Goal: Task Accomplishment & Management: Manage account settings

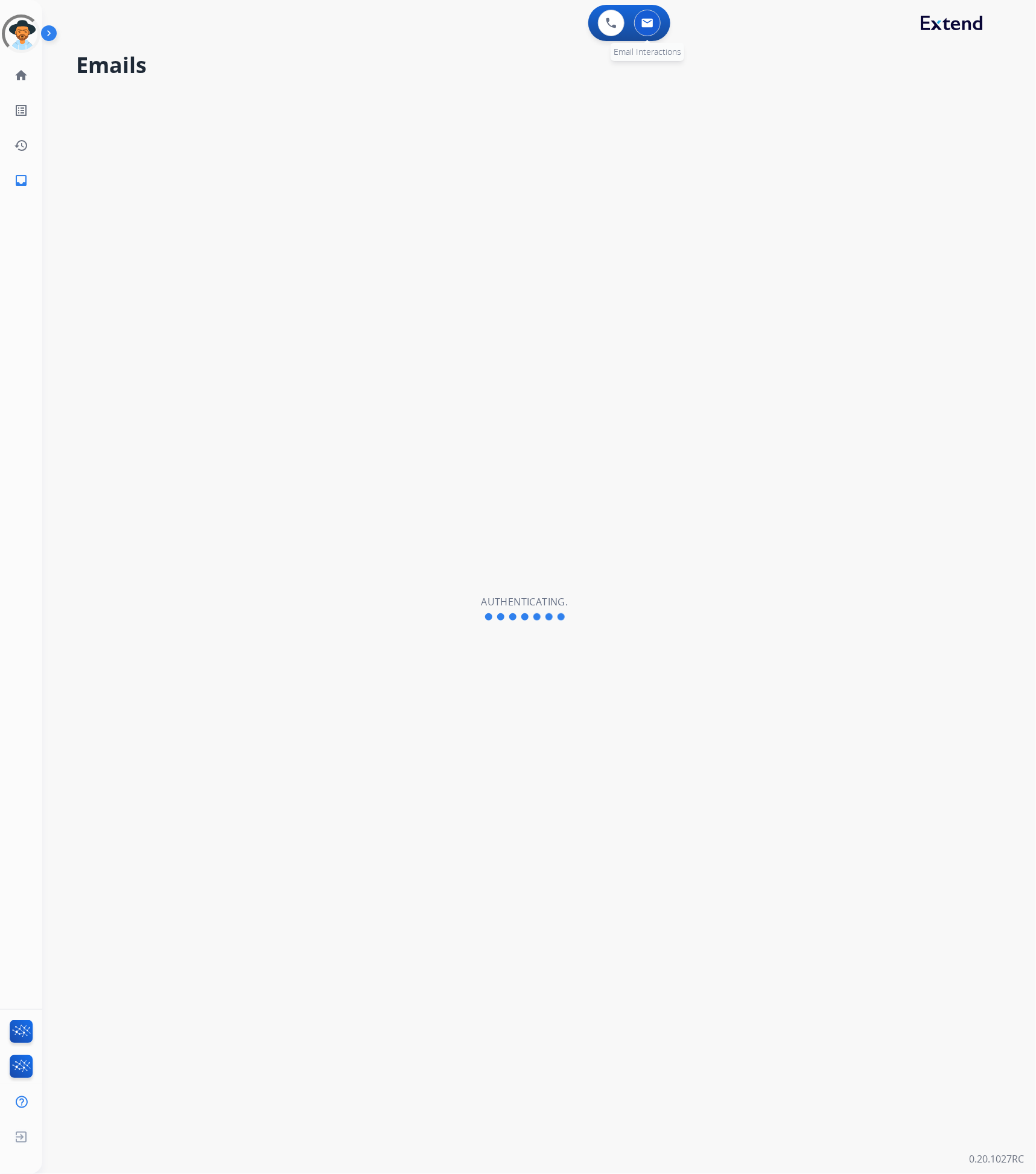
click at [646, 20] on img at bounding box center [647, 23] width 12 height 10
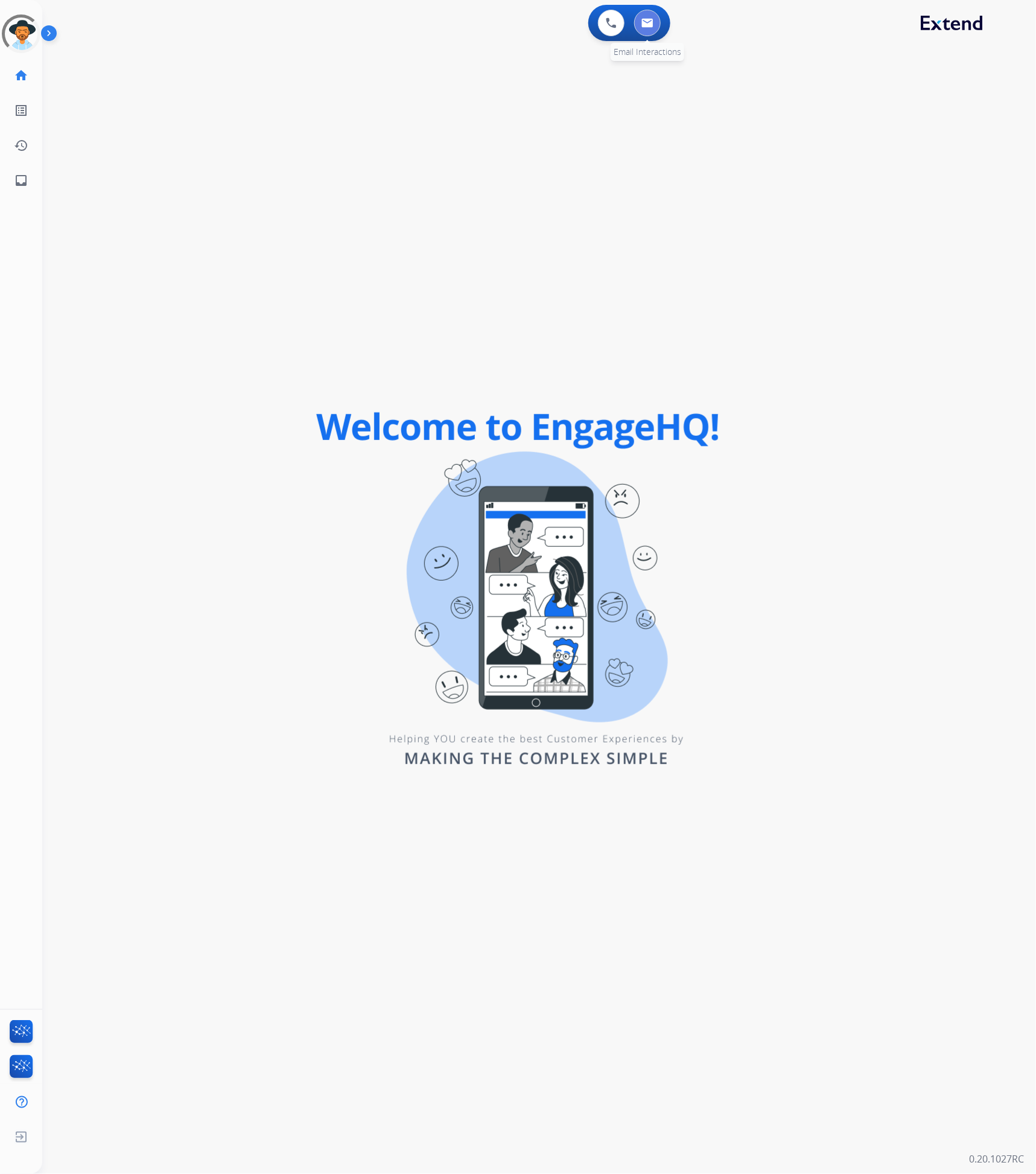
click at [647, 28] on button at bounding box center [647, 22] width 26 height 26
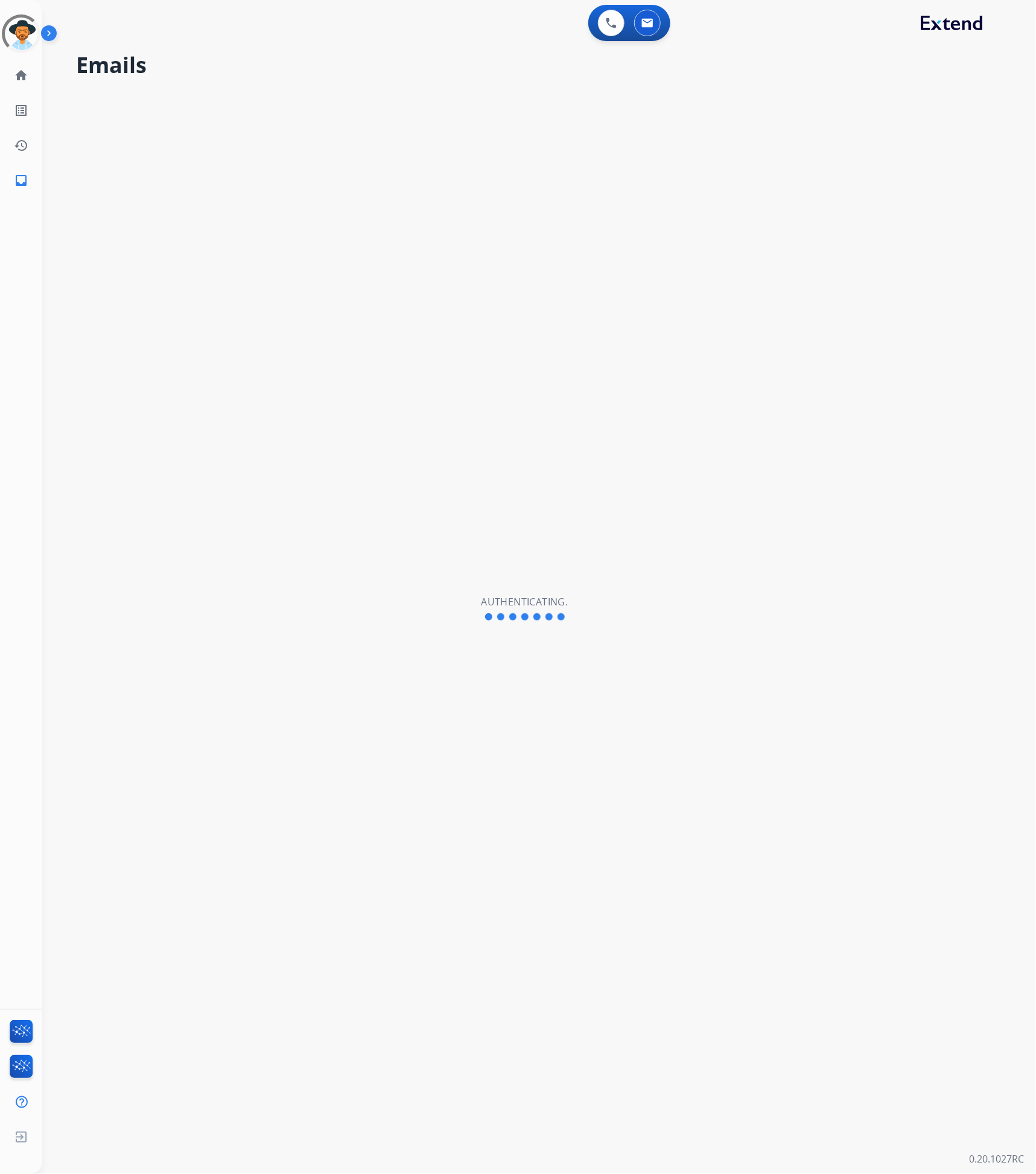
select select "**********"
click at [643, 28] on button at bounding box center [647, 22] width 26 height 26
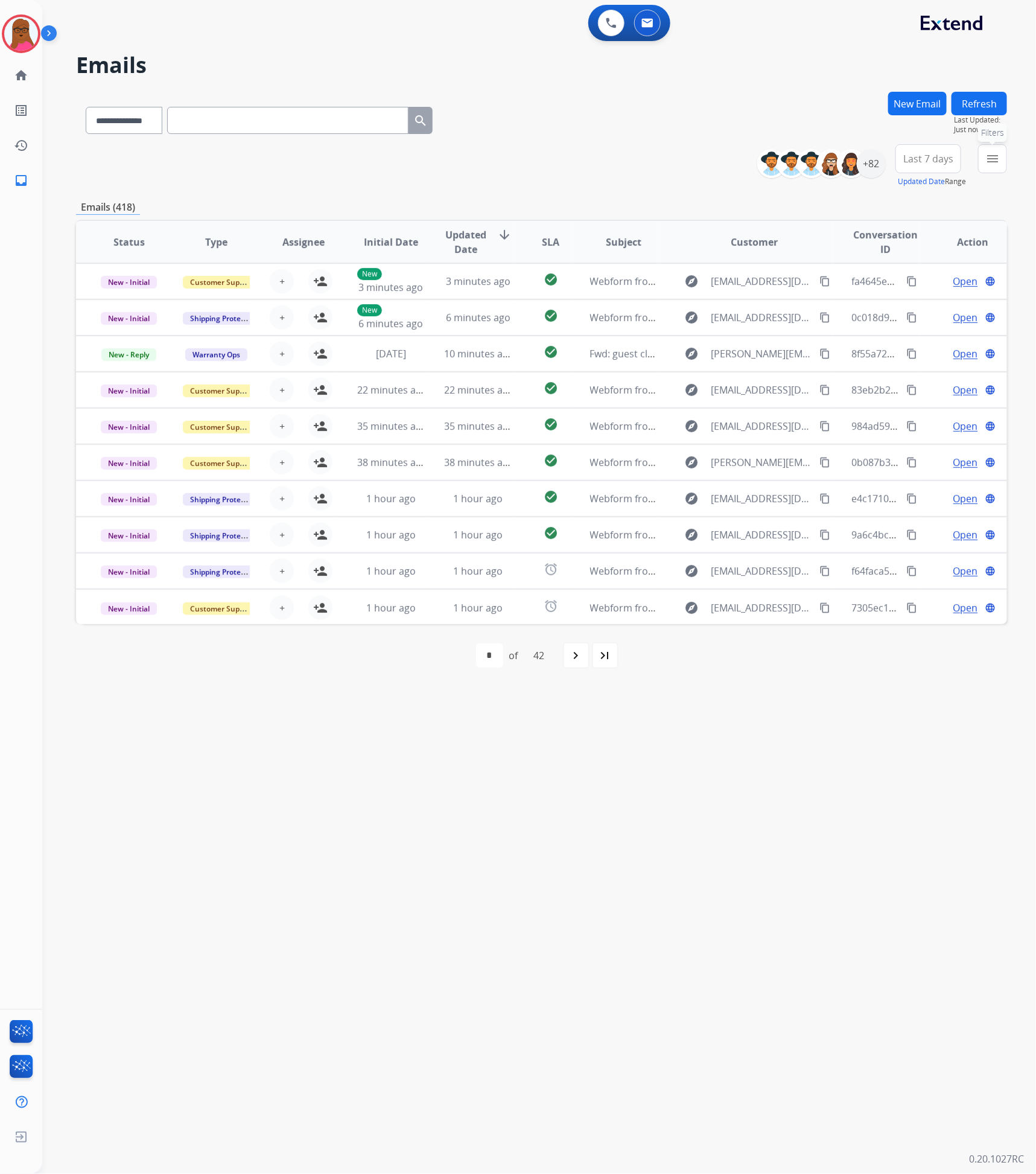
click at [986, 159] on mat-icon "menu" at bounding box center [992, 159] width 14 height 14
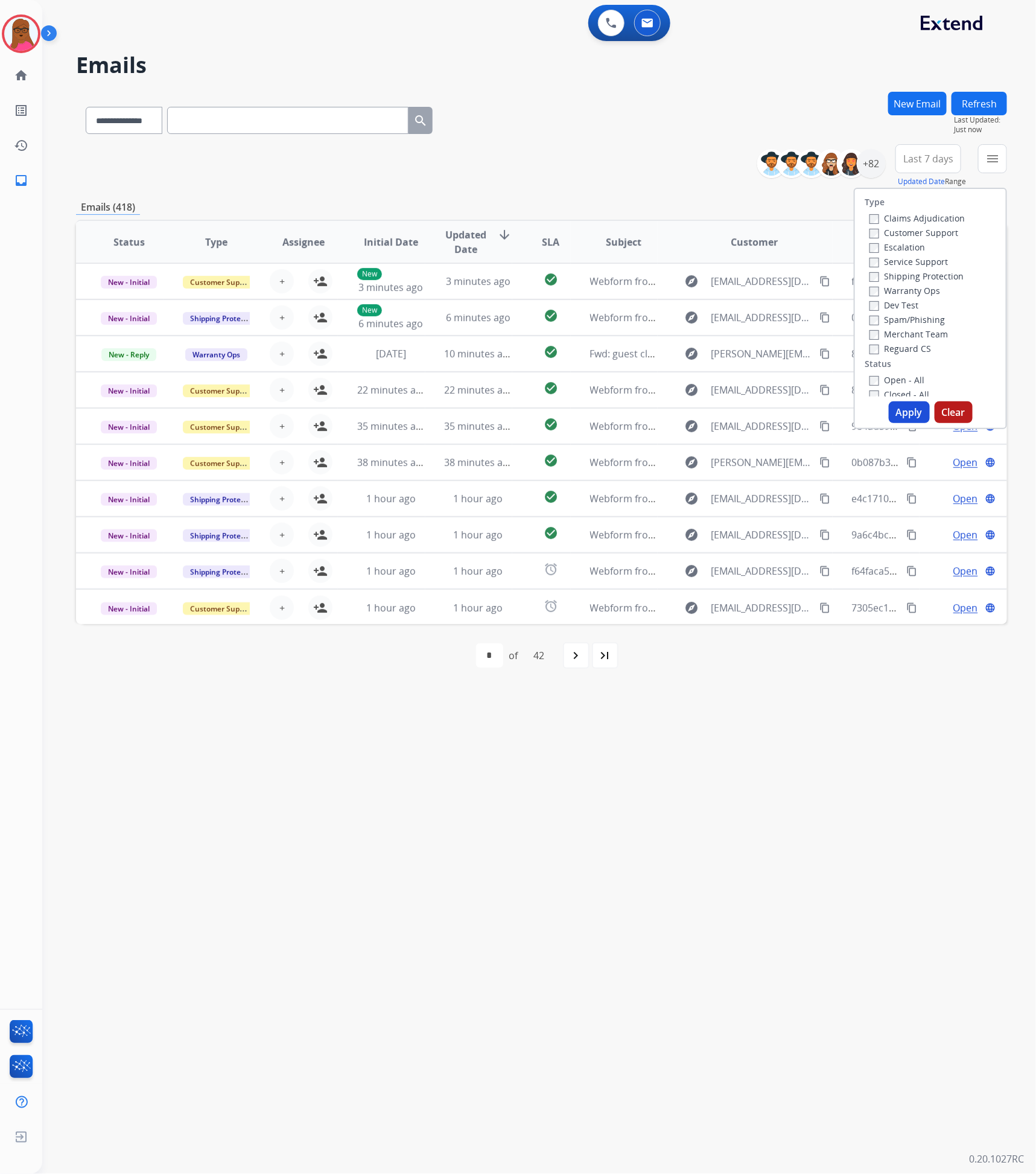
click at [883, 218] on label "Claims Adjudication" at bounding box center [917, 218] width 95 height 11
click at [913, 405] on button "Apply" at bounding box center [909, 412] width 41 height 21
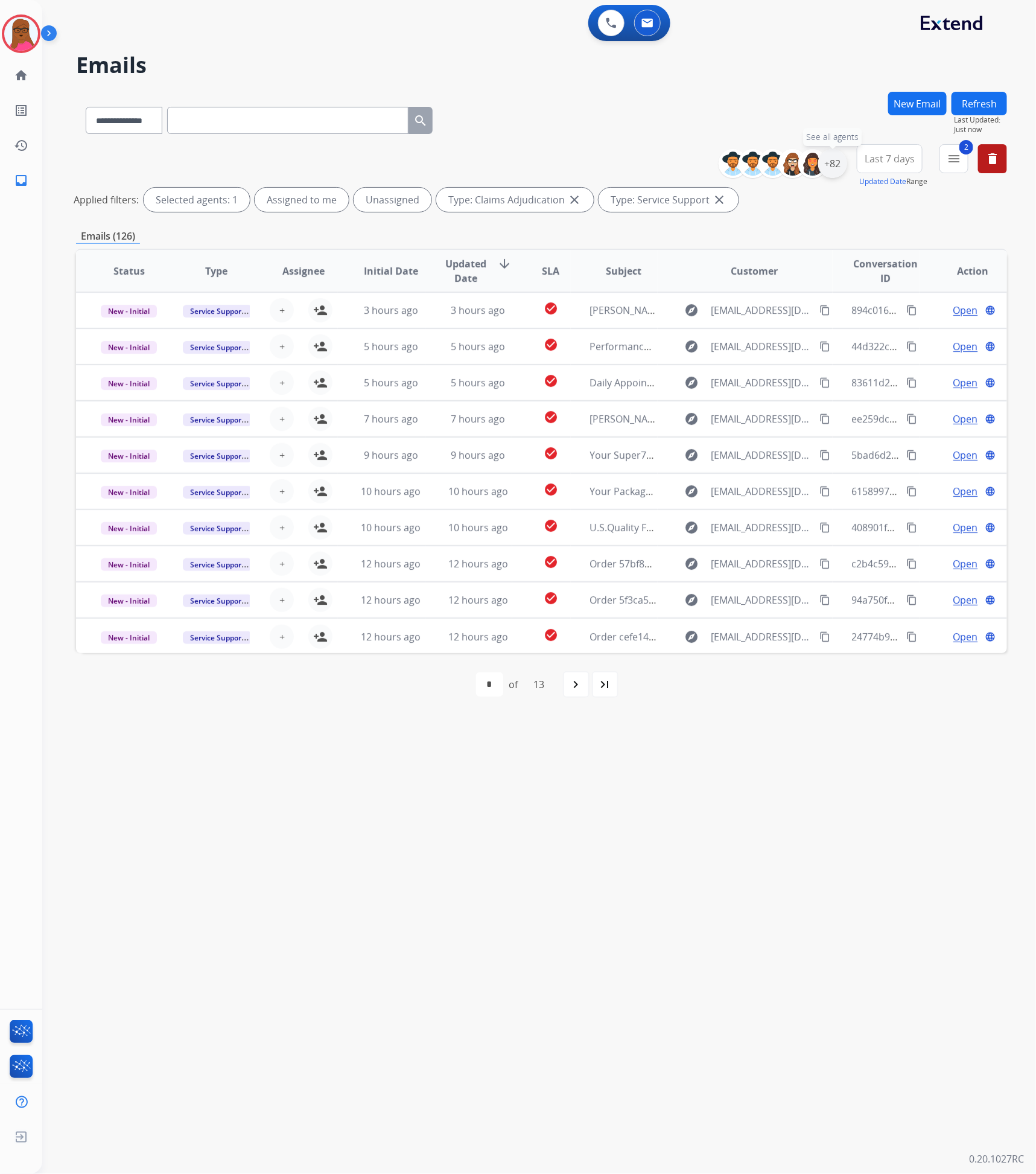
click at [836, 163] on div "+82" at bounding box center [832, 164] width 29 height 29
click at [773, 406] on button "Apply" at bounding box center [773, 407] width 41 height 21
click at [783, 746] on div "**********" at bounding box center [524, 609] width 964 height 1130
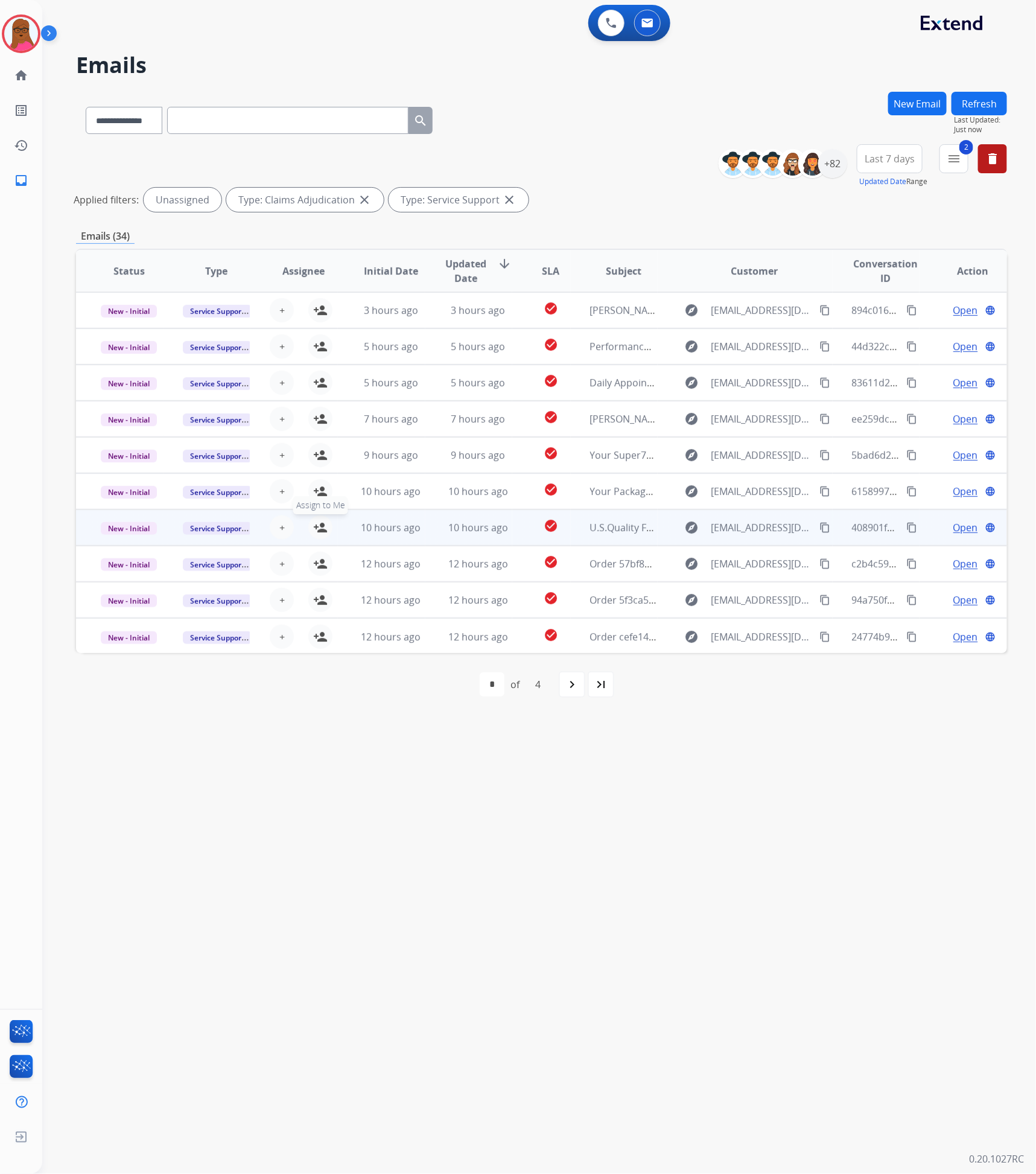
click at [313, 527] on mat-icon "person_add" at bounding box center [320, 527] width 14 height 14
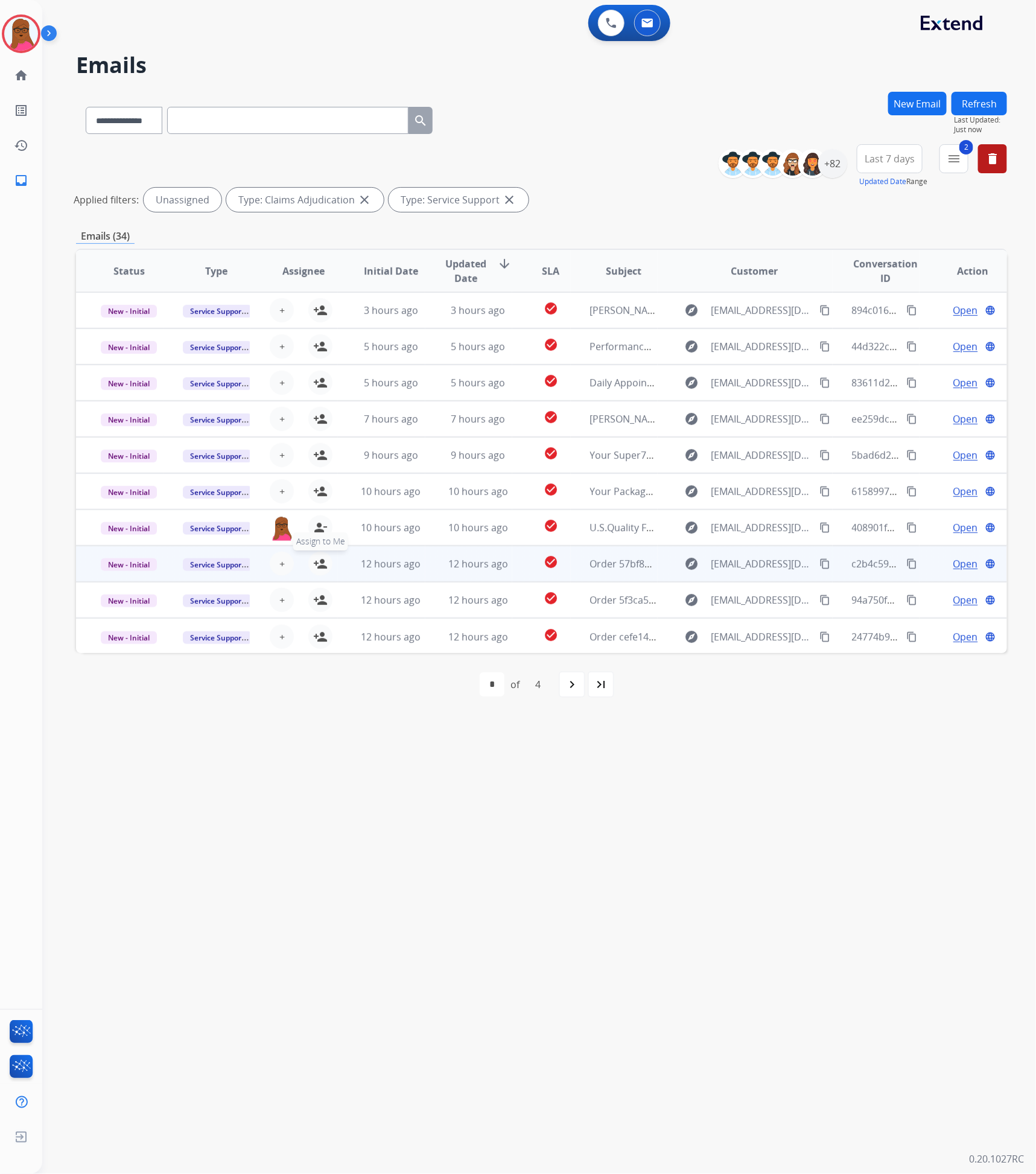
click at [322, 560] on mat-icon "person_add" at bounding box center [320, 564] width 14 height 14
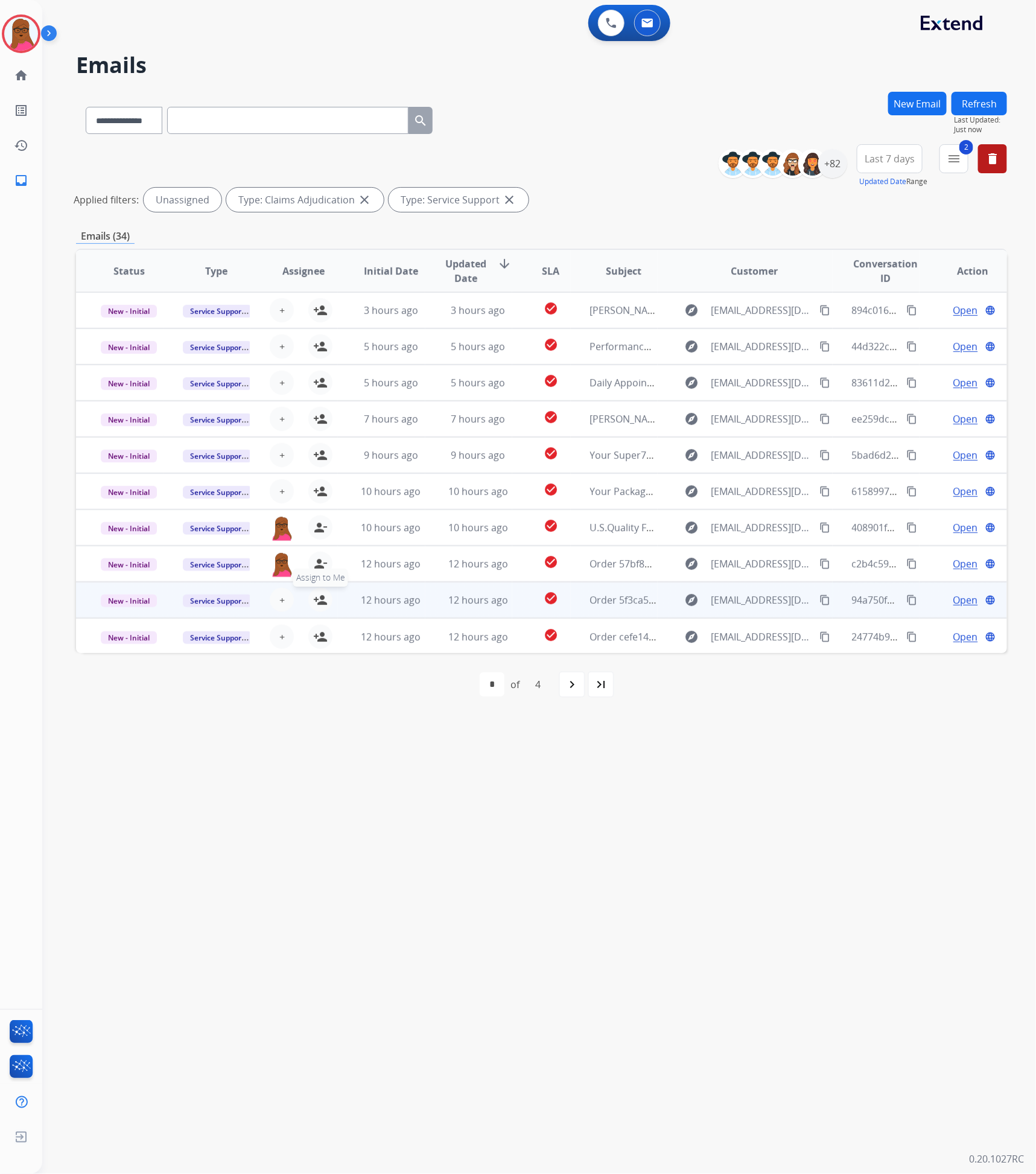
click at [314, 599] on mat-icon "person_add" at bounding box center [320, 600] width 14 height 14
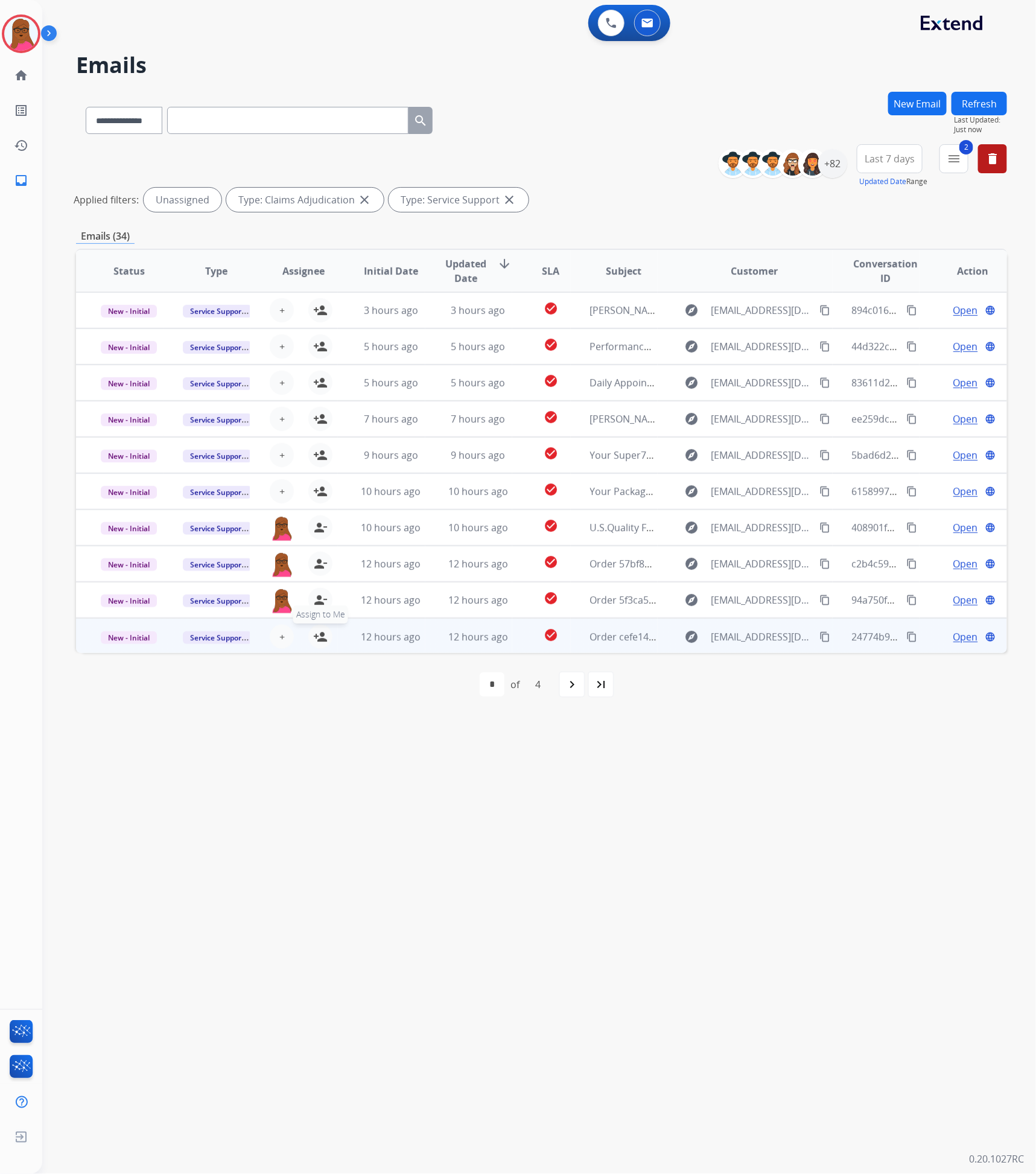
click at [319, 639] on mat-icon "person_add" at bounding box center [320, 637] width 14 height 14
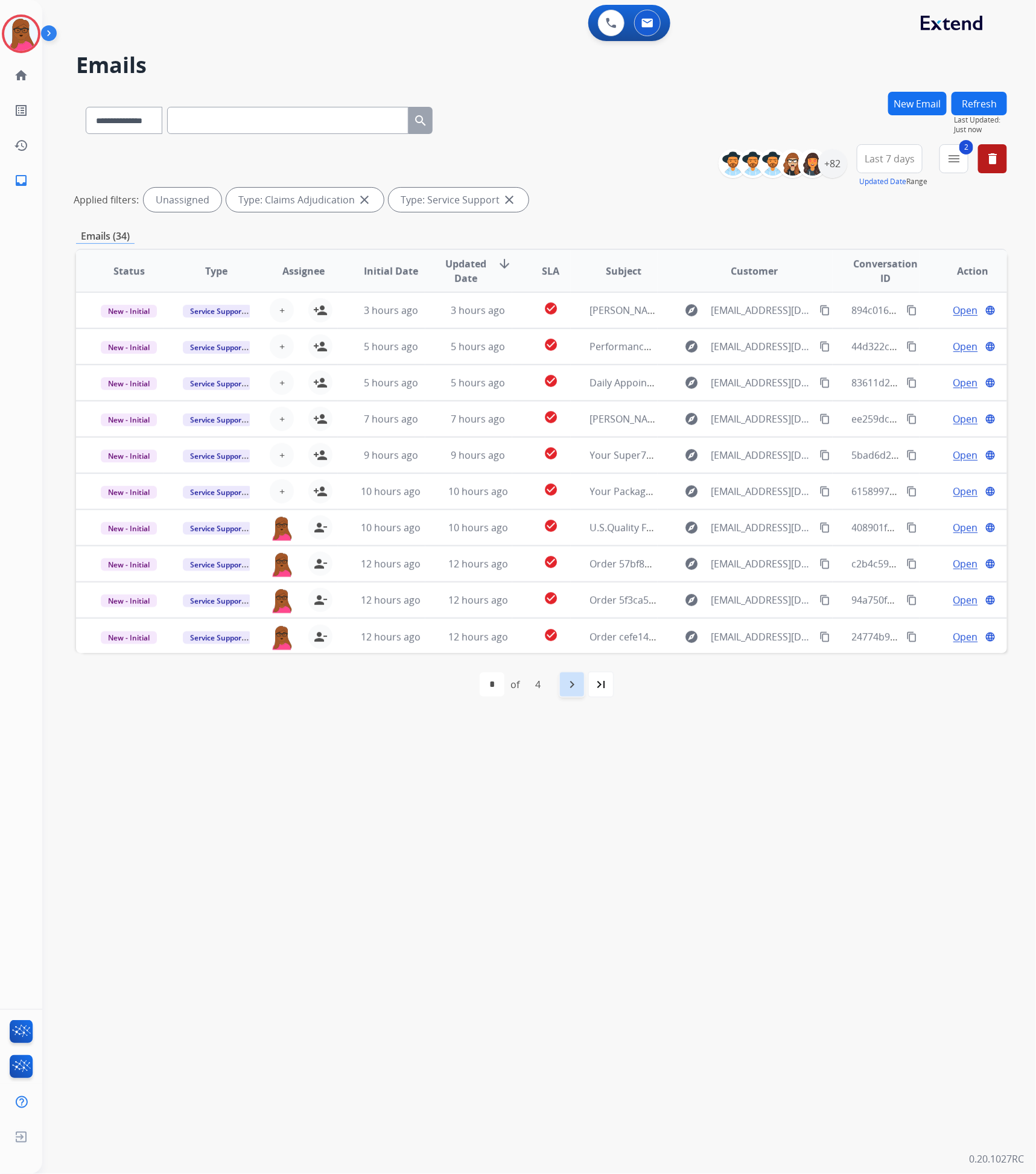
click at [569, 688] on mat-icon "navigate_next" at bounding box center [572, 684] width 14 height 14
click at [588, 685] on div "navigate_next" at bounding box center [597, 684] width 26 height 26
select select "*"
click at [834, 156] on div "+82" at bounding box center [832, 164] width 29 height 29
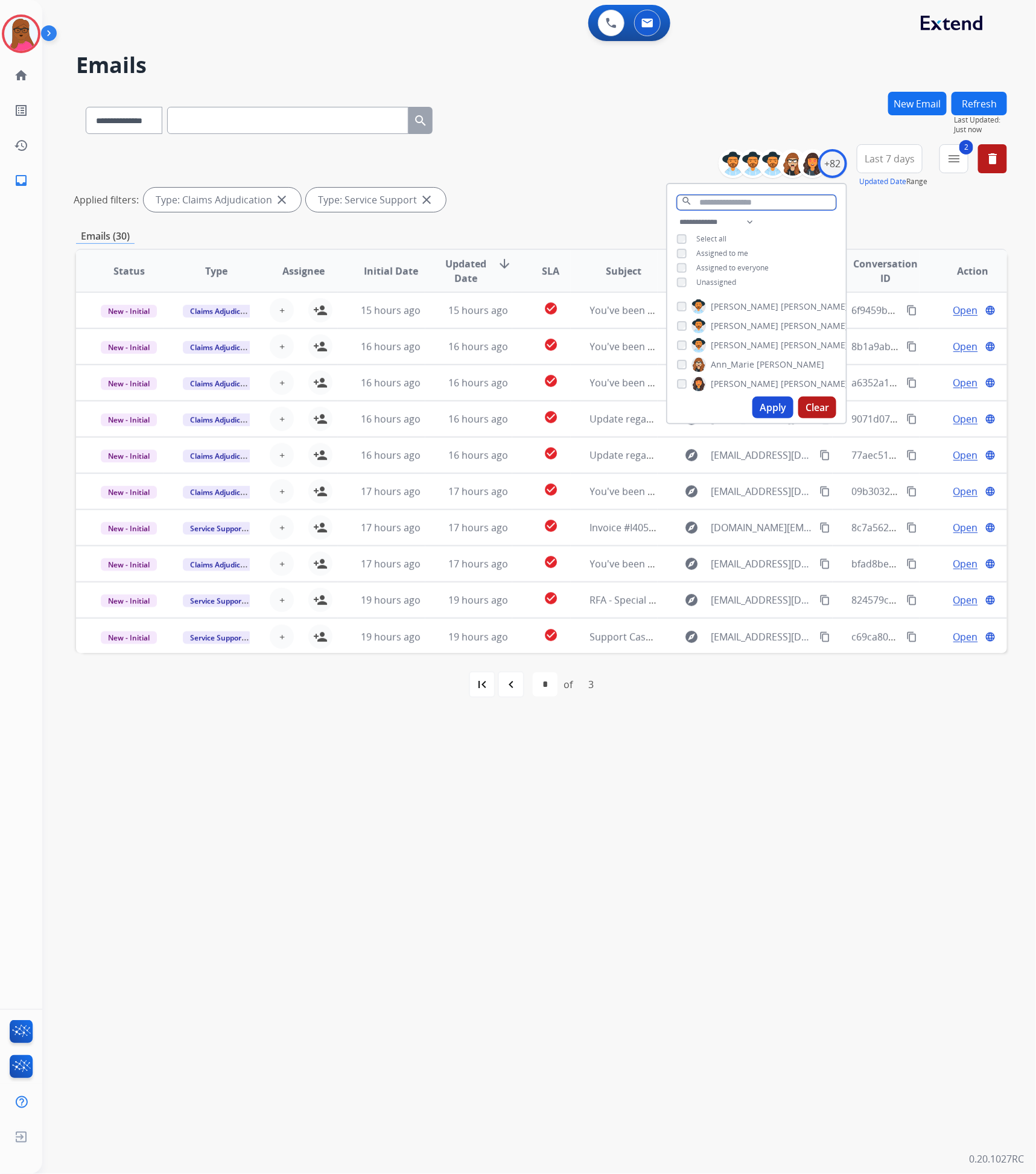
click at [728, 195] on input "text" at bounding box center [756, 202] width 159 height 15
type input "****"
click at [756, 337] on button "Apply" at bounding box center [773, 339] width 41 height 21
select select "*"
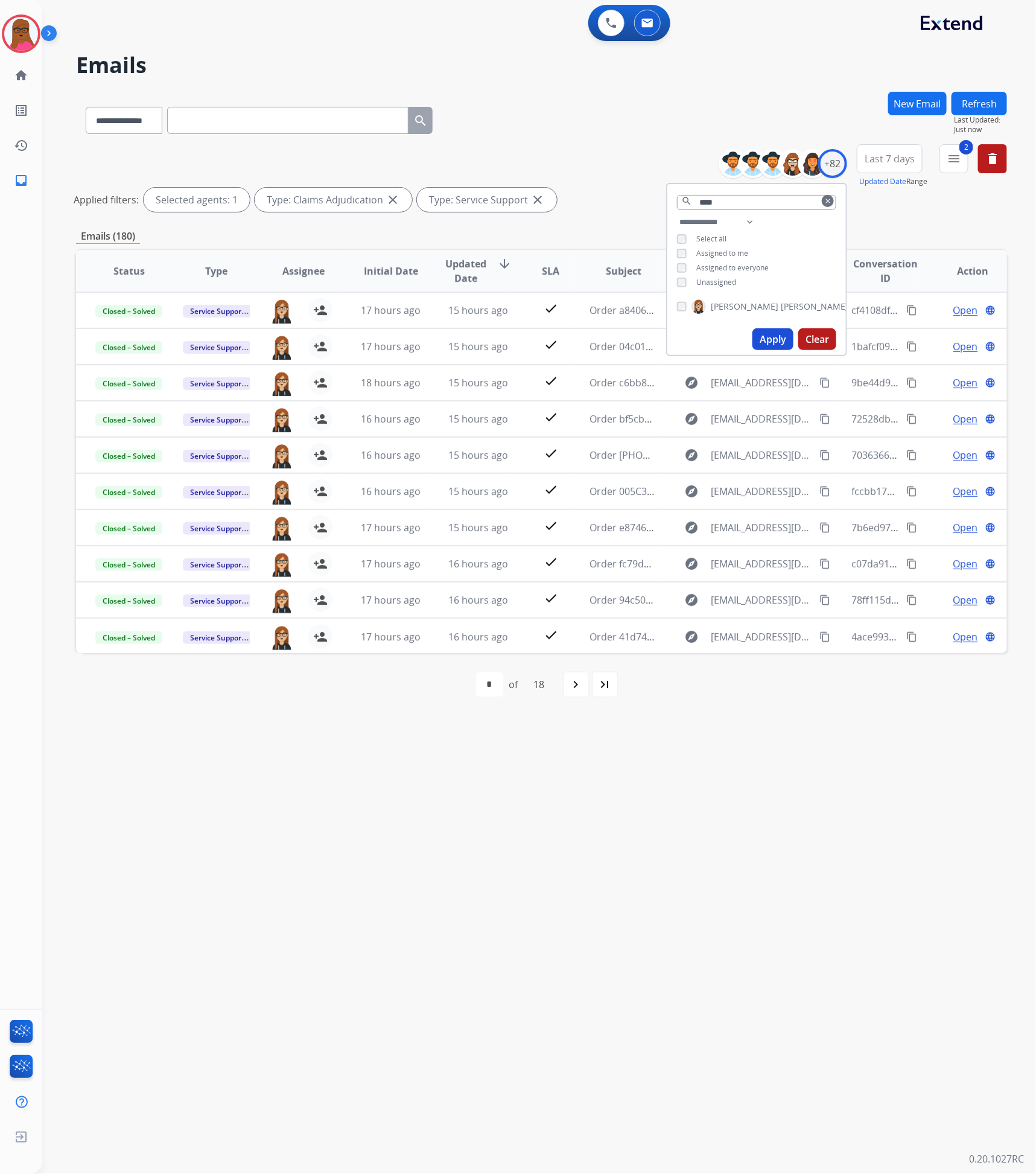
click at [679, 768] on div "**********" at bounding box center [524, 609] width 964 height 1130
click at [958, 164] on mat-icon "menu" at bounding box center [953, 159] width 14 height 14
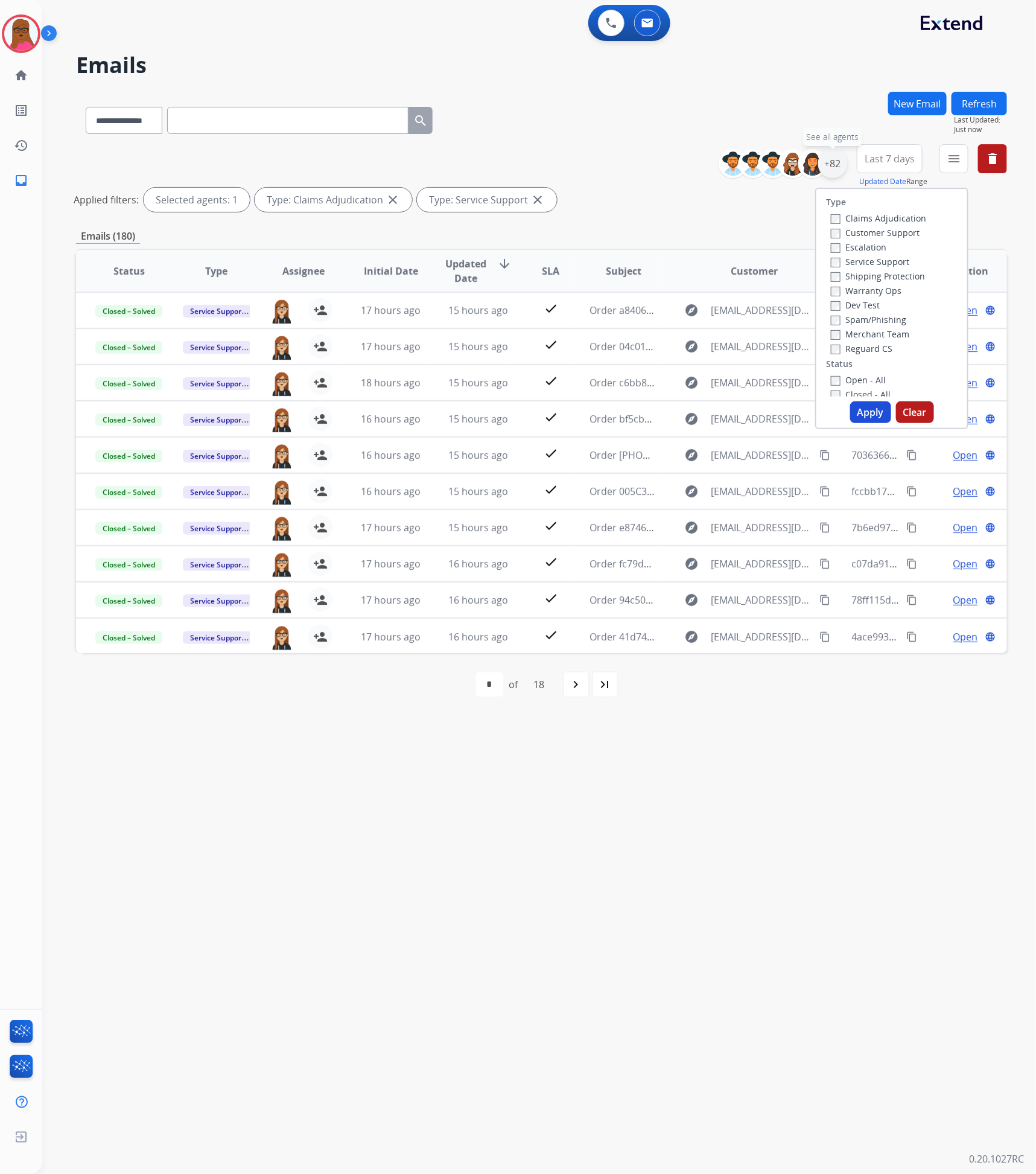
click at [836, 165] on div "+82" at bounding box center [832, 164] width 29 height 29
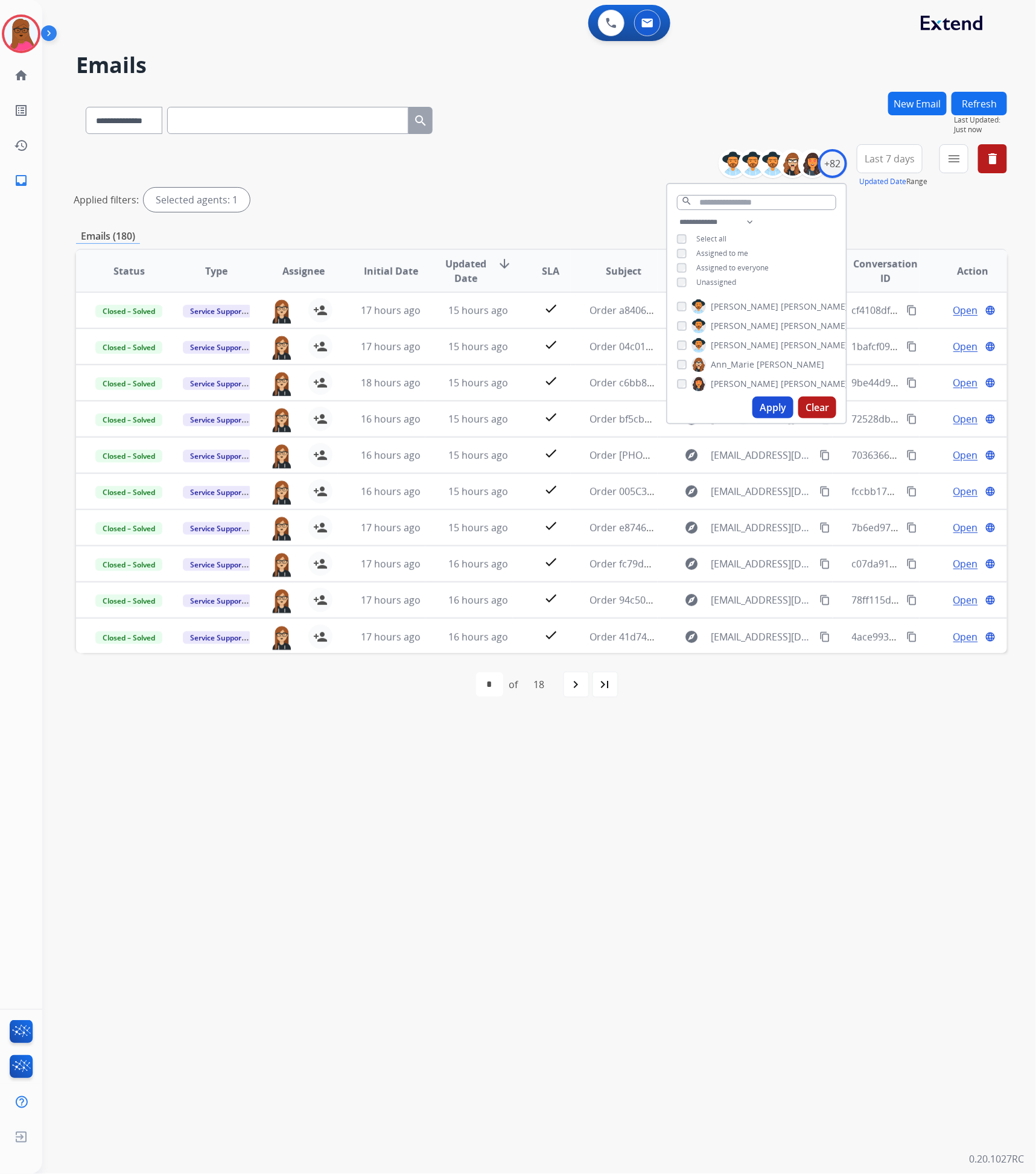
click at [696, 254] on span "Assigned to me" at bounding box center [721, 253] width 52 height 10
click at [760, 395] on div "Apply Clear" at bounding box center [756, 407] width 179 height 31
click at [763, 409] on button "Apply" at bounding box center [773, 407] width 41 height 21
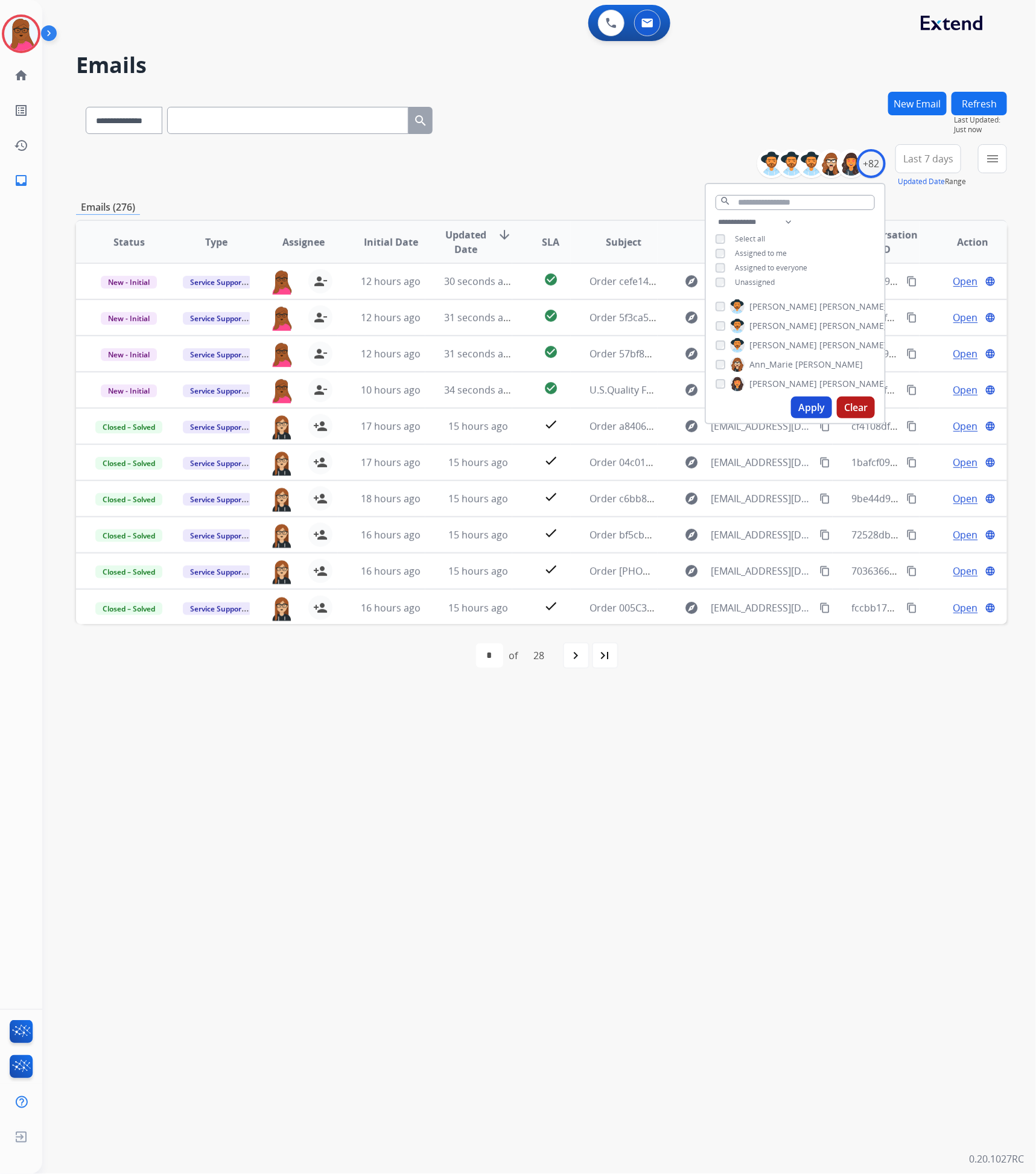
click at [705, 735] on div "**********" at bounding box center [524, 609] width 964 height 1130
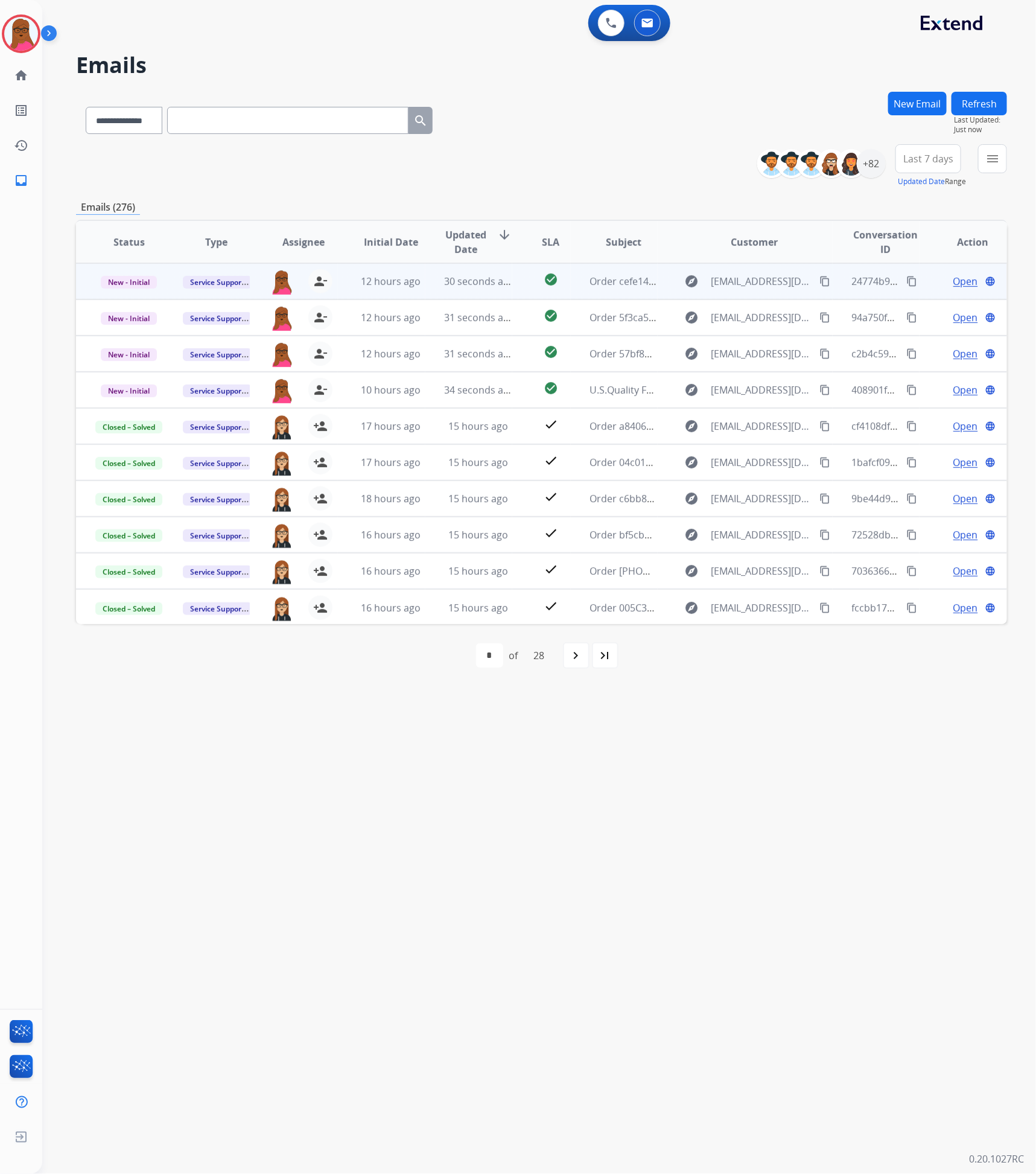
click at [953, 283] on span "Open" at bounding box center [965, 281] width 25 height 14
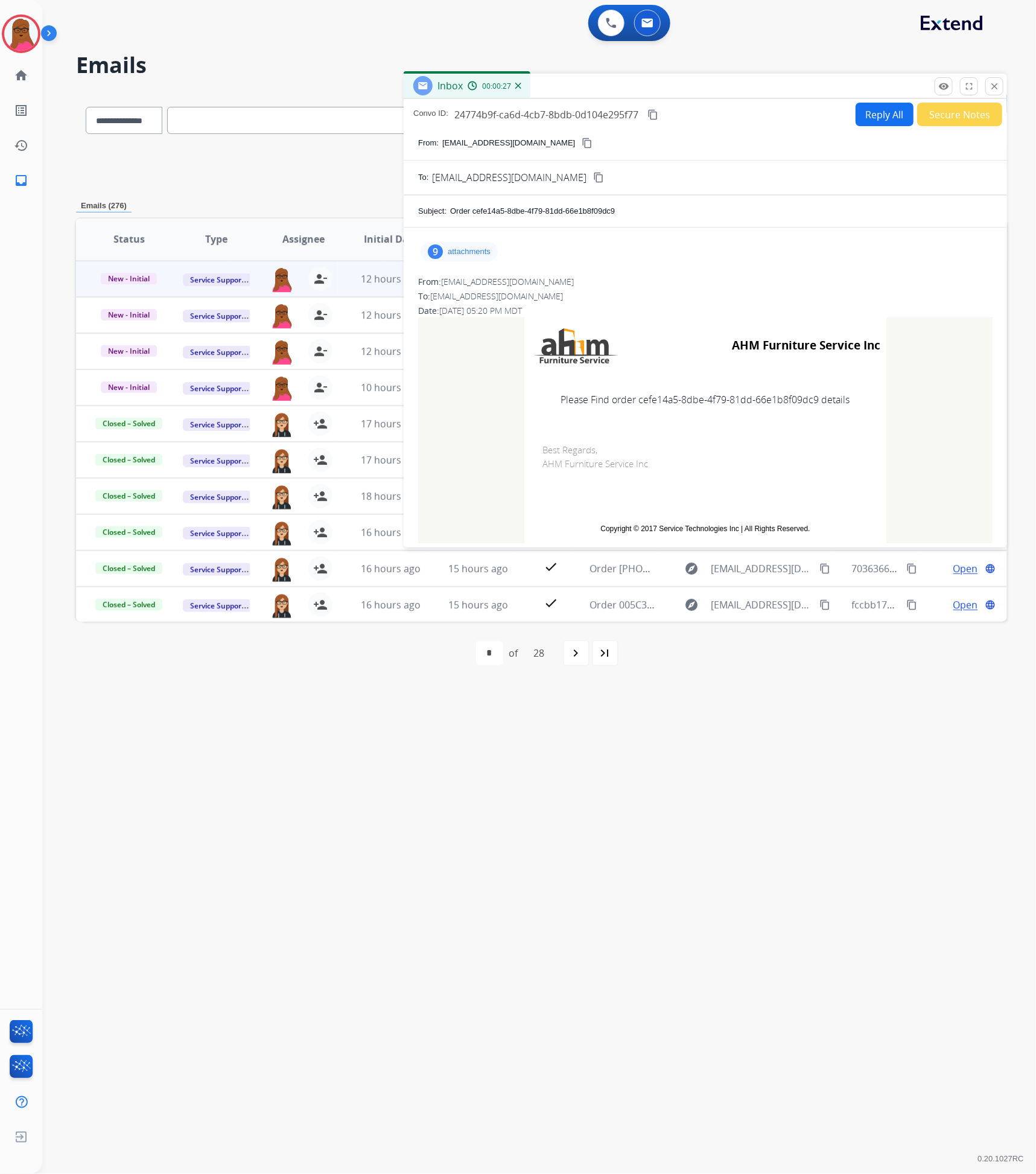
click at [439, 252] on div "9" at bounding box center [435, 251] width 15 height 14
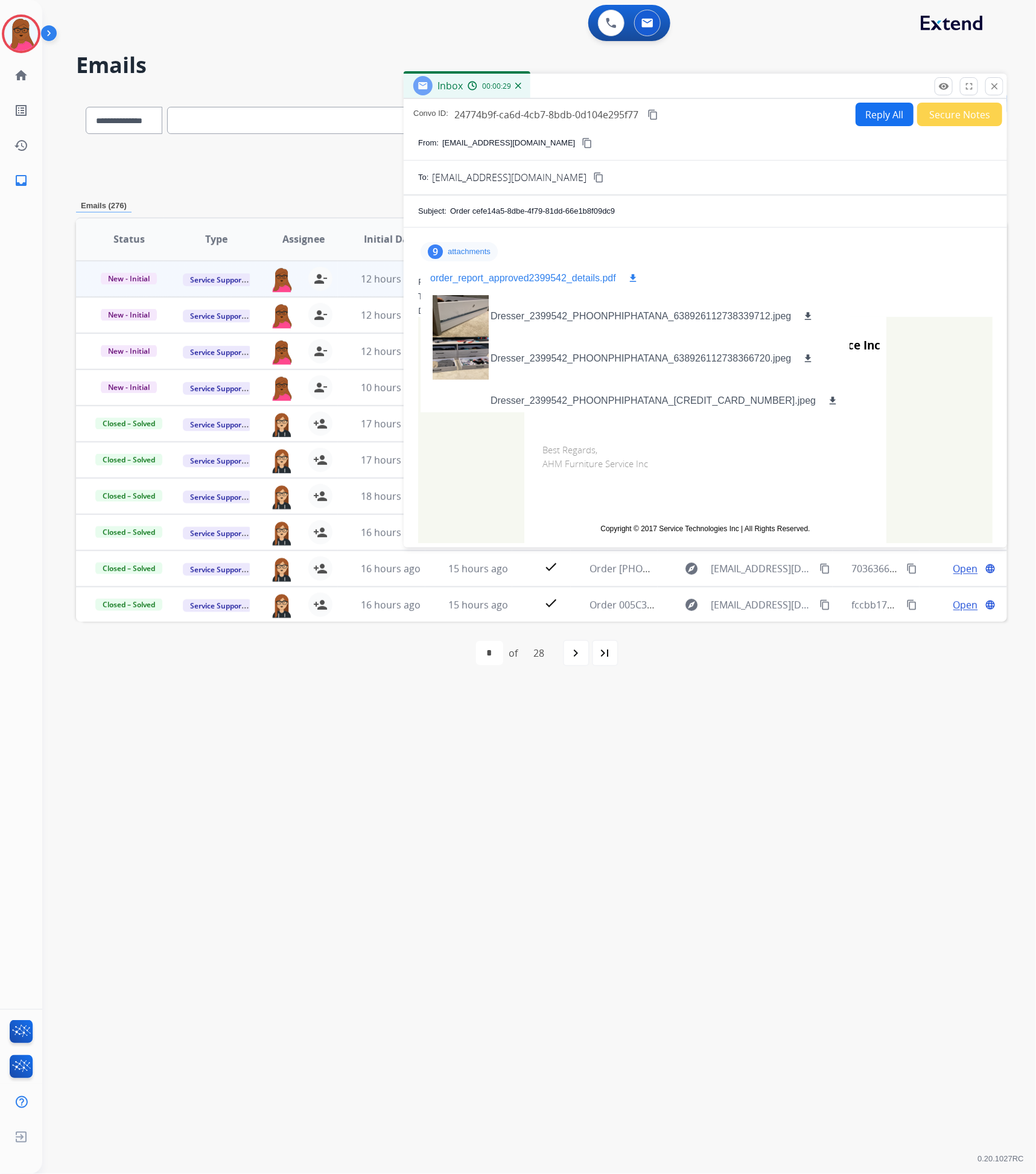
click at [632, 280] on mat-icon "download" at bounding box center [633, 278] width 11 height 11
click at [995, 78] on p "Close" at bounding box center [994, 68] width 28 height 18
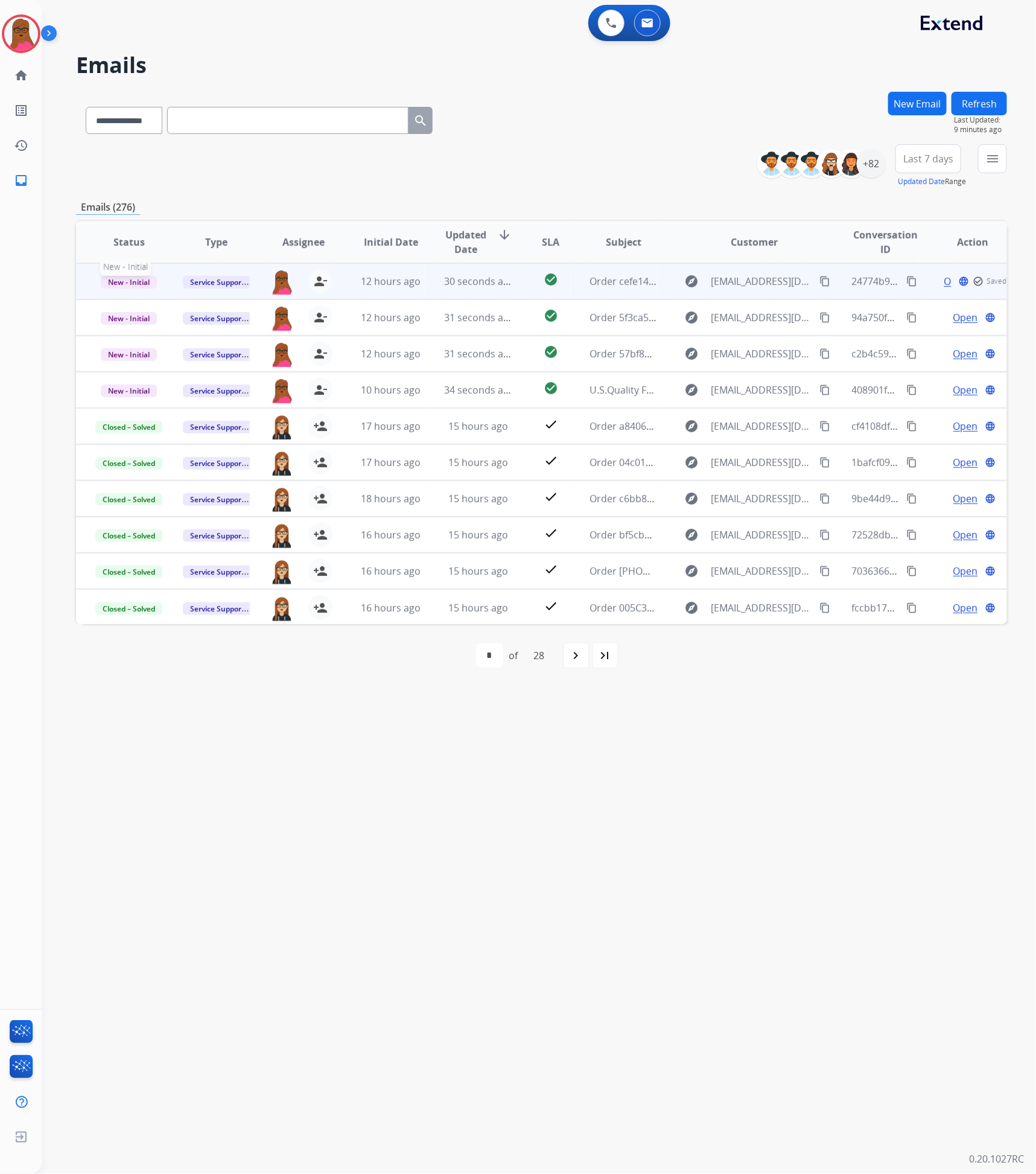
click at [120, 283] on span "New - Initial" at bounding box center [129, 282] width 56 height 13
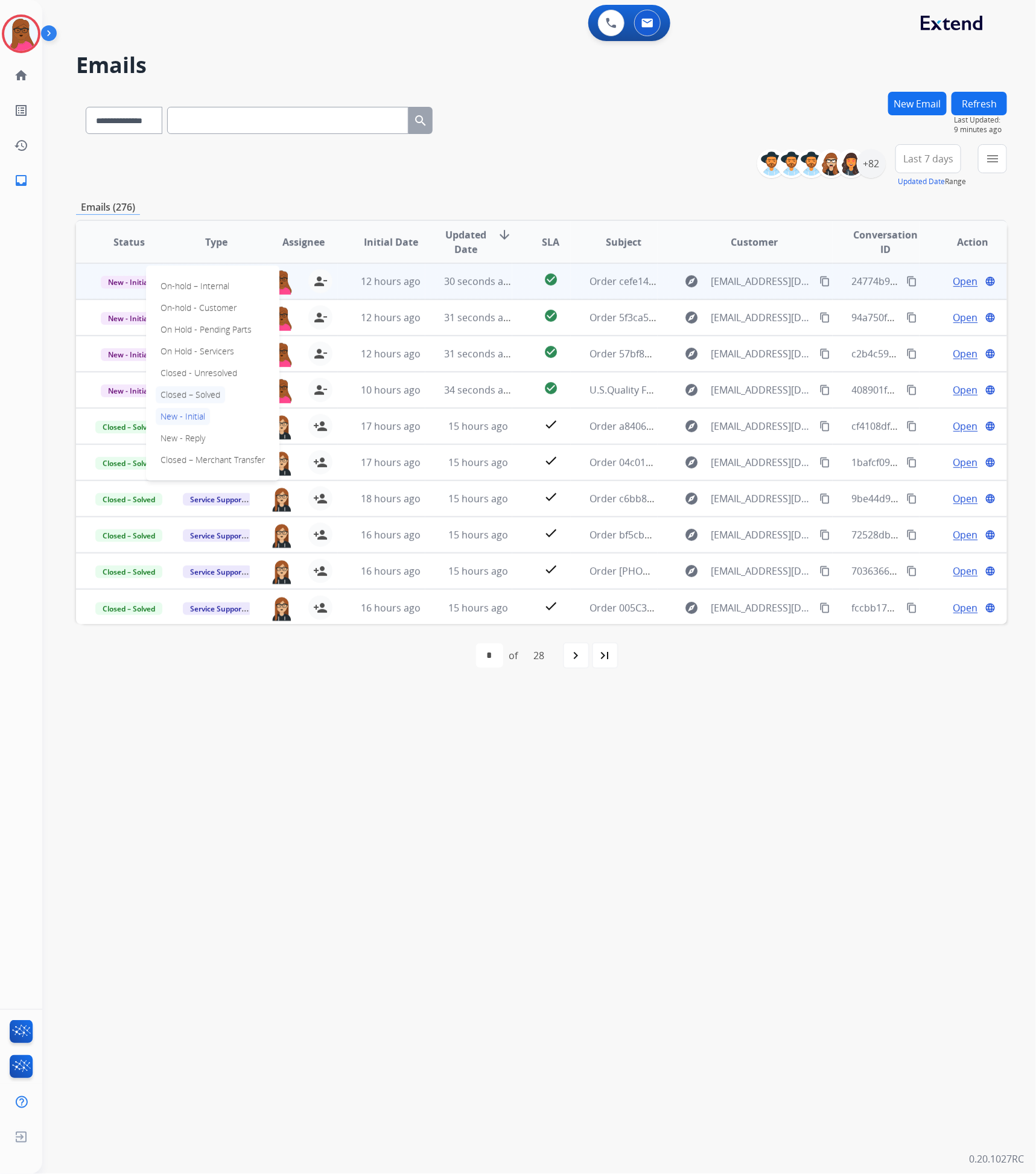
click at [196, 393] on p "Closed – Solved" at bounding box center [190, 394] width 69 height 17
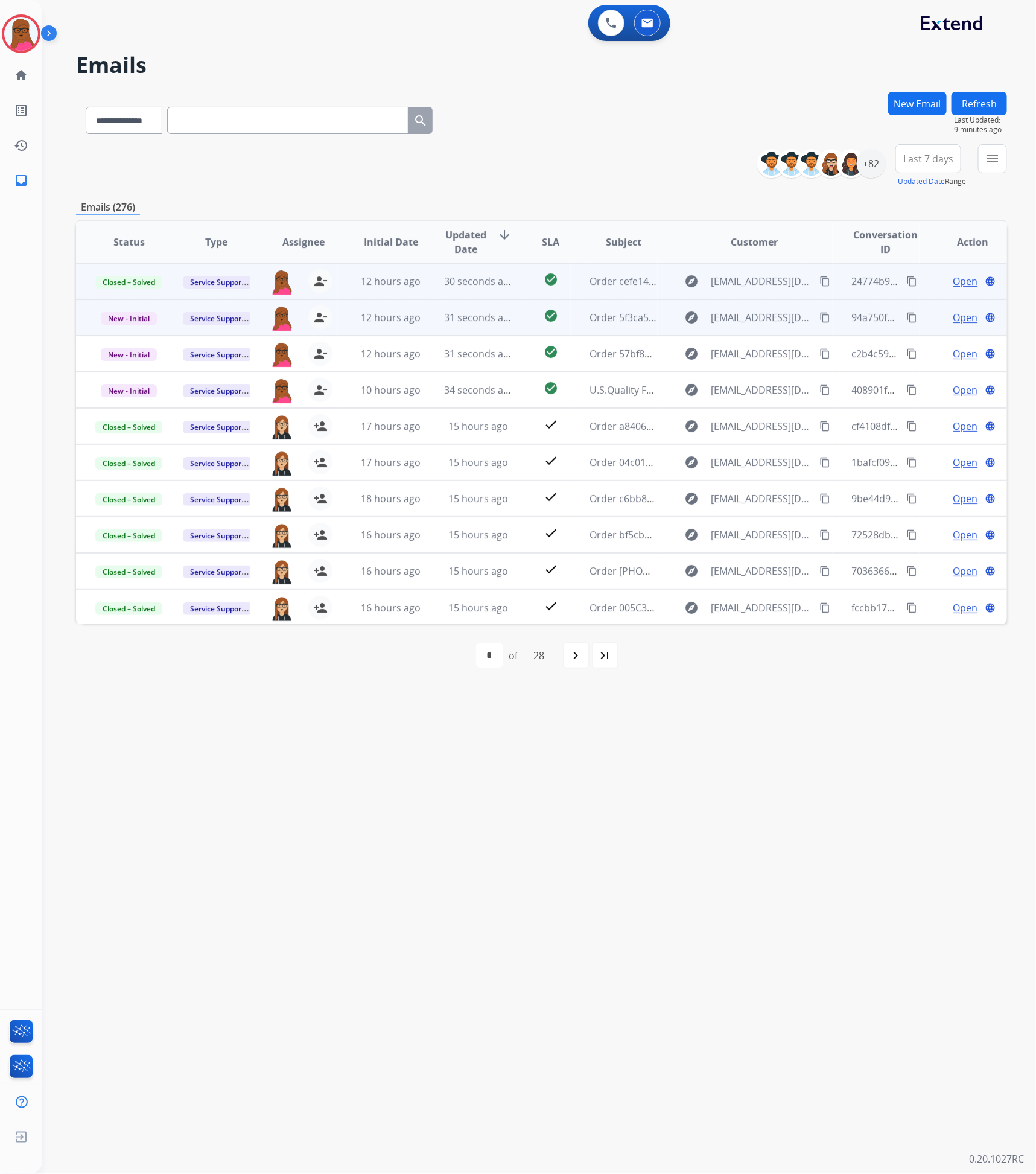
click at [963, 315] on span "Open" at bounding box center [965, 317] width 25 height 14
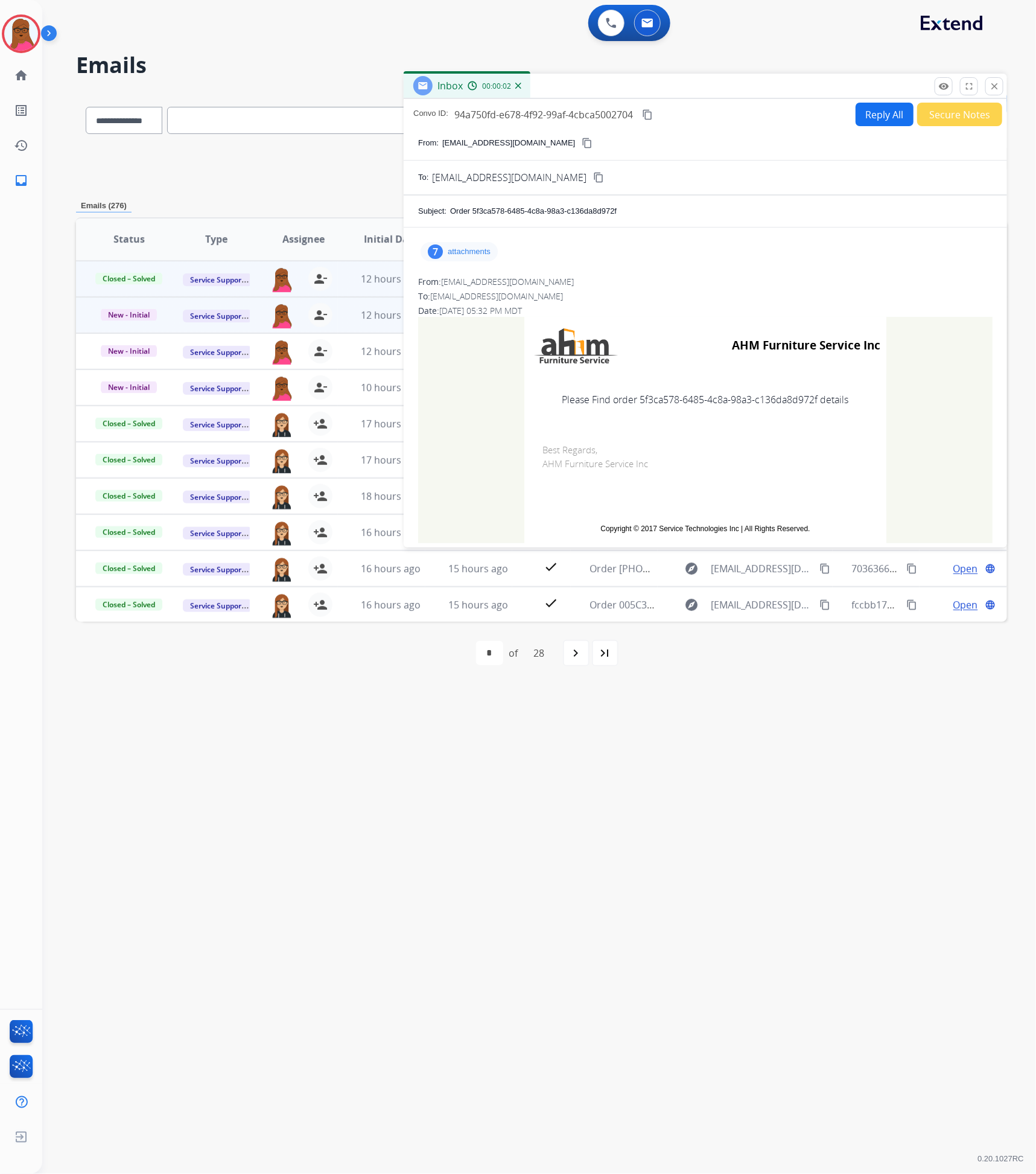
click at [454, 261] on div "7 attachments" at bounding box center [458, 251] width 77 height 19
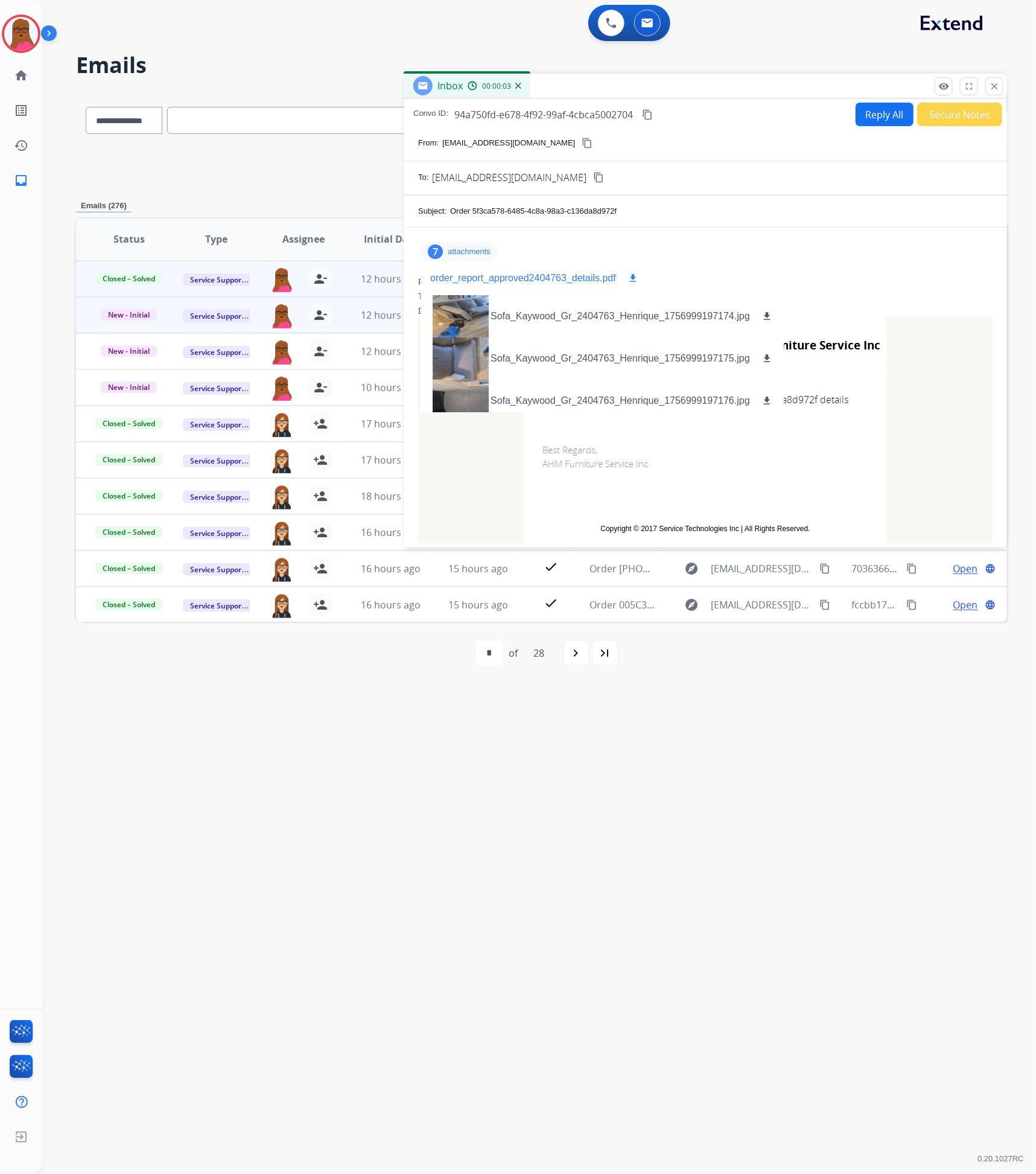
click at [597, 282] on p "order_report_approved2404763_details.pdf" at bounding box center [523, 278] width 186 height 14
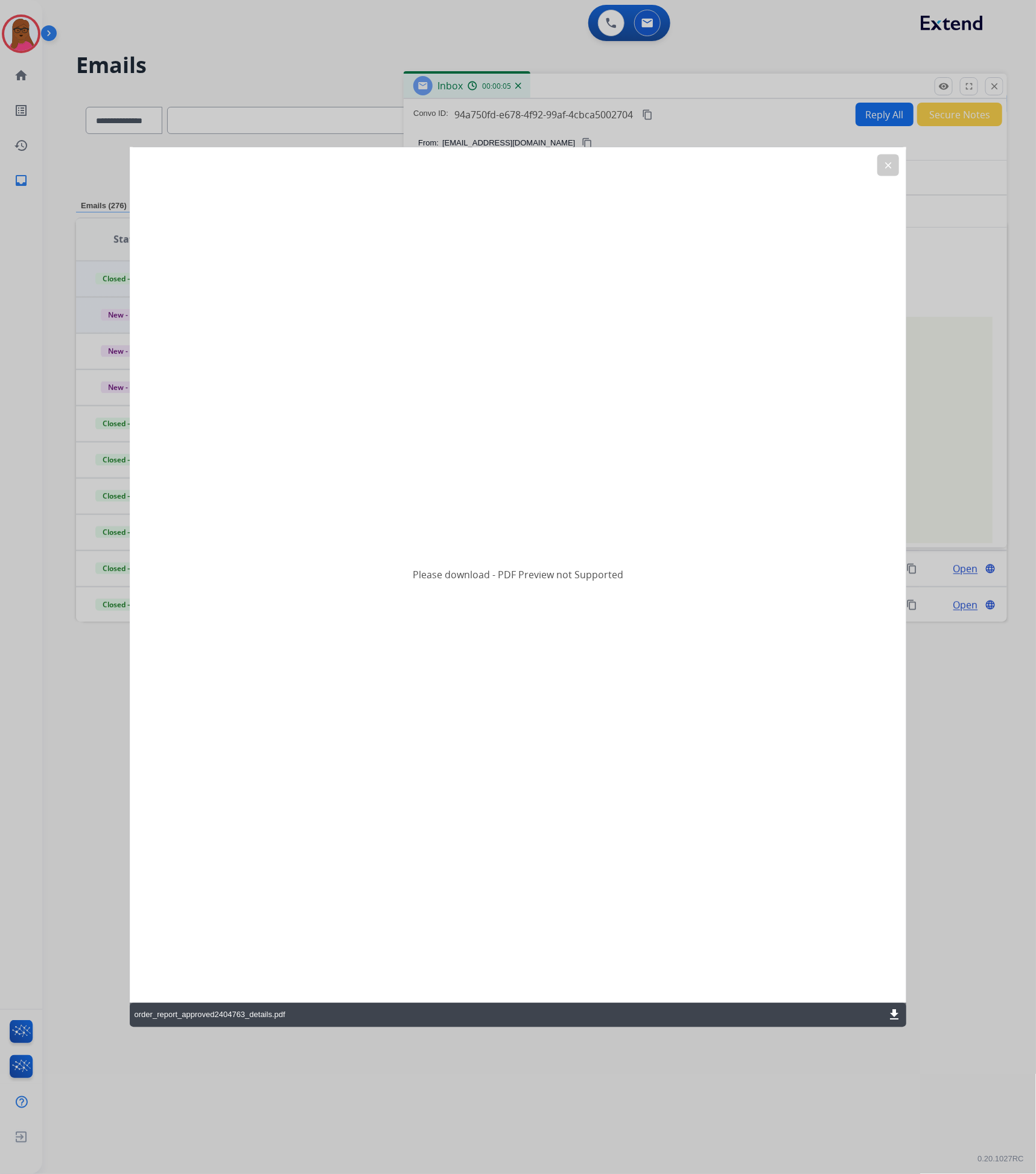
click at [891, 1014] on mat-icon "download" at bounding box center [894, 1015] width 14 height 14
click at [887, 163] on mat-icon "clear" at bounding box center [888, 165] width 11 height 11
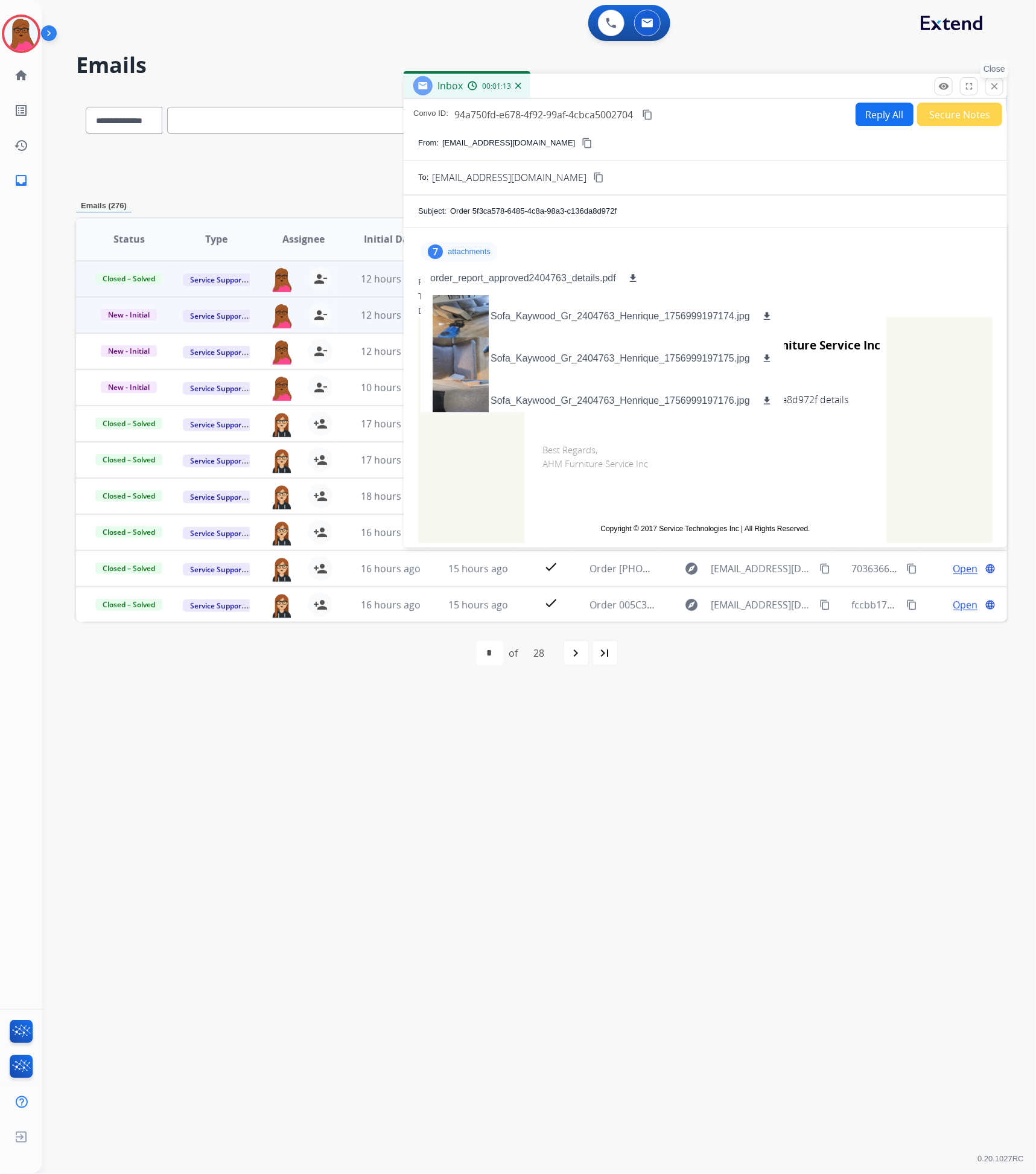
click at [990, 91] on mat-icon "close" at bounding box center [994, 87] width 11 height 11
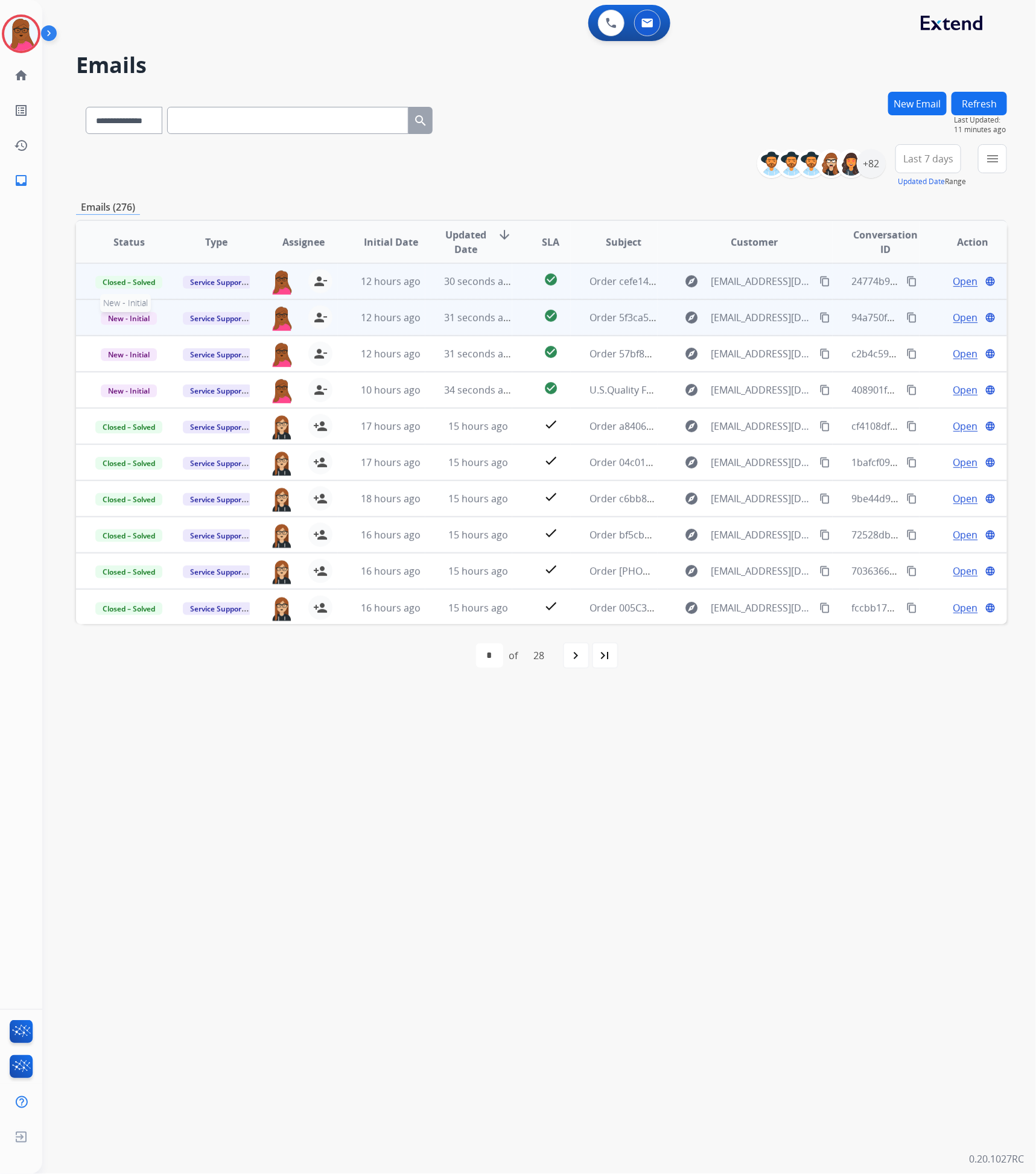
click at [127, 319] on span "New - Initial" at bounding box center [129, 319] width 56 height 13
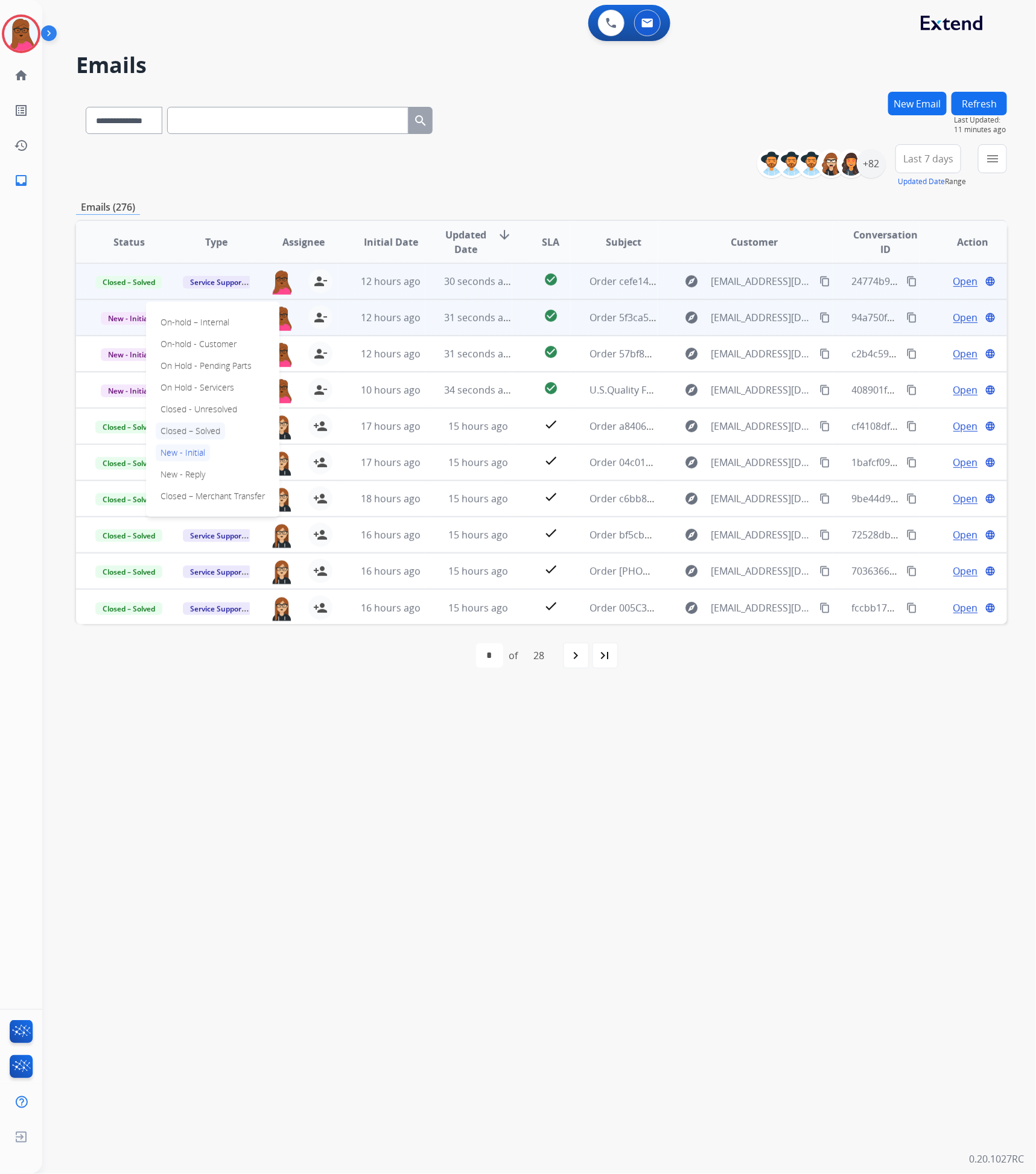
click at [210, 430] on p "Closed – Solved" at bounding box center [190, 430] width 69 height 17
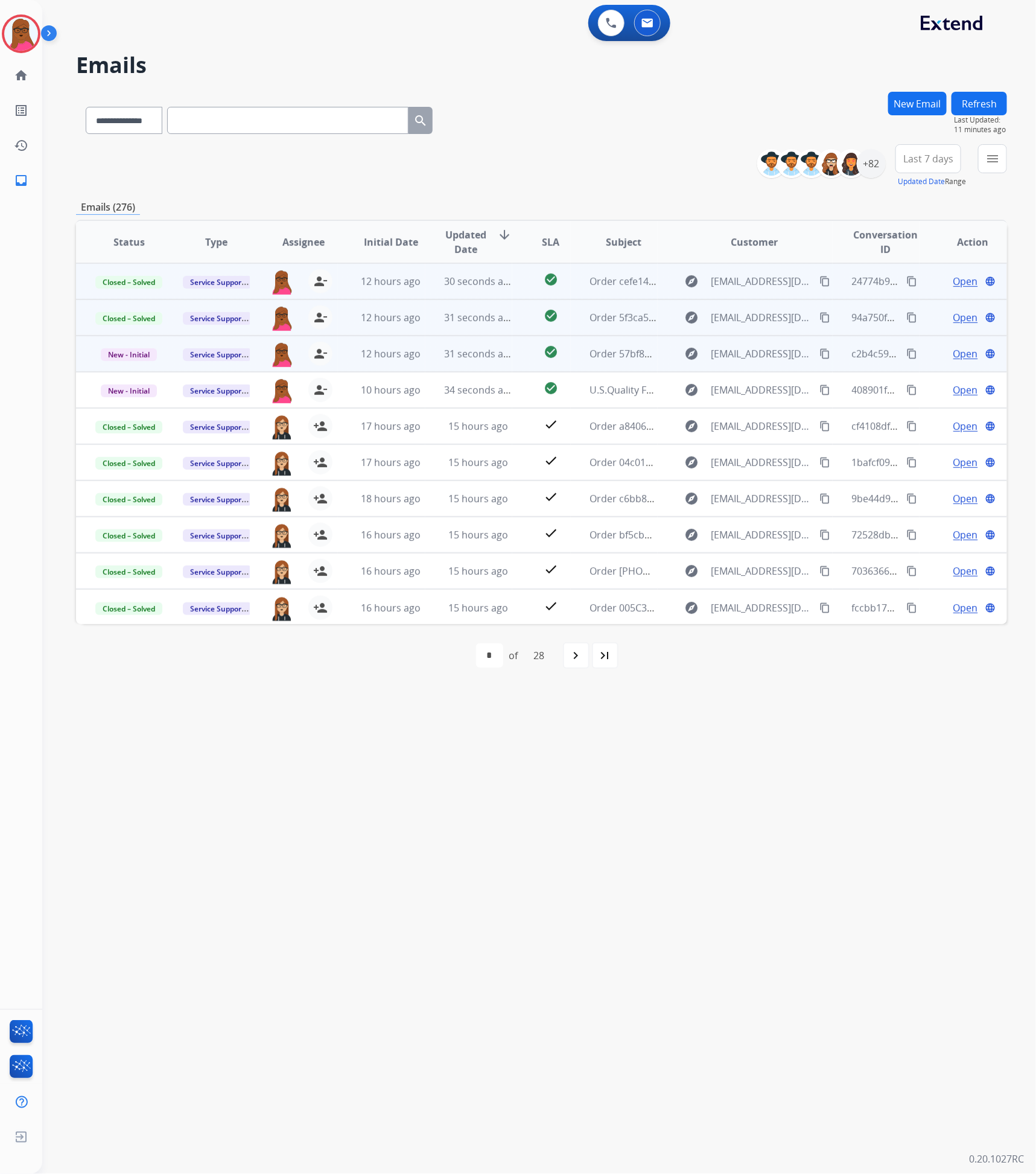
click at [961, 357] on span "Open" at bounding box center [965, 354] width 25 height 14
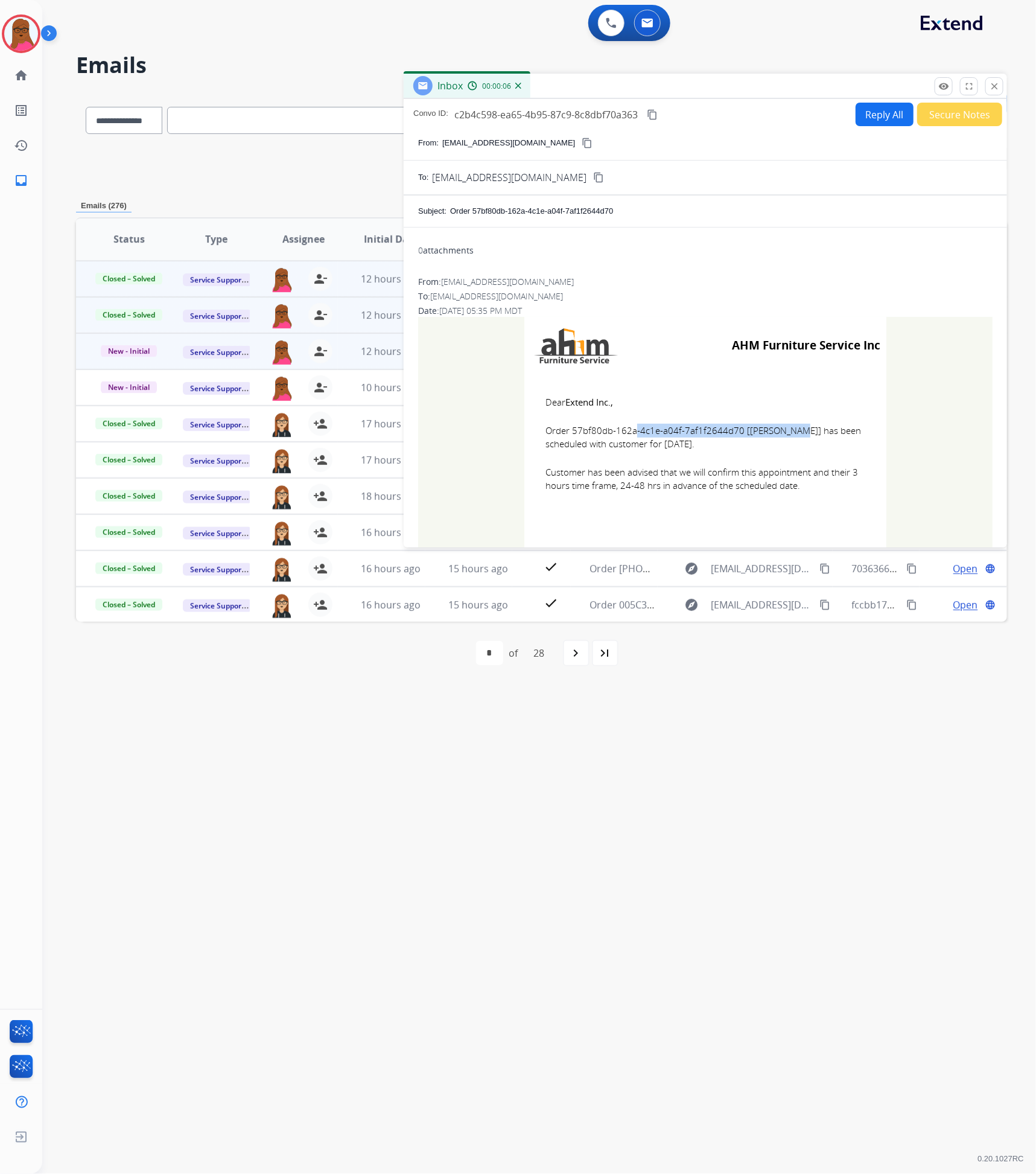
drag, startPoint x: 735, startPoint y: 433, endPoint x: 570, endPoint y: 435, distance: 165.0
click at [570, 435] on span "Order 57bf80db-162a-4c1e-a04f-7af1f2644d70 [[PERSON_NAME]] has been scheduled w…" at bounding box center [705, 437] width 319 height 27
copy span "57bf80db-162a-4c1e-a04f-7af1f2644d70"
drag, startPoint x: 543, startPoint y: 404, endPoint x: 798, endPoint y: 492, distance: 269.8
click at [798, 492] on td "Dear Extend Inc., Order 57bf80db-162a-4c1e-a04f-7af1f2644d70 [[PERSON_NAME]] ha…" at bounding box center [705, 451] width 362 height 154
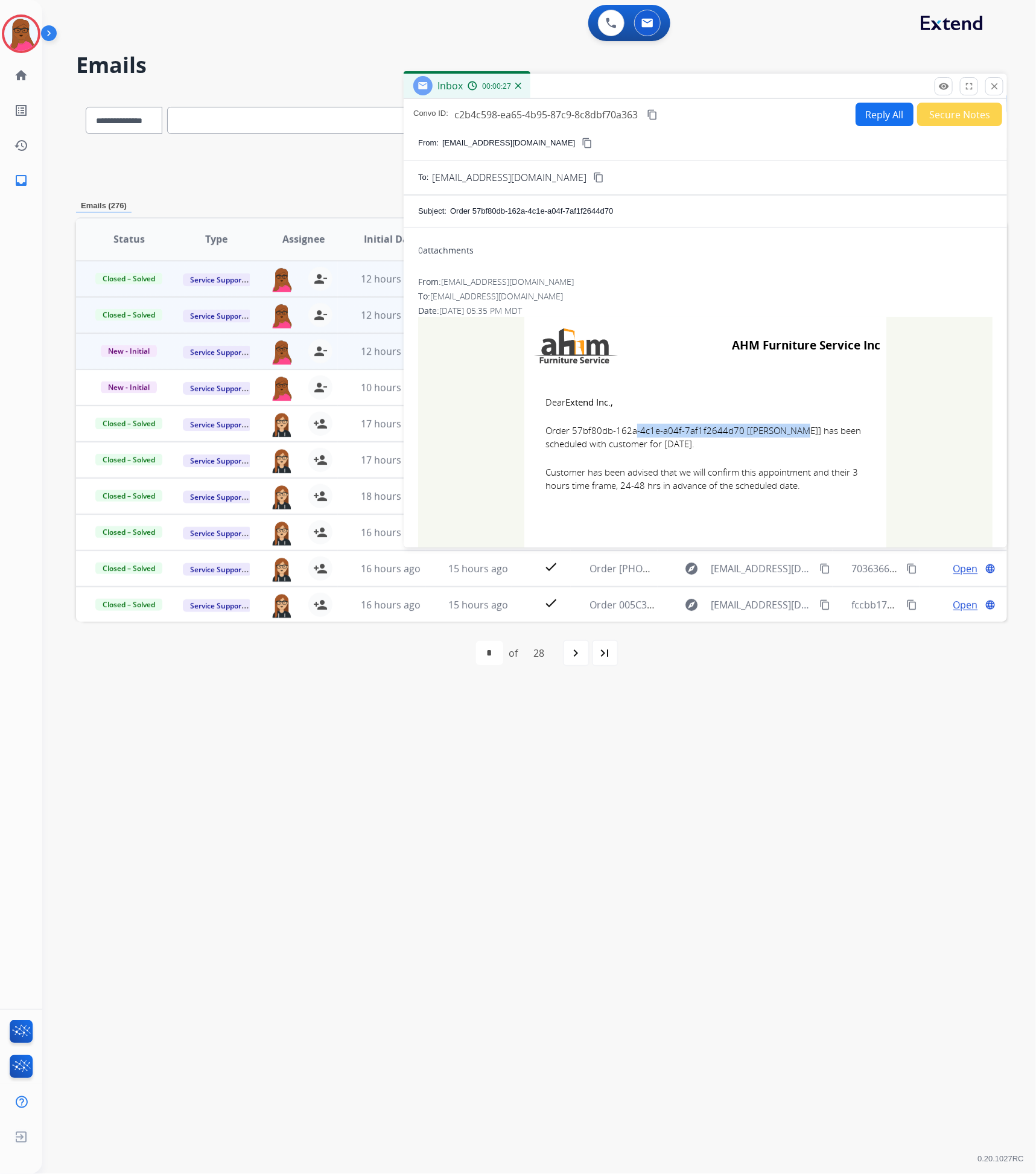
copy td "Dear Extend Inc., Order 57bf80db-162a-4c1e-a04f-7af1f2644d70 [[PERSON_NAME]] ha…"
click at [990, 91] on mat-icon "close" at bounding box center [994, 87] width 11 height 11
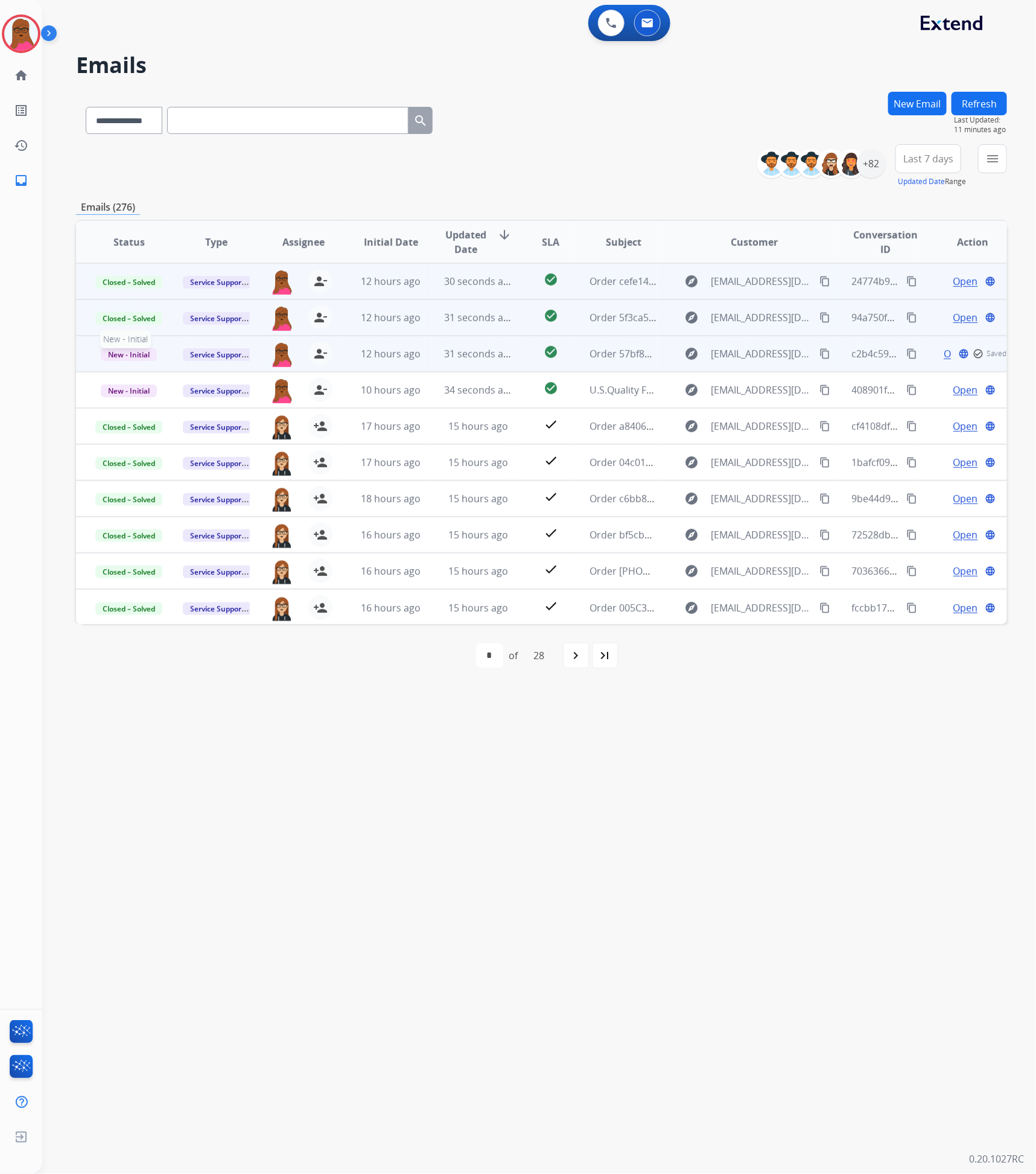
click at [145, 350] on span "New - Initial" at bounding box center [129, 355] width 56 height 13
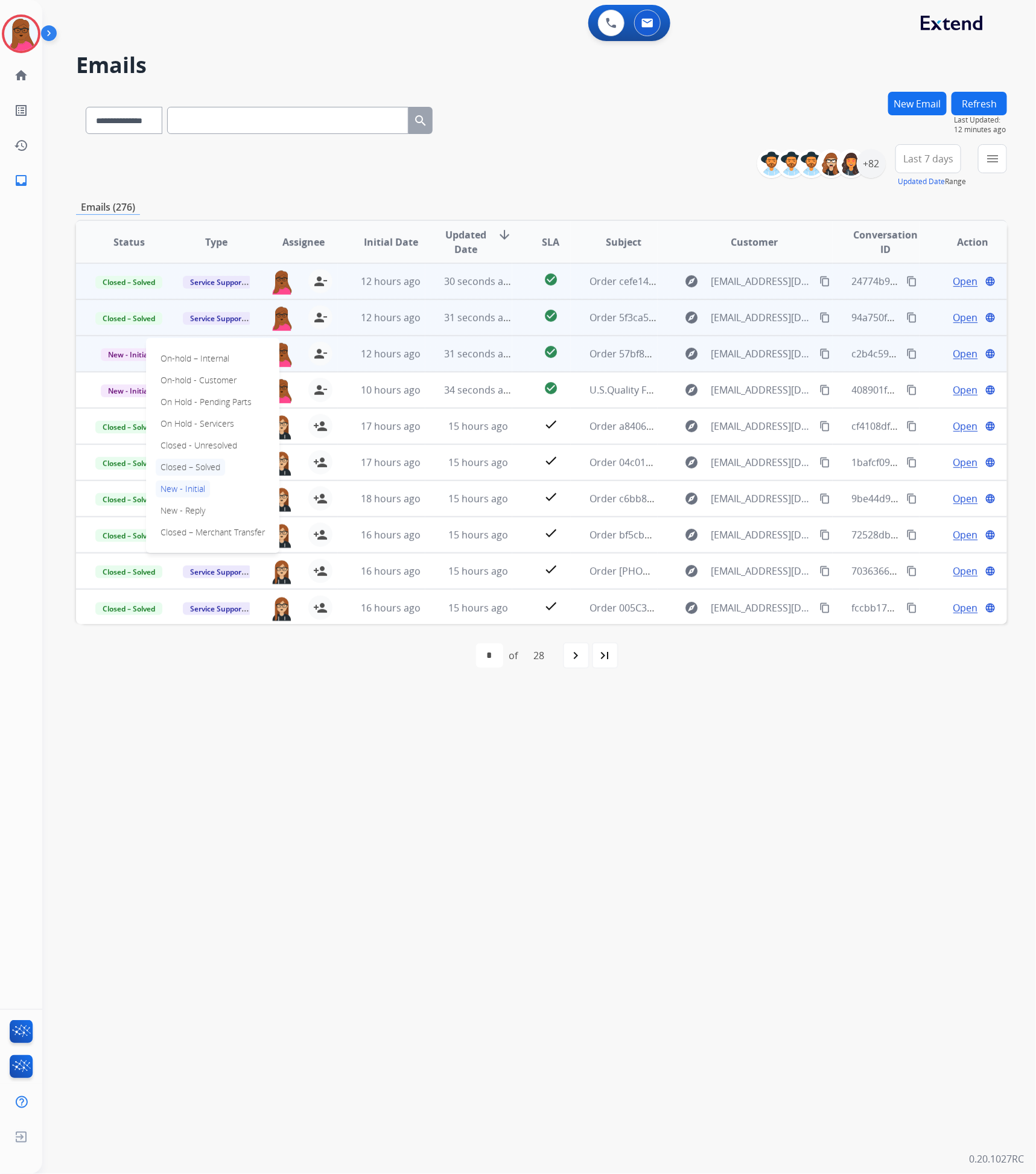
click at [190, 469] on p "Closed – Solved" at bounding box center [190, 467] width 69 height 17
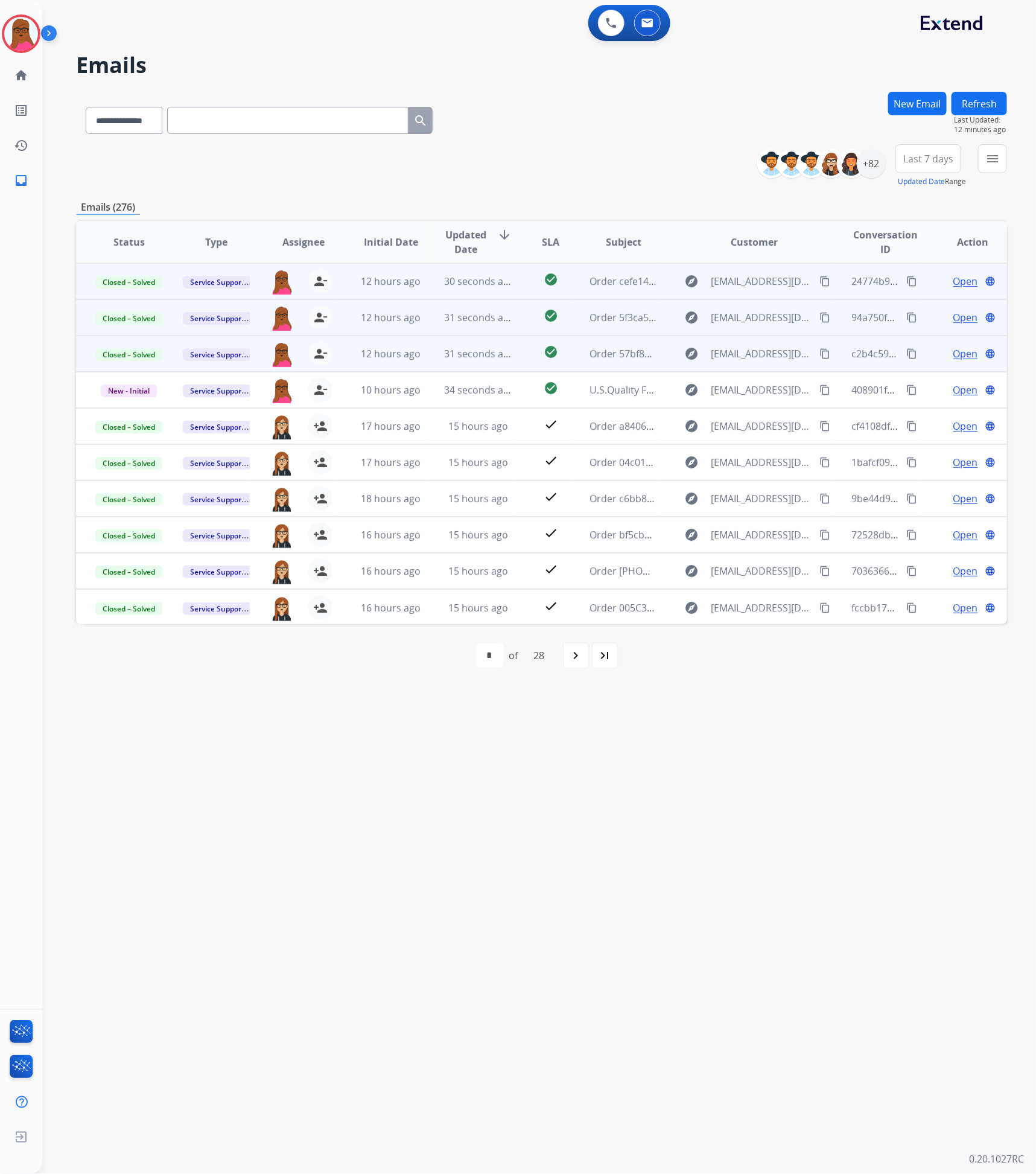
click at [970, 104] on button "Refresh" at bounding box center [979, 103] width 56 height 24
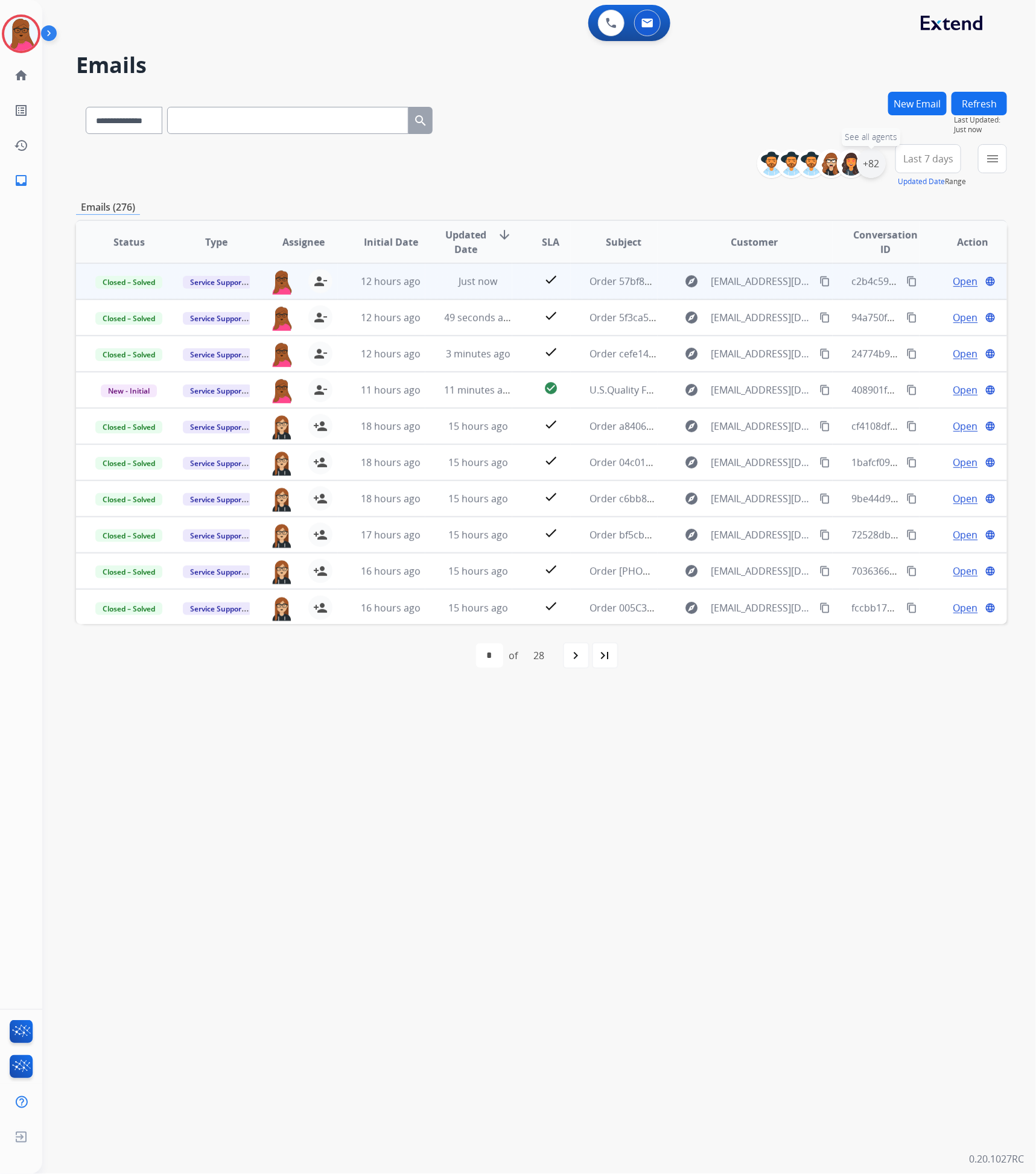
click at [869, 167] on div "+82" at bounding box center [871, 164] width 29 height 29
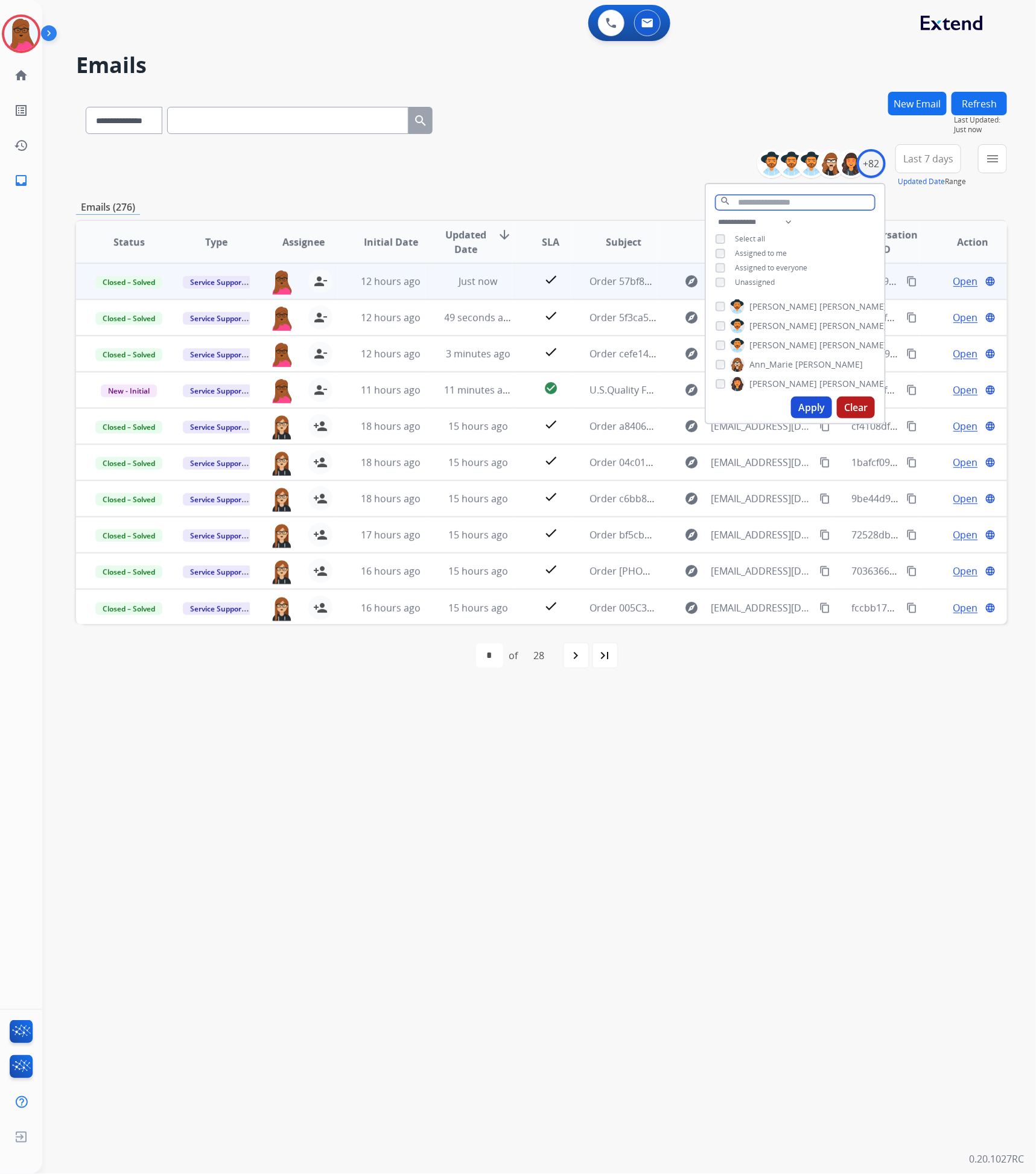
click at [767, 200] on input "text" at bounding box center [794, 202] width 159 height 15
type input "****"
click at [803, 339] on button "Apply" at bounding box center [811, 339] width 41 height 21
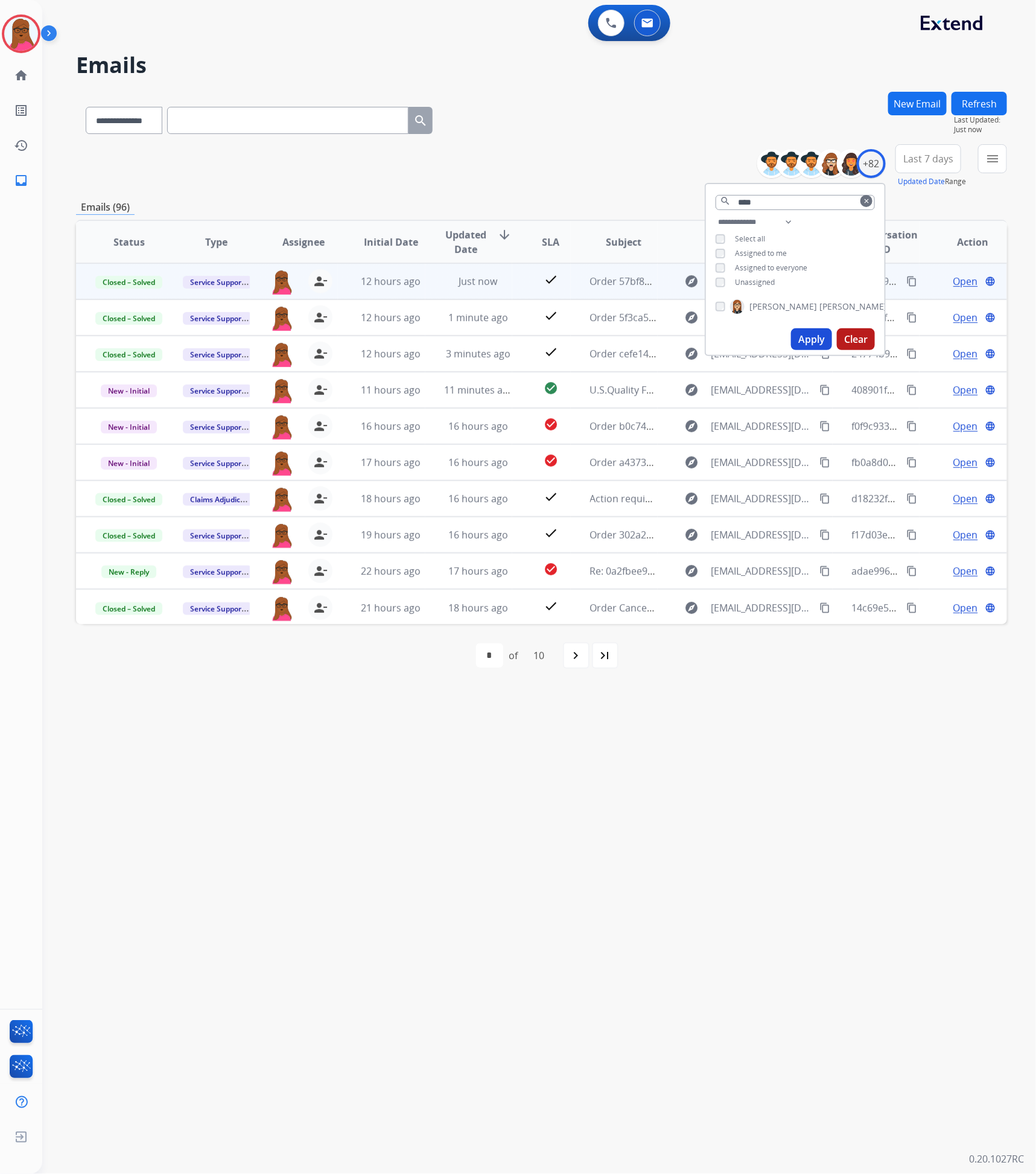
click at [758, 773] on div "**********" at bounding box center [524, 609] width 964 height 1130
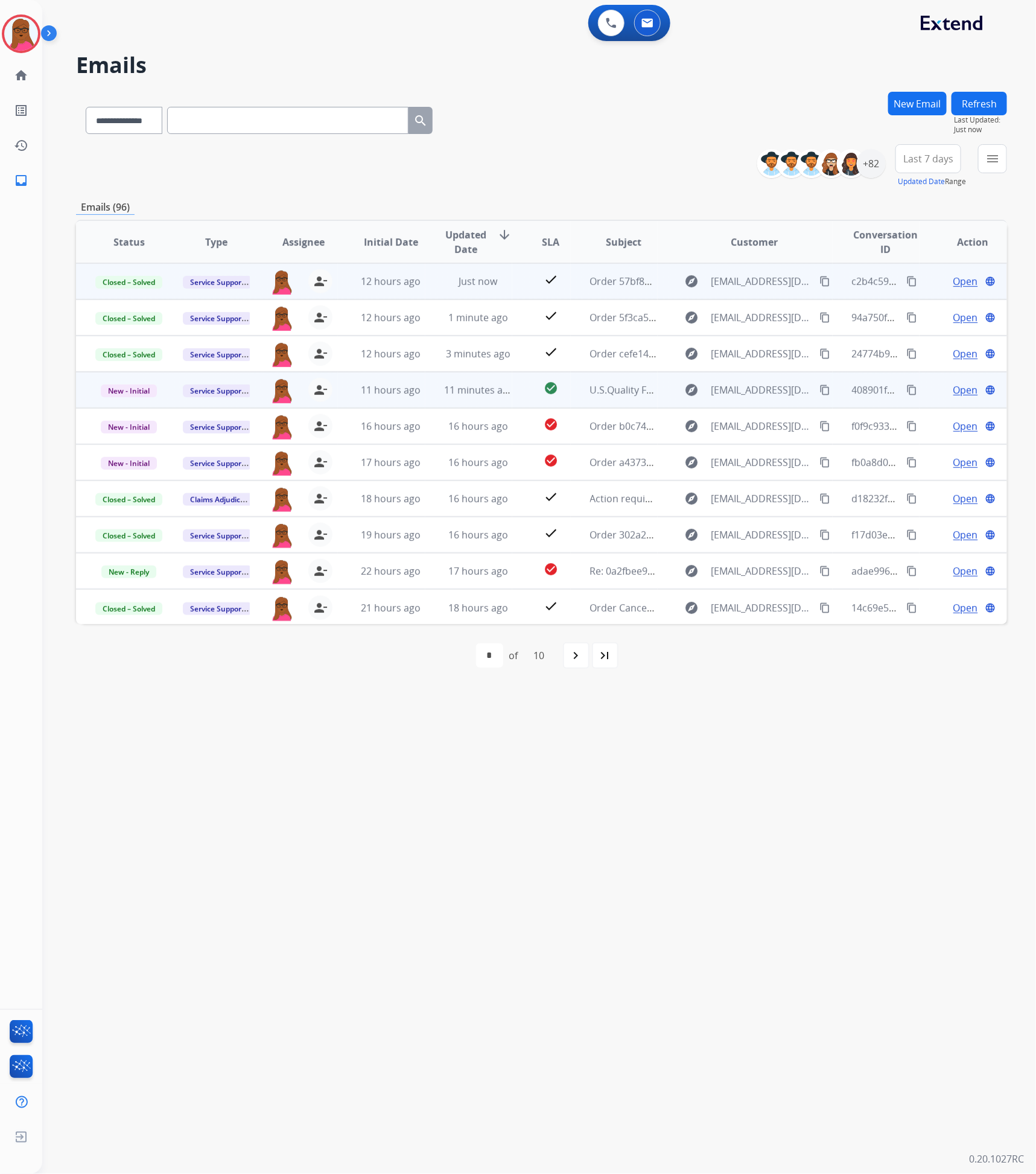
click at [960, 393] on span "Open" at bounding box center [965, 389] width 25 height 14
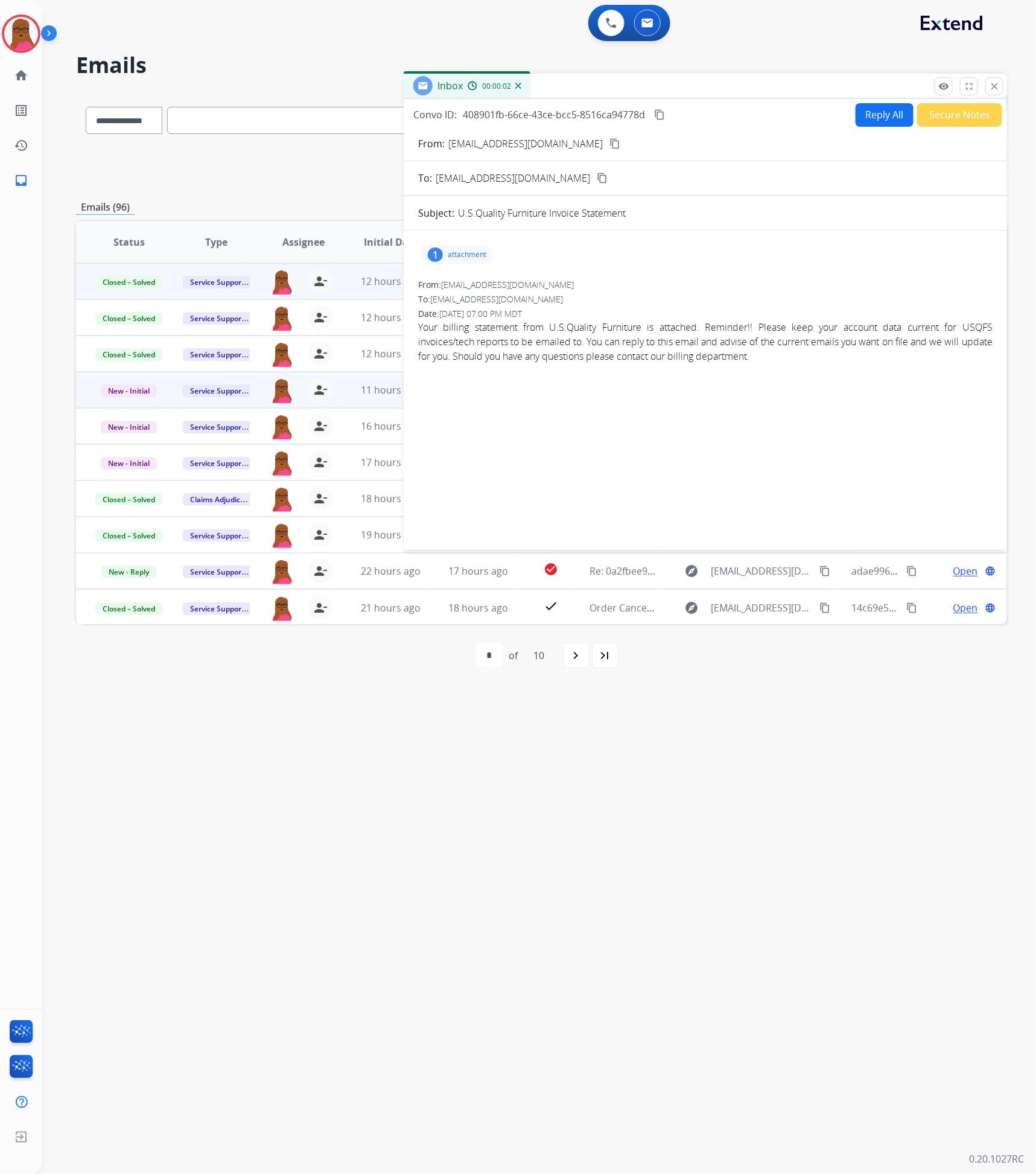
click at [476, 252] on p "attachment" at bounding box center [466, 254] width 39 height 10
click at [487, 288] on mat-icon "download" at bounding box center [490, 285] width 11 height 11
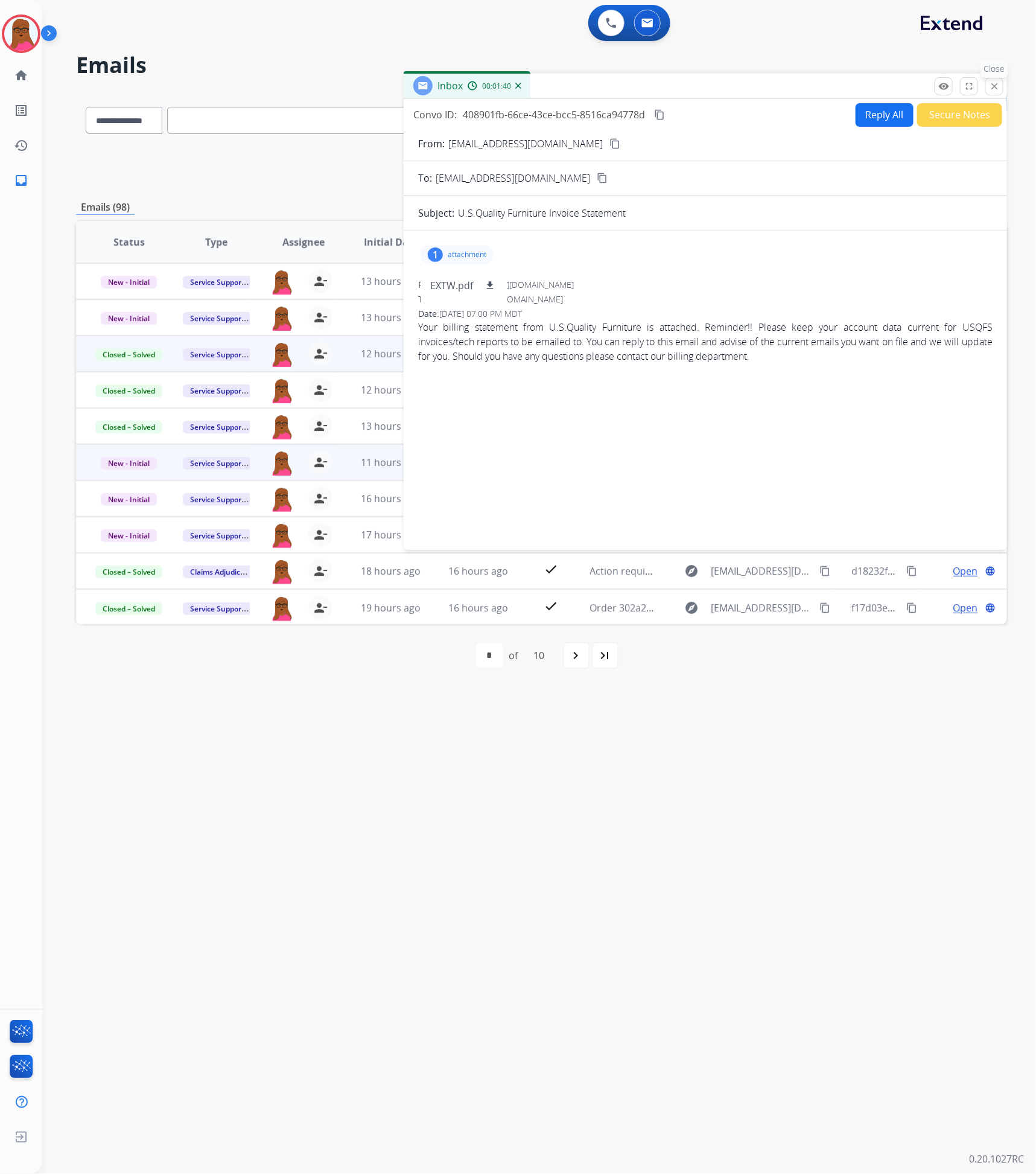
click at [994, 79] on button "close Close" at bounding box center [994, 86] width 18 height 18
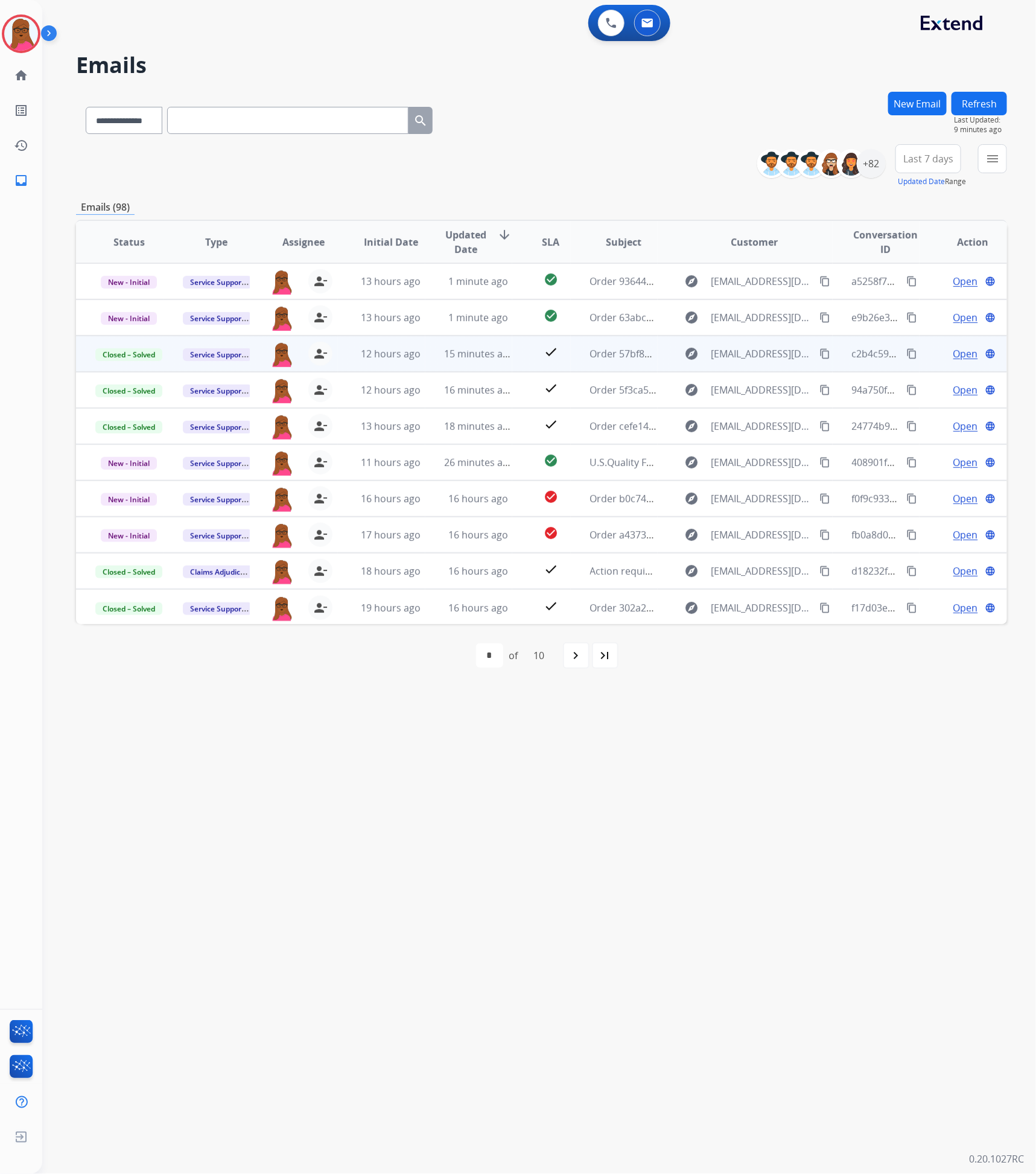
click at [925, 96] on button "New Email" at bounding box center [918, 103] width 59 height 24
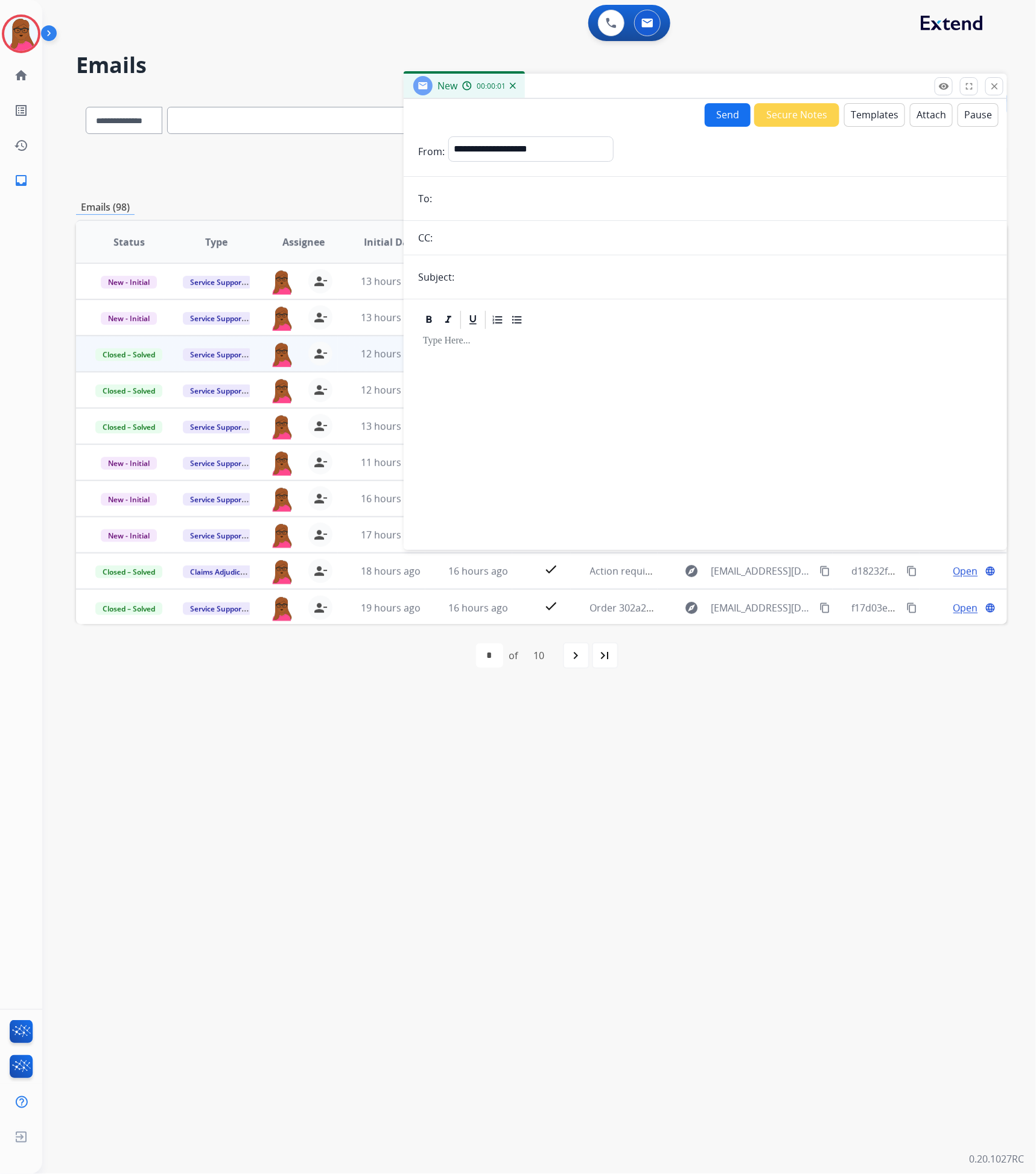
click at [590, 130] on form "**********" at bounding box center [705, 335] width 603 height 418
click at [585, 141] on select "**********" at bounding box center [530, 149] width 164 height 24
select select "**********"
click at [448, 137] on select "**********" at bounding box center [530, 149] width 164 height 24
drag, startPoint x: 597, startPoint y: 203, endPoint x: 603, endPoint y: 209, distance: 8.5
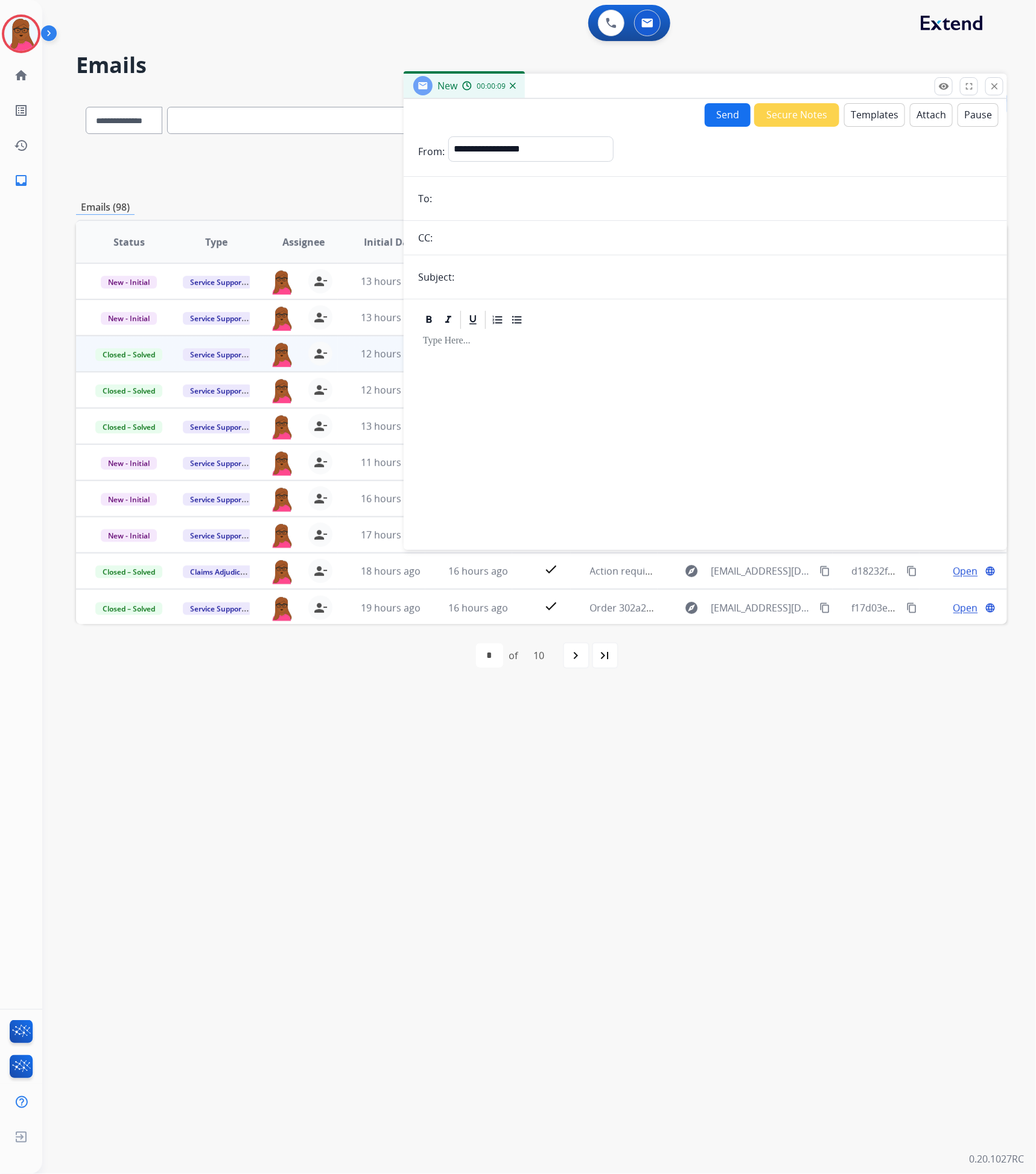
click at [597, 203] on input "email" at bounding box center [713, 199] width 557 height 24
click at [666, 204] on input "email" at bounding box center [713, 200] width 557 height 26
paste input "**********"
type input "**********"
click at [647, 276] on input "text" at bounding box center [725, 277] width 535 height 24
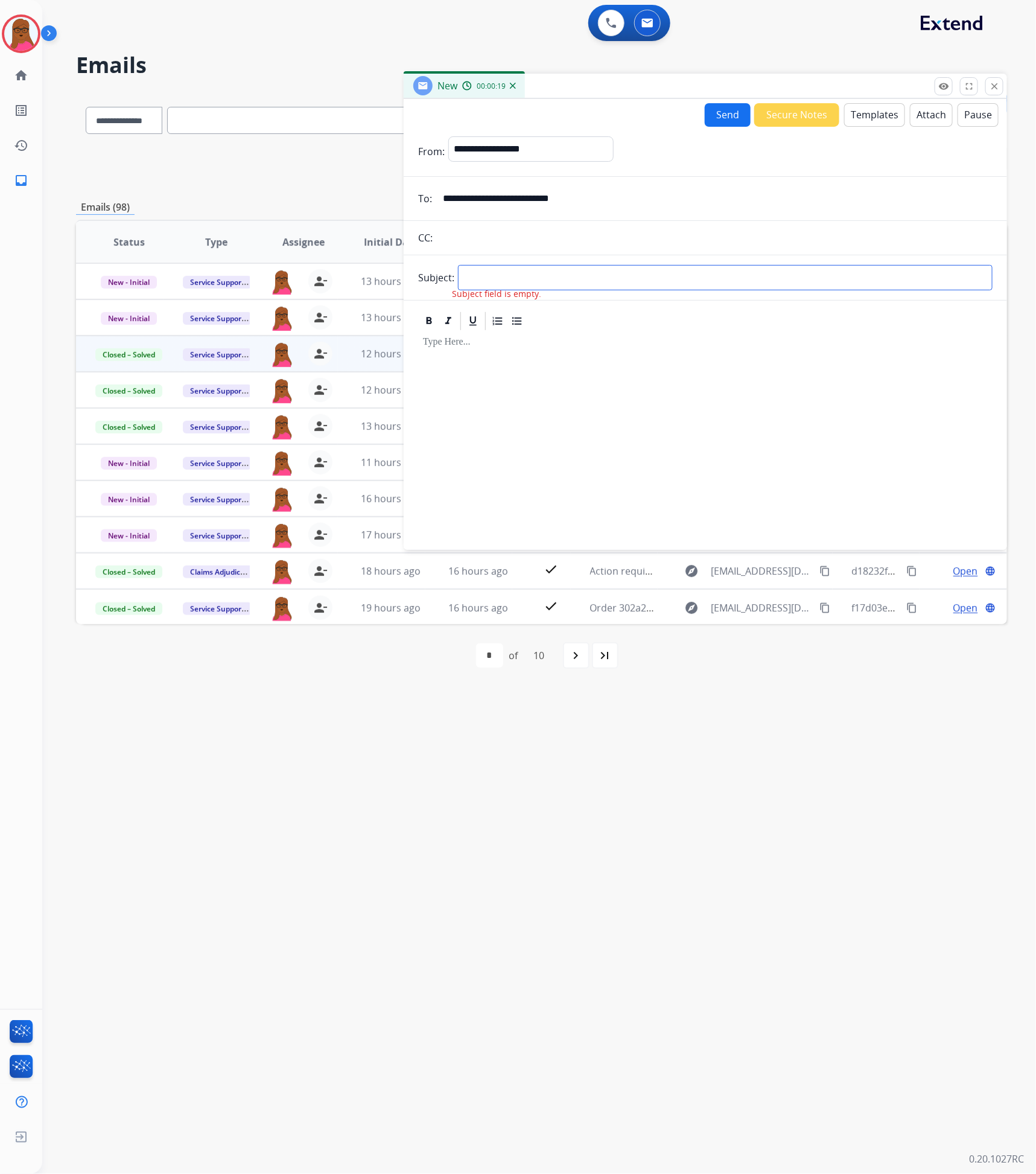
click at [777, 272] on input "text" at bounding box center [725, 277] width 535 height 25
type input "**********"
click at [625, 398] on div at bounding box center [705, 434] width 574 height 207
click at [876, 112] on button "Templates" at bounding box center [874, 115] width 61 height 24
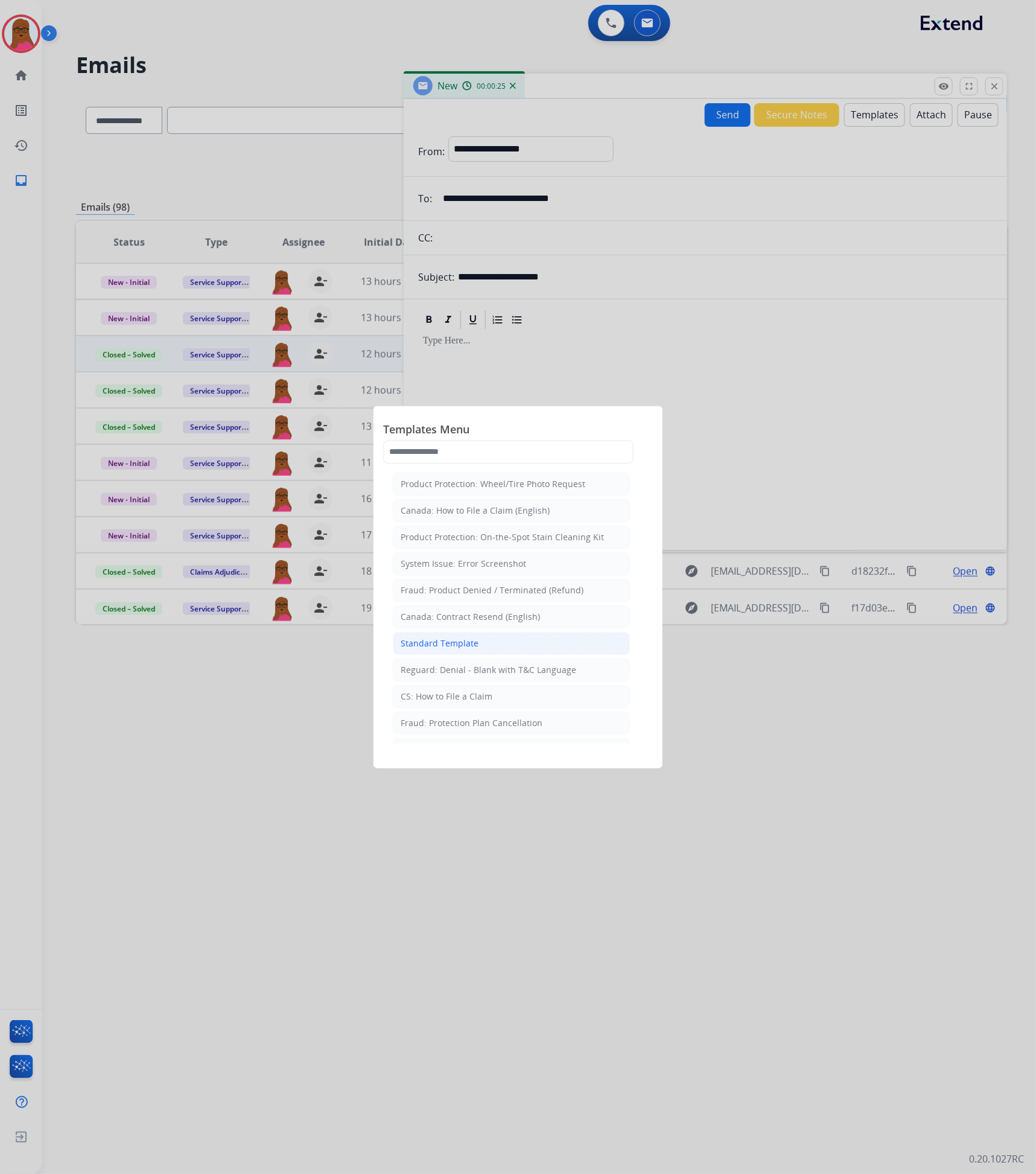
click at [425, 645] on div "Standard Template" at bounding box center [439, 643] width 78 height 12
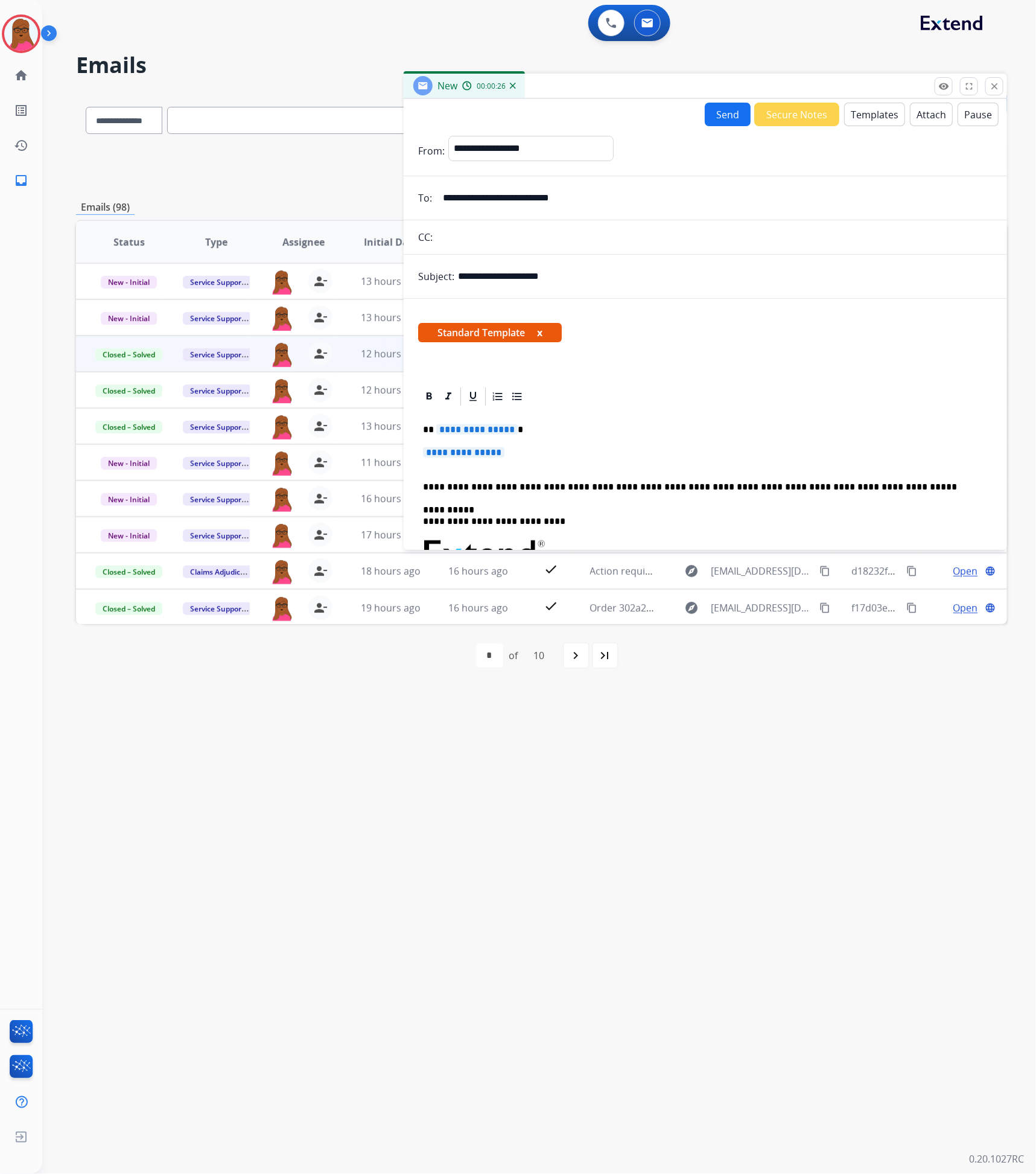
click at [474, 424] on span "**********" at bounding box center [477, 429] width 81 height 10
click at [543, 333] on button "x" at bounding box center [539, 332] width 6 height 14
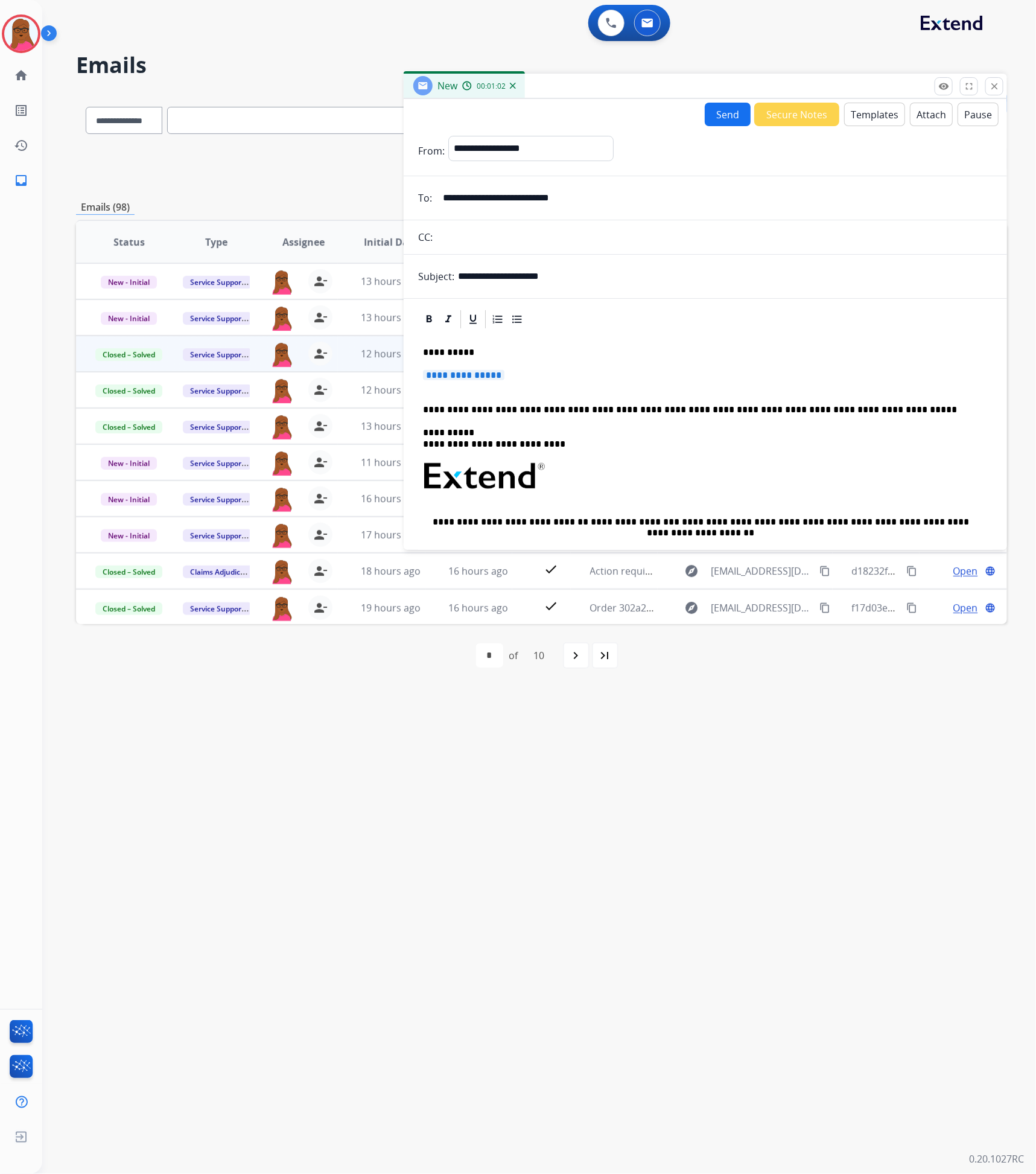
drag, startPoint x: 422, startPoint y: 374, endPoint x: 466, endPoint y: 380, distance: 44.4
click at [466, 380] on p "**********" at bounding box center [705, 381] width 565 height 22
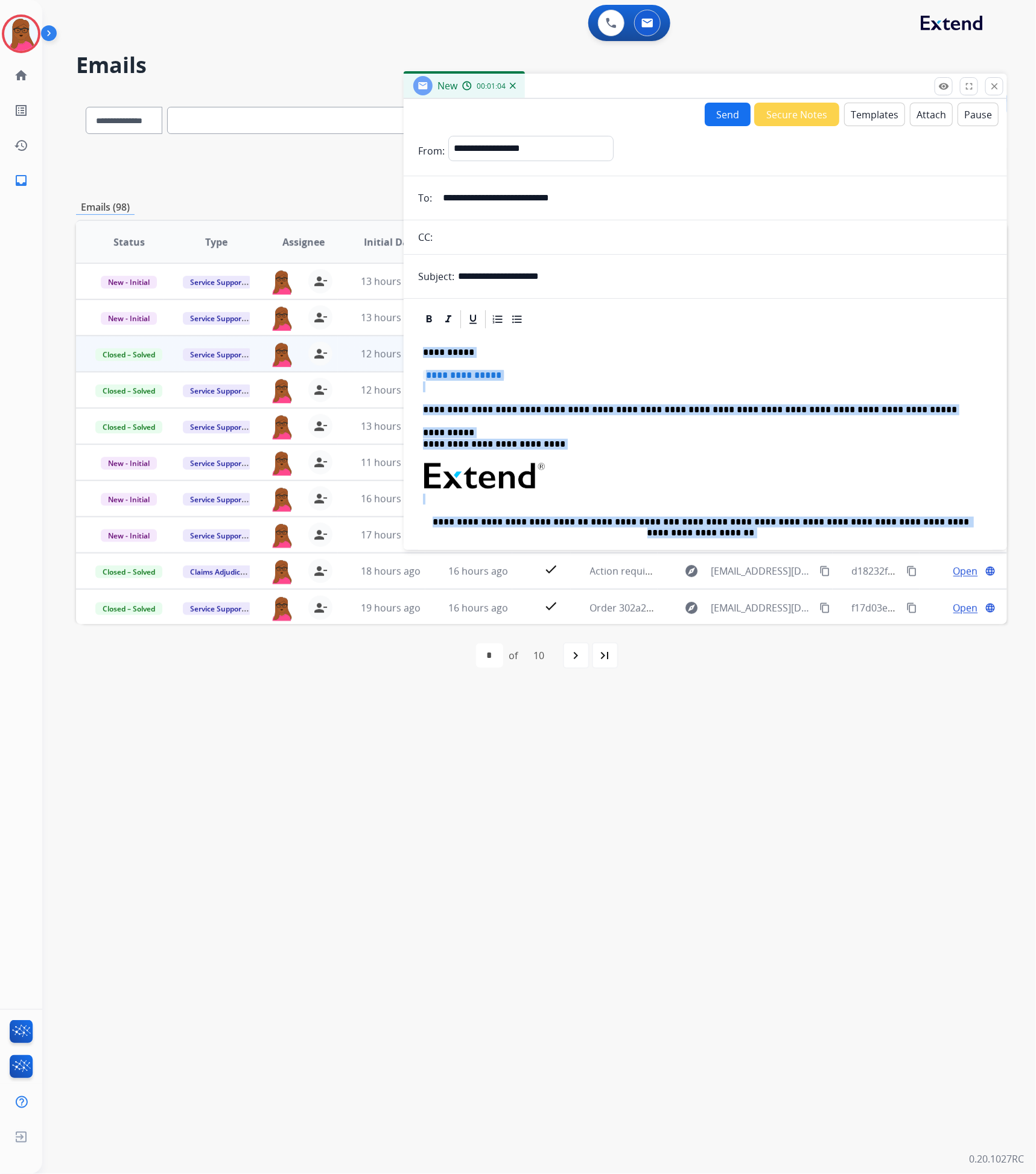
scroll to position [138, 0]
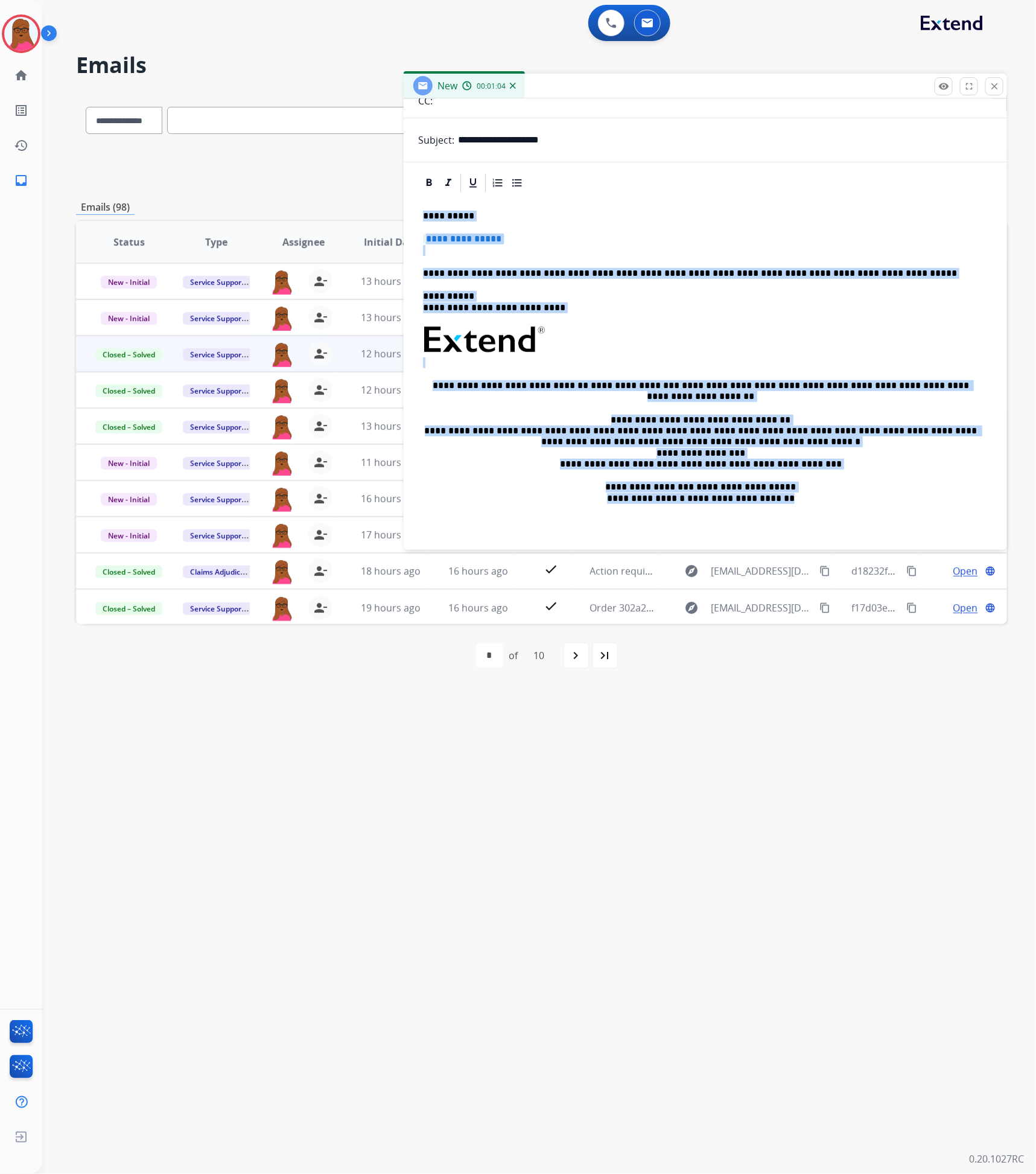
drag, startPoint x: 426, startPoint y: 352, endPoint x: 1035, endPoint y: 656, distance: 680.7
click at [1034, 660] on div "**********" at bounding box center [539, 587] width 993 height 1174
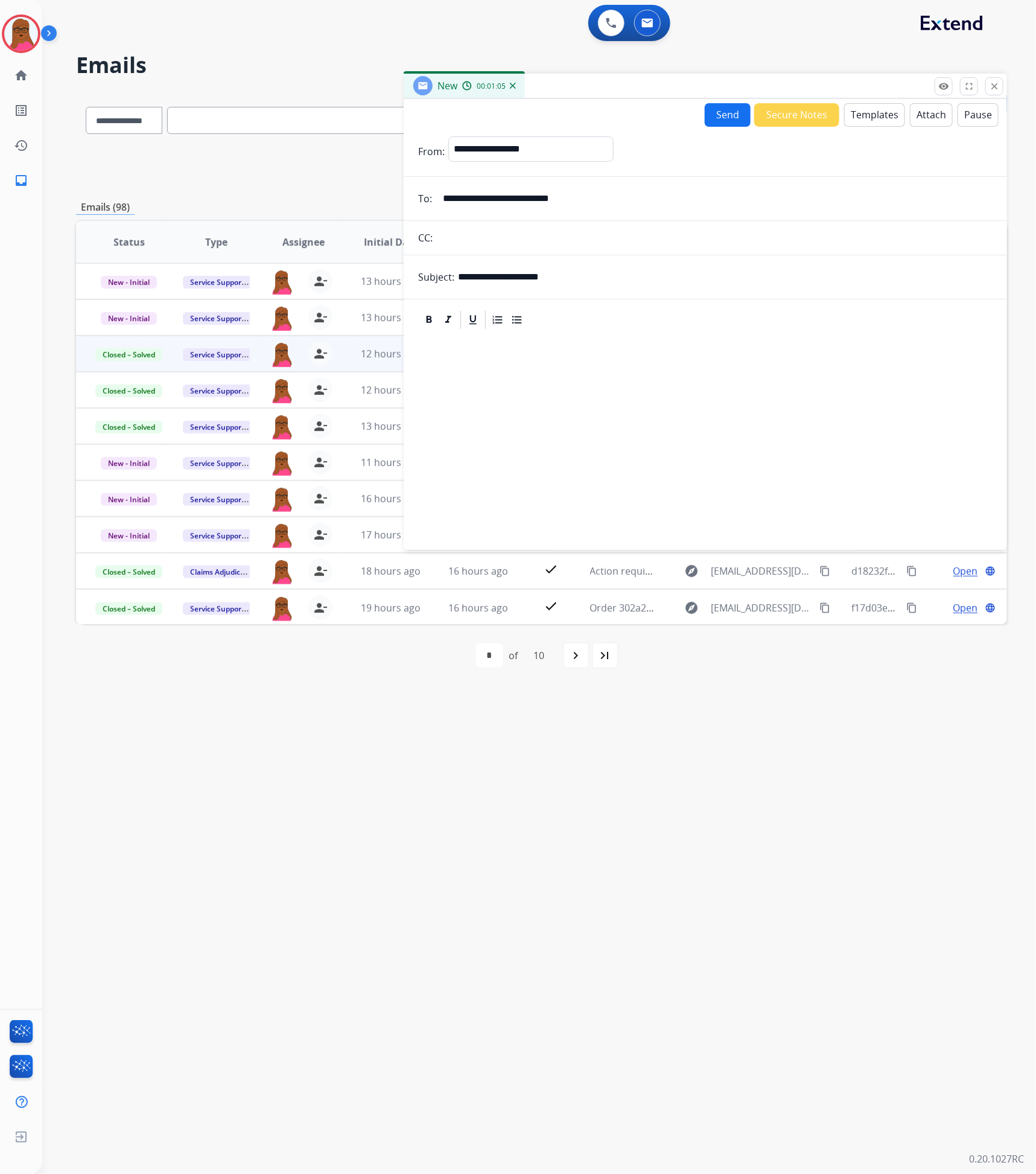
scroll to position [0, 0]
click at [865, 117] on button "Templates" at bounding box center [874, 115] width 61 height 24
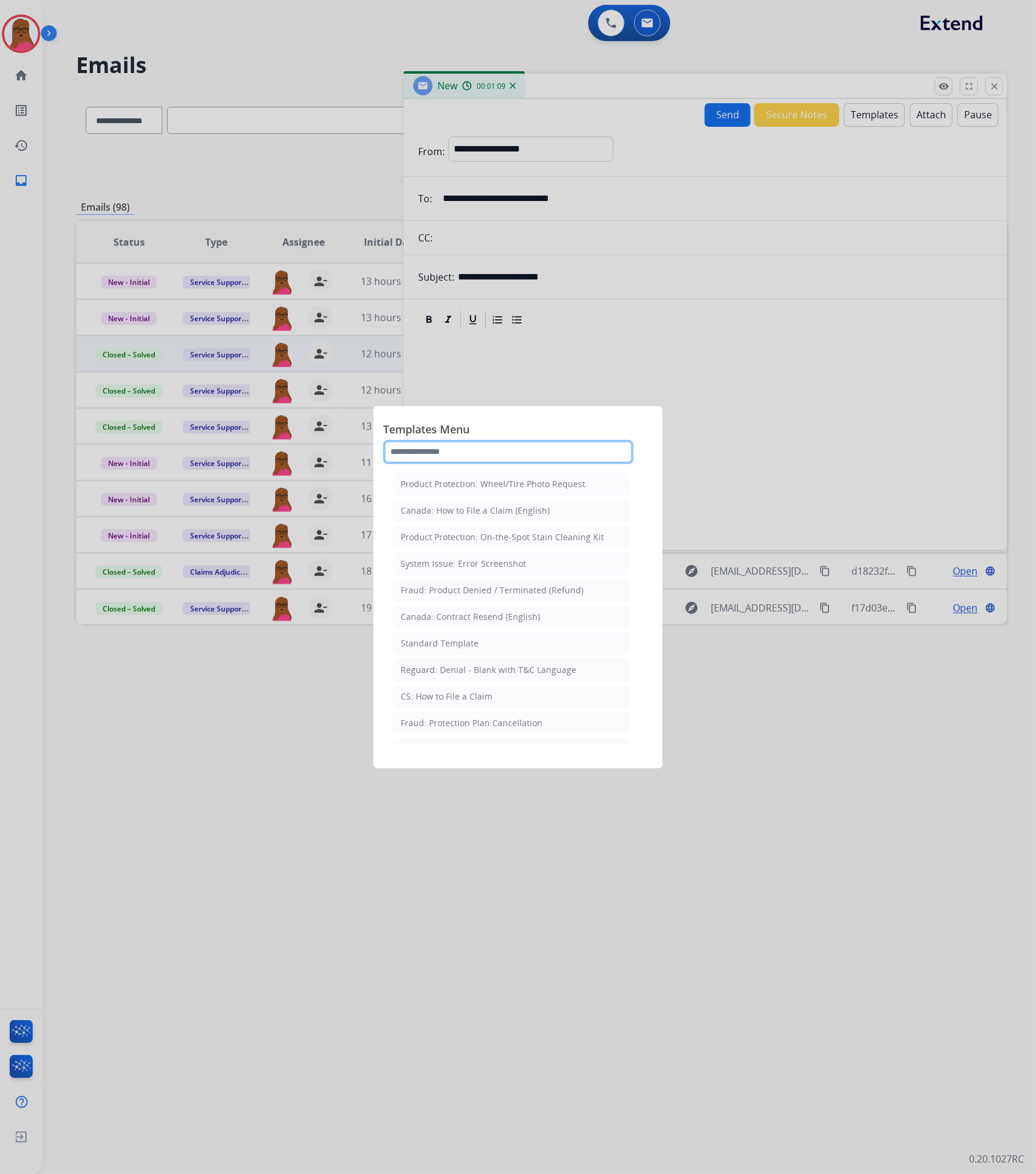
click at [463, 457] on input "text" at bounding box center [508, 451] width 250 height 24
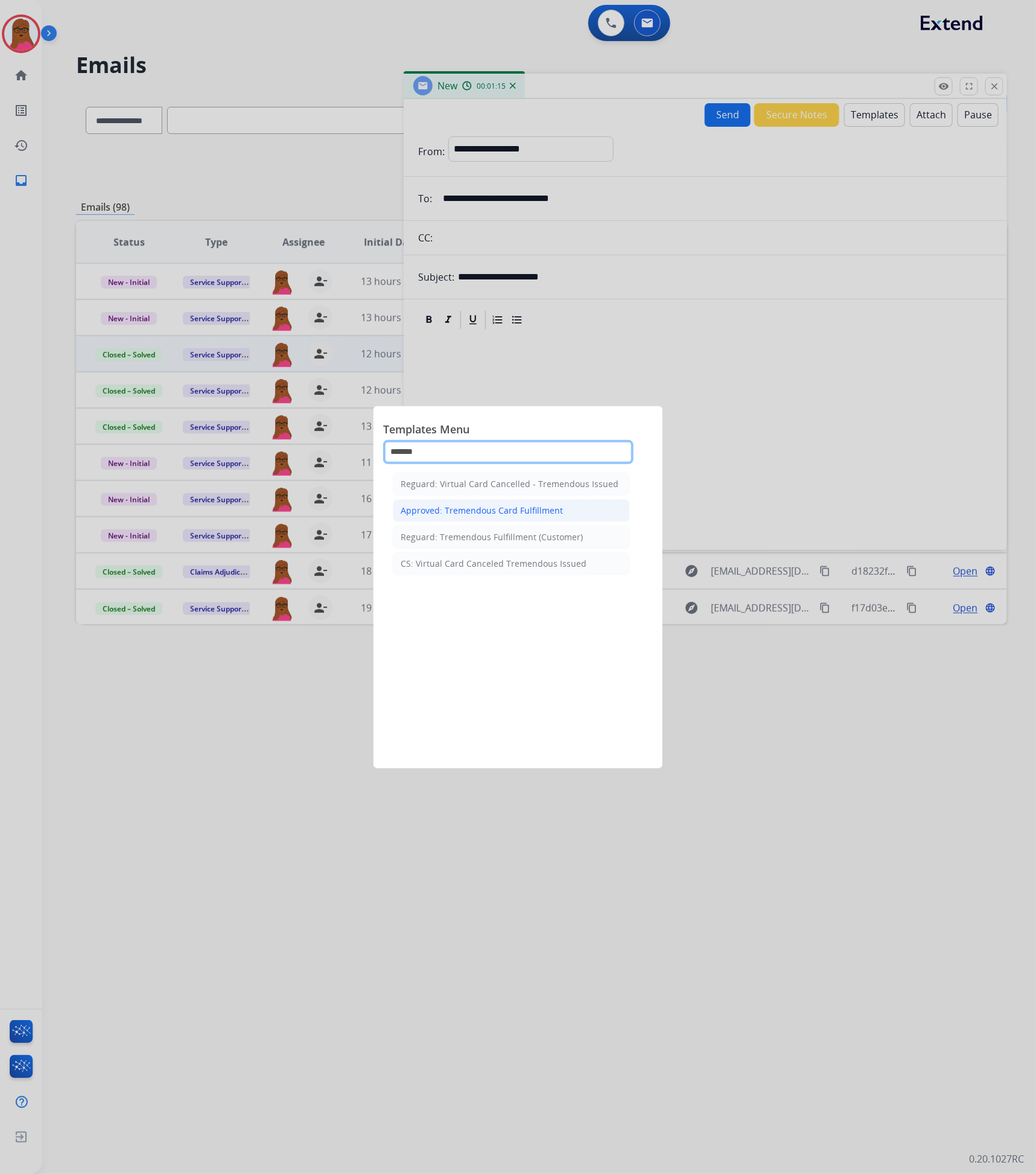
type input "*******"
click at [563, 509] on li "Approved: Tremendous Card Fulfillment" at bounding box center [511, 510] width 237 height 23
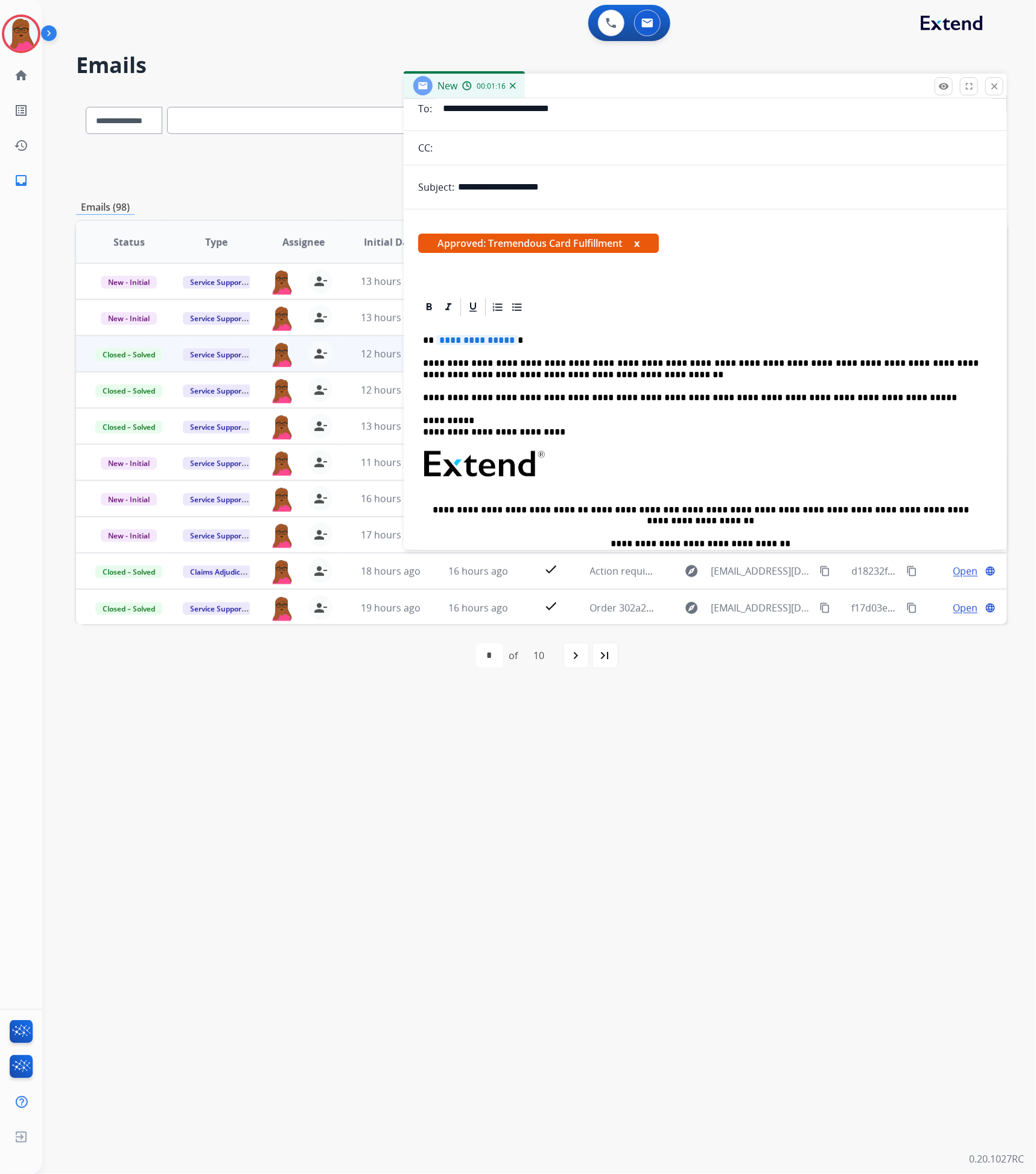
scroll to position [91, 0]
click at [480, 342] on span "**********" at bounding box center [477, 339] width 81 height 10
click at [644, 436] on p "**********" at bounding box center [700, 425] width 555 height 22
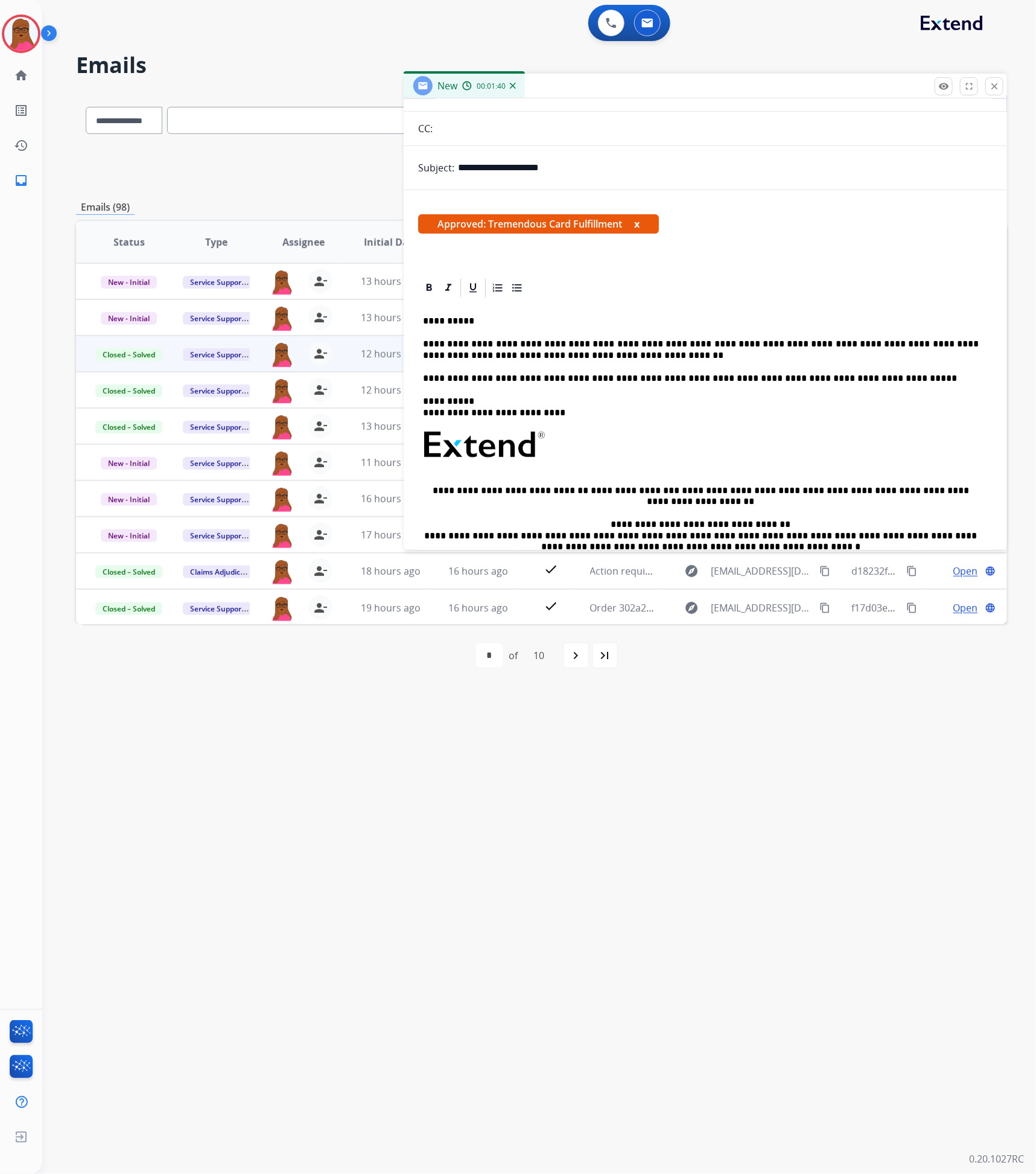
scroll to position [0, 0]
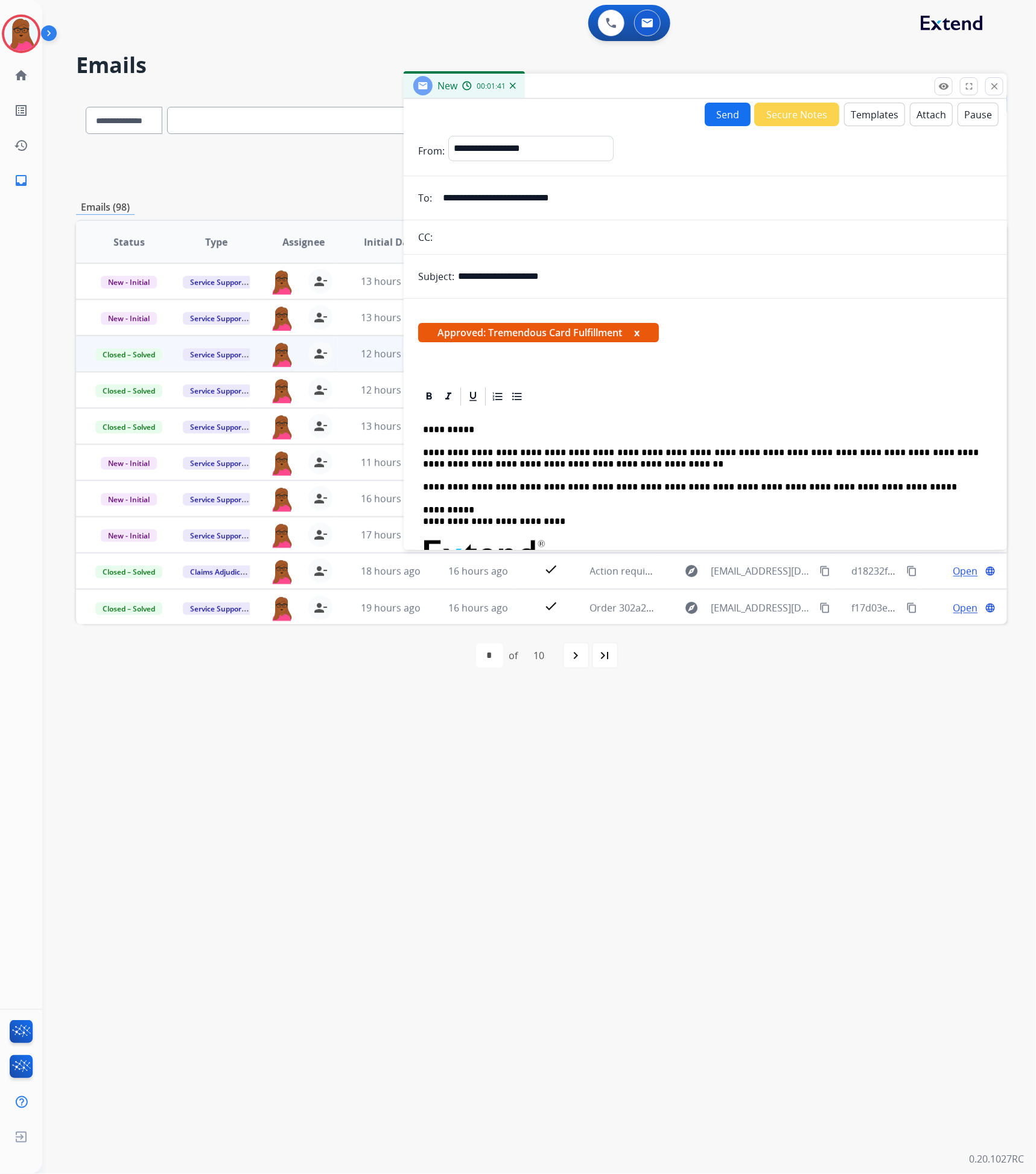
click at [713, 112] on button "Send" at bounding box center [728, 114] width 46 height 24
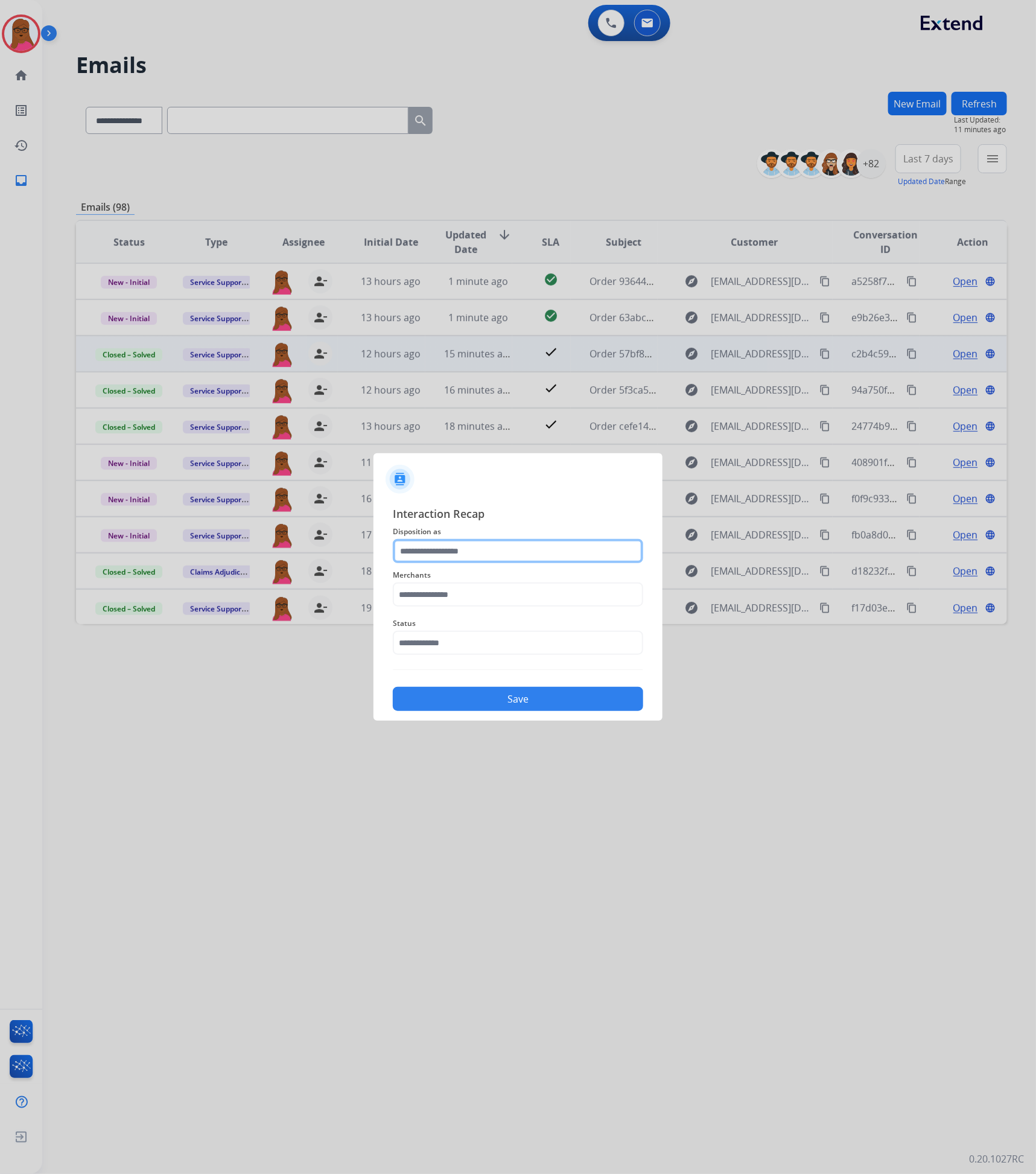
click at [504, 555] on input "text" at bounding box center [517, 551] width 250 height 24
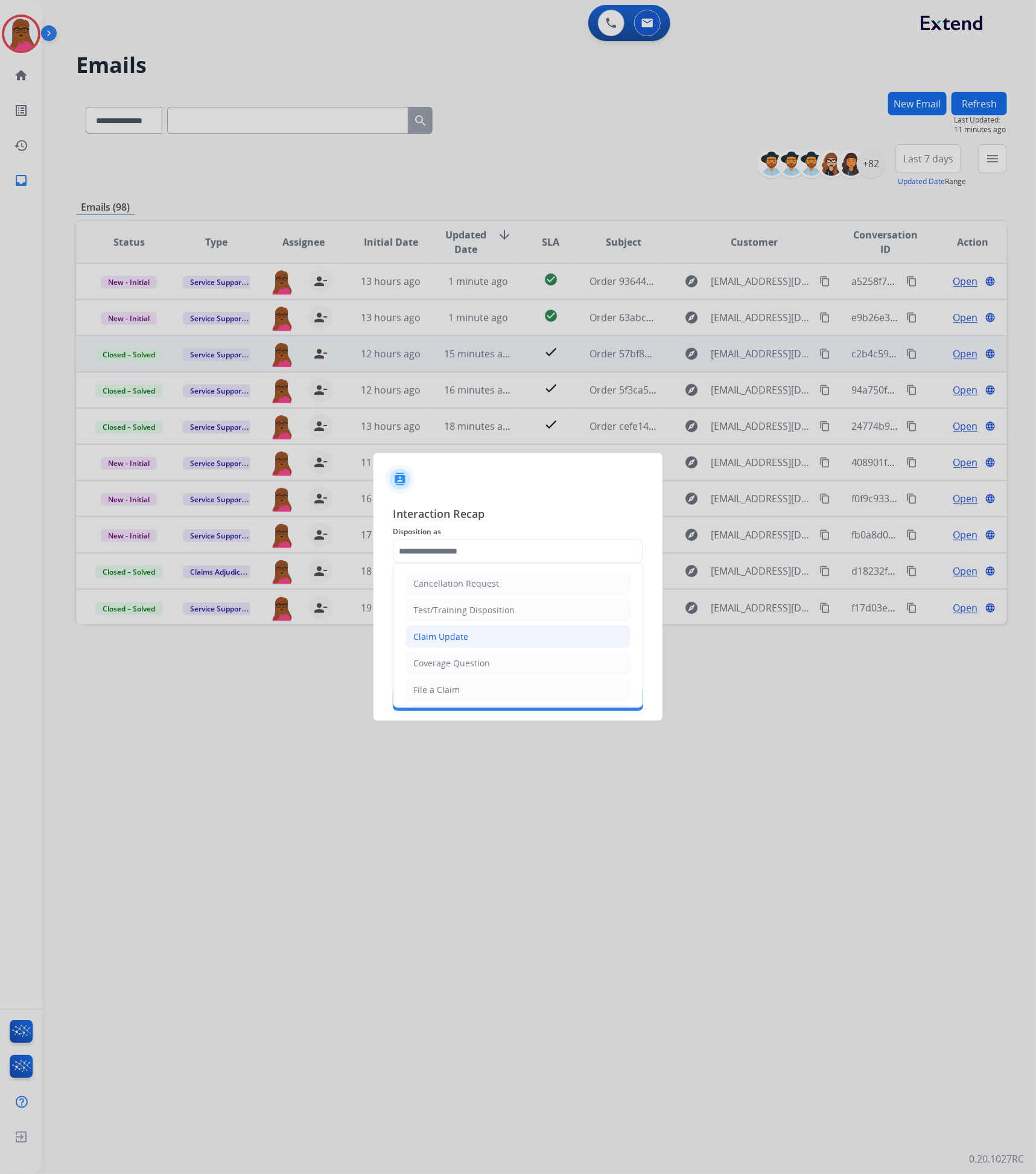
click at [437, 641] on div "Claim Update" at bounding box center [440, 636] width 55 height 12
type input "**********"
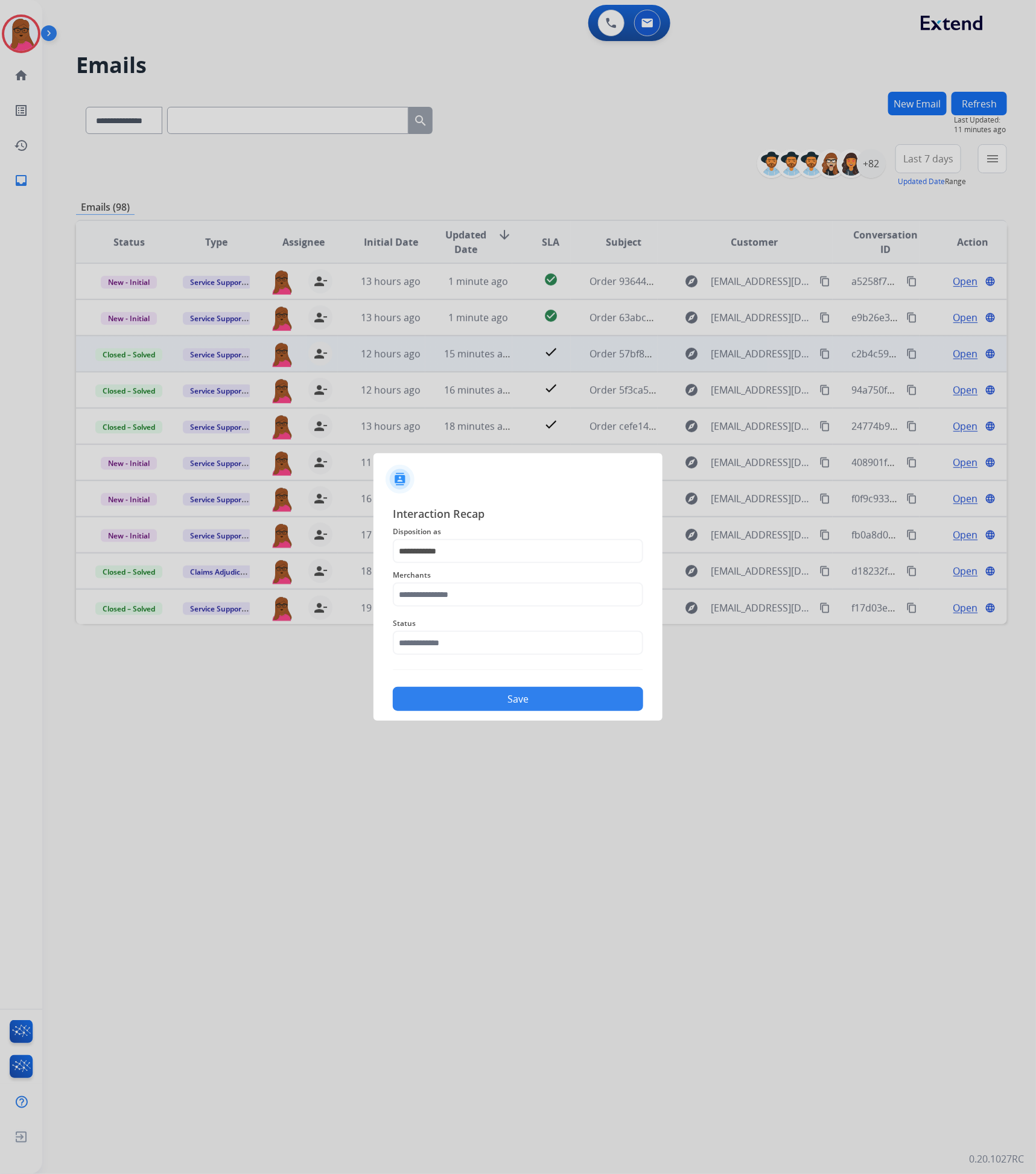
click at [460, 607] on div "Merchants" at bounding box center [517, 587] width 250 height 48
click at [460, 588] on input "text" at bounding box center [517, 595] width 250 height 24
click at [477, 660] on li "Ashley furniture" at bounding box center [520, 655] width 230 height 23
type input "**********"
click at [470, 645] on input "text" at bounding box center [517, 642] width 250 height 24
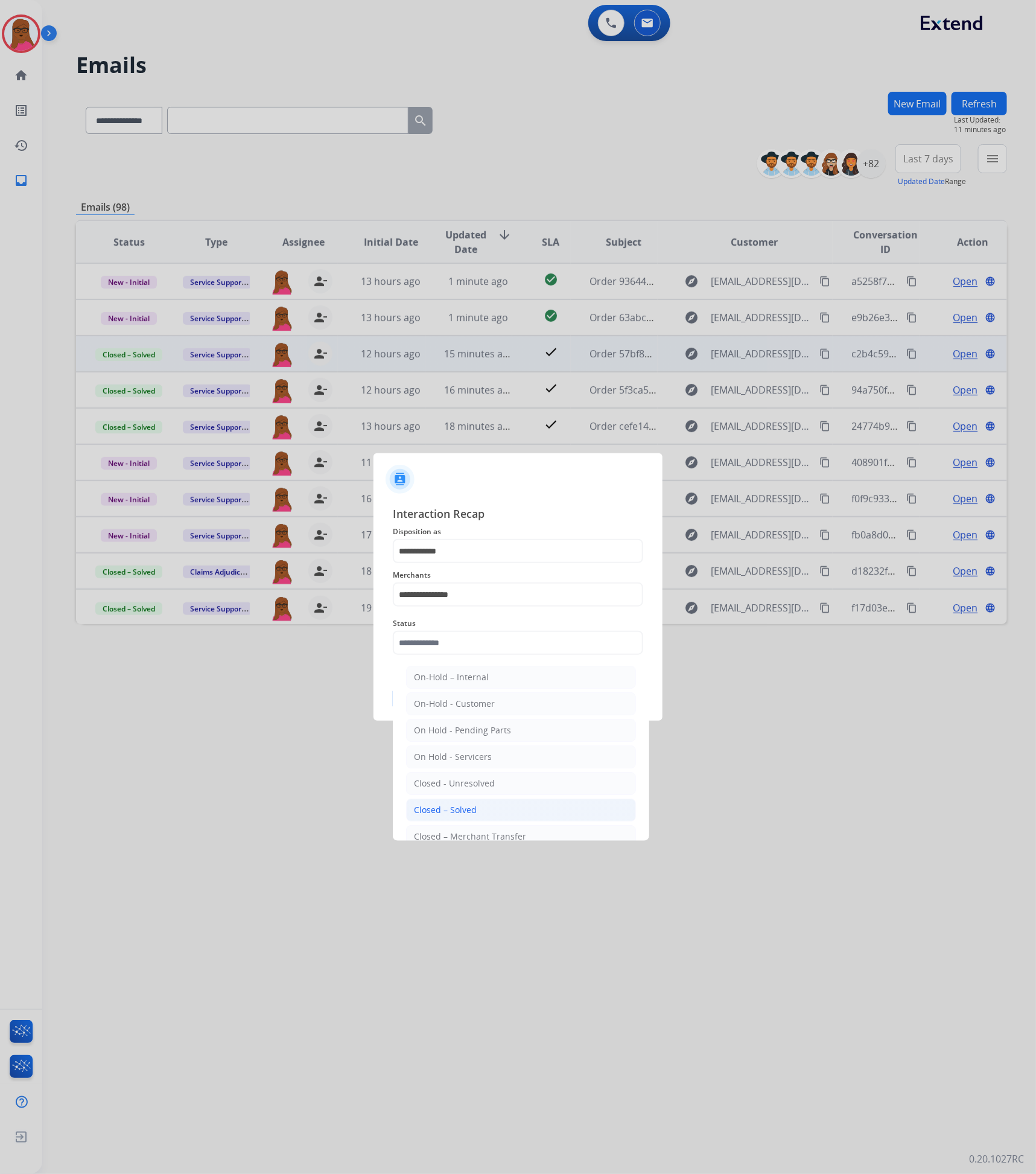
click at [462, 808] on div "Closed – Solved" at bounding box center [445, 809] width 63 height 12
type input "**********"
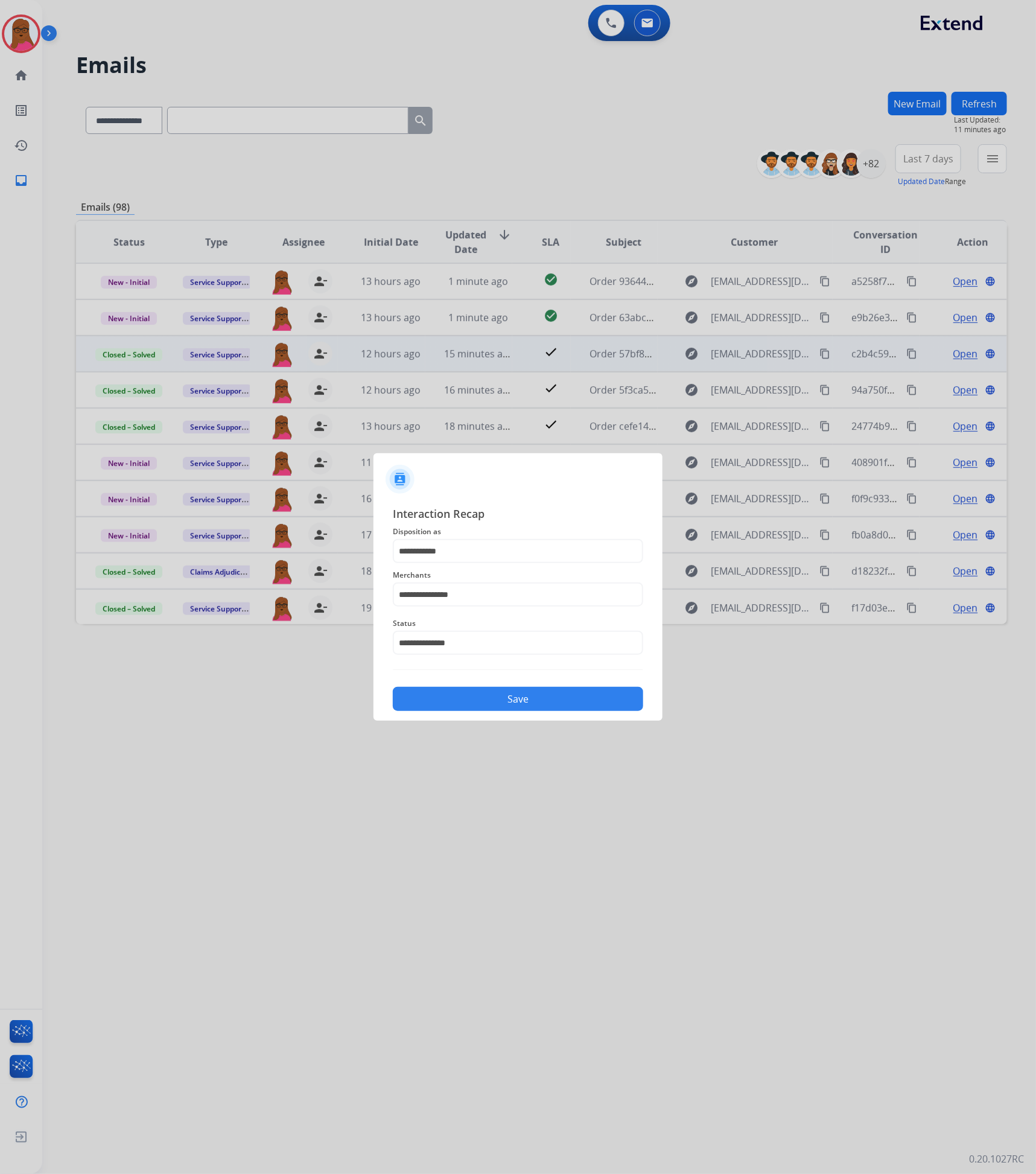
click at [470, 695] on button "Save" at bounding box center [517, 699] width 250 height 24
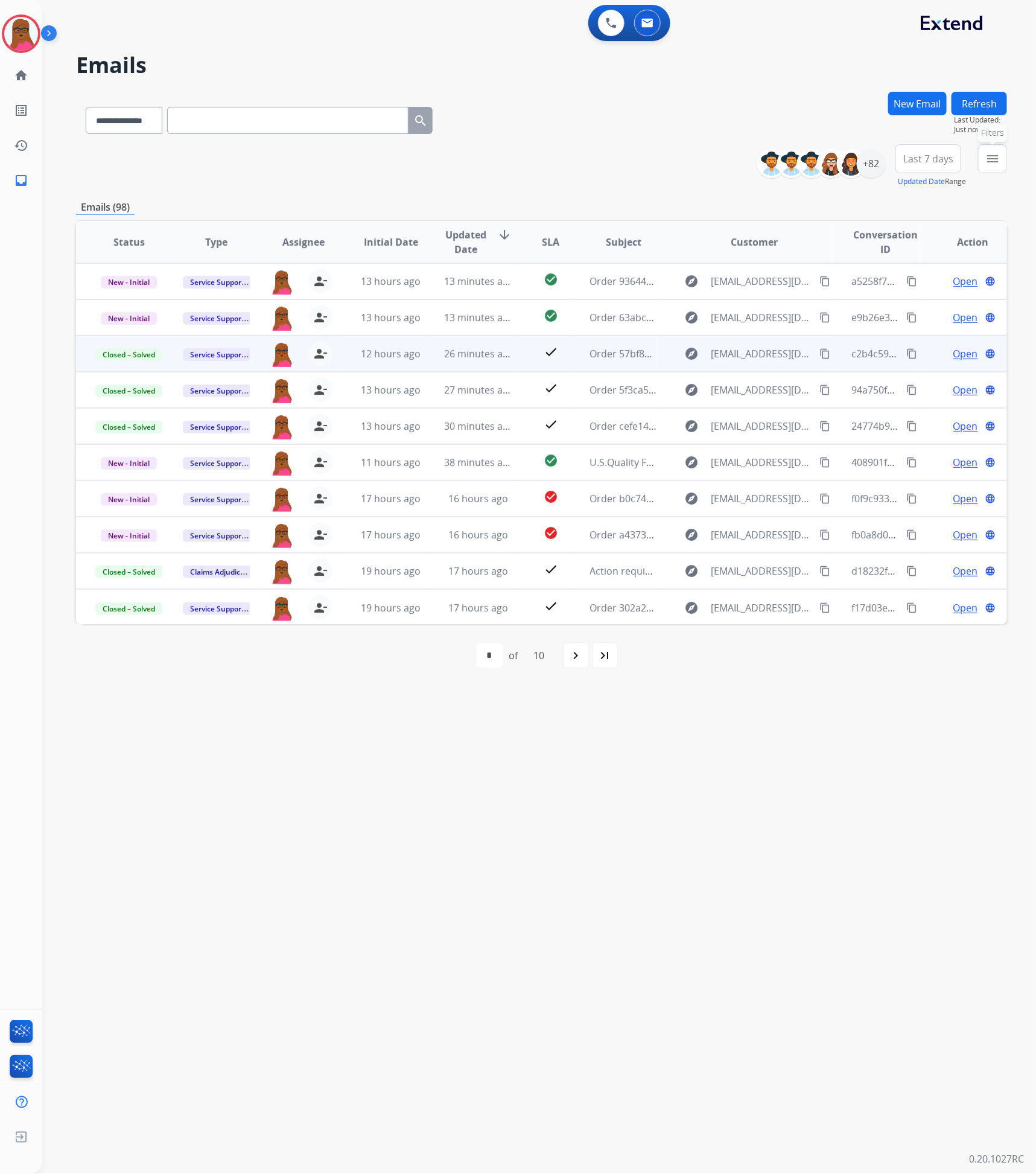
click at [981, 167] on button "menu Filters" at bounding box center [992, 158] width 29 height 29
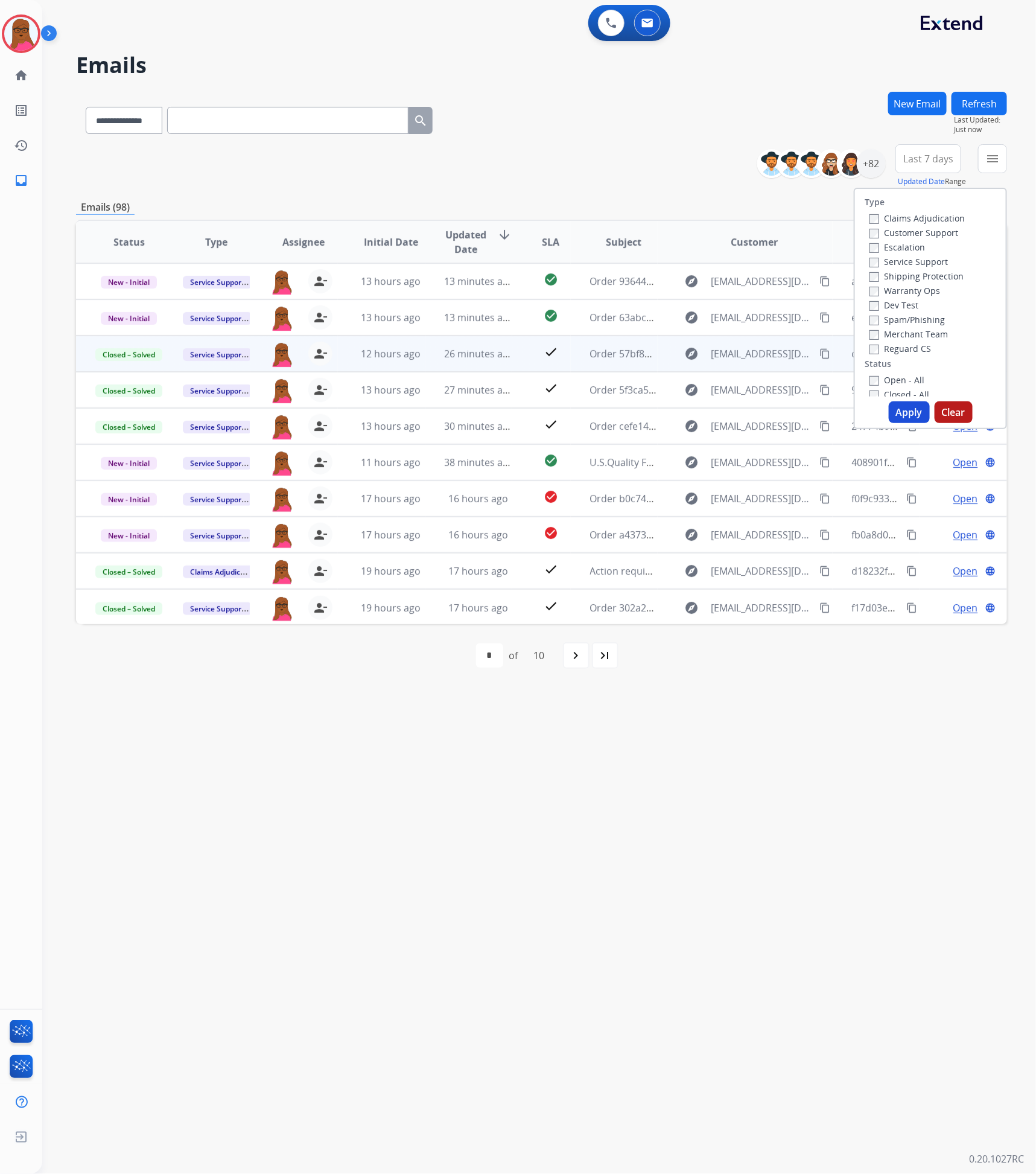
click at [907, 406] on button "Apply" at bounding box center [909, 412] width 41 height 21
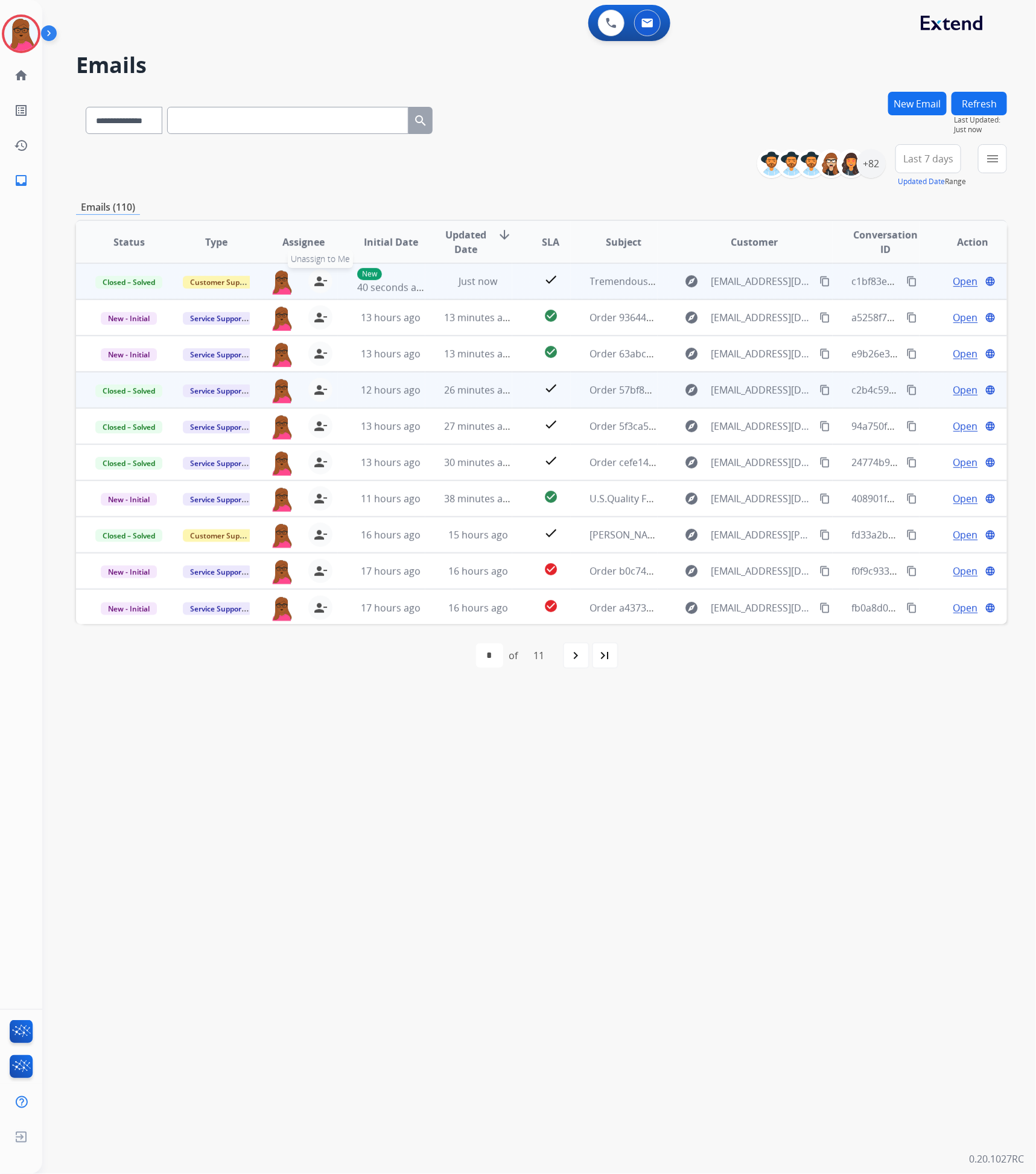
click at [315, 281] on mat-icon "person_remove" at bounding box center [320, 281] width 14 height 14
click at [282, 281] on button "+ Select agent" at bounding box center [281, 281] width 24 height 24
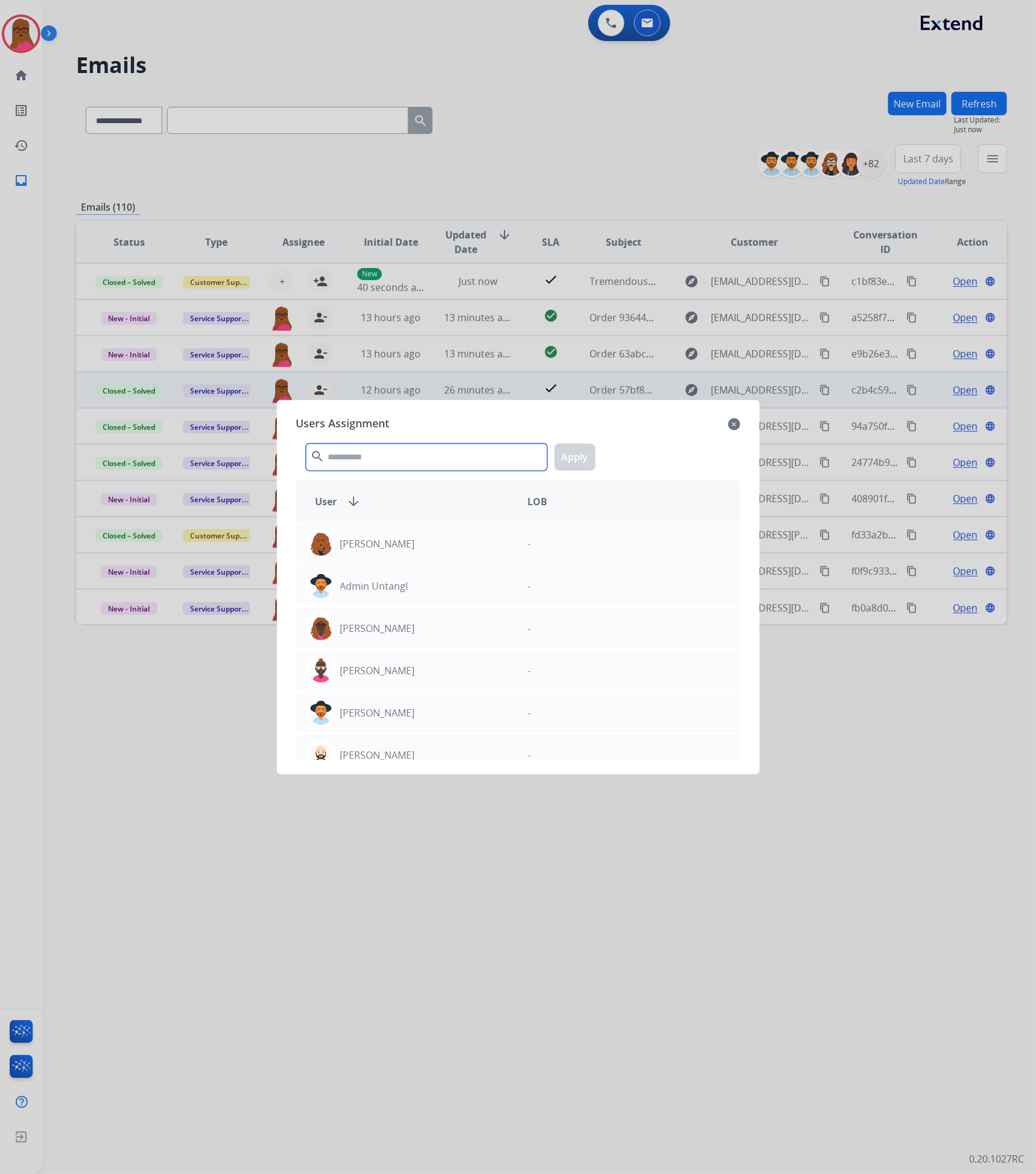
click at [424, 449] on input "text" at bounding box center [427, 457] width 242 height 27
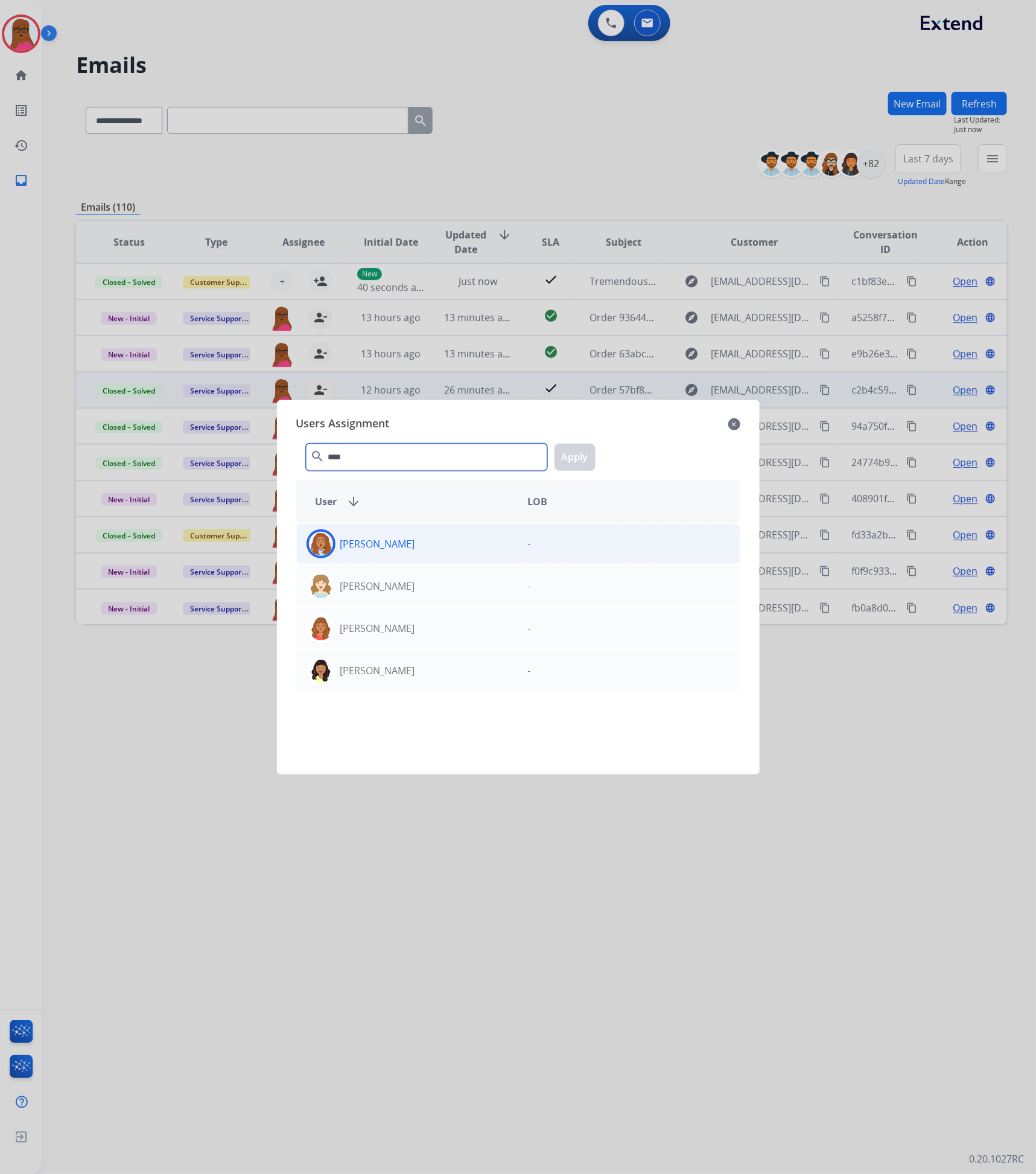
type input "****"
click at [412, 549] on div "[PERSON_NAME]" at bounding box center [408, 544] width 222 height 29
click at [575, 463] on button "Apply" at bounding box center [575, 457] width 41 height 27
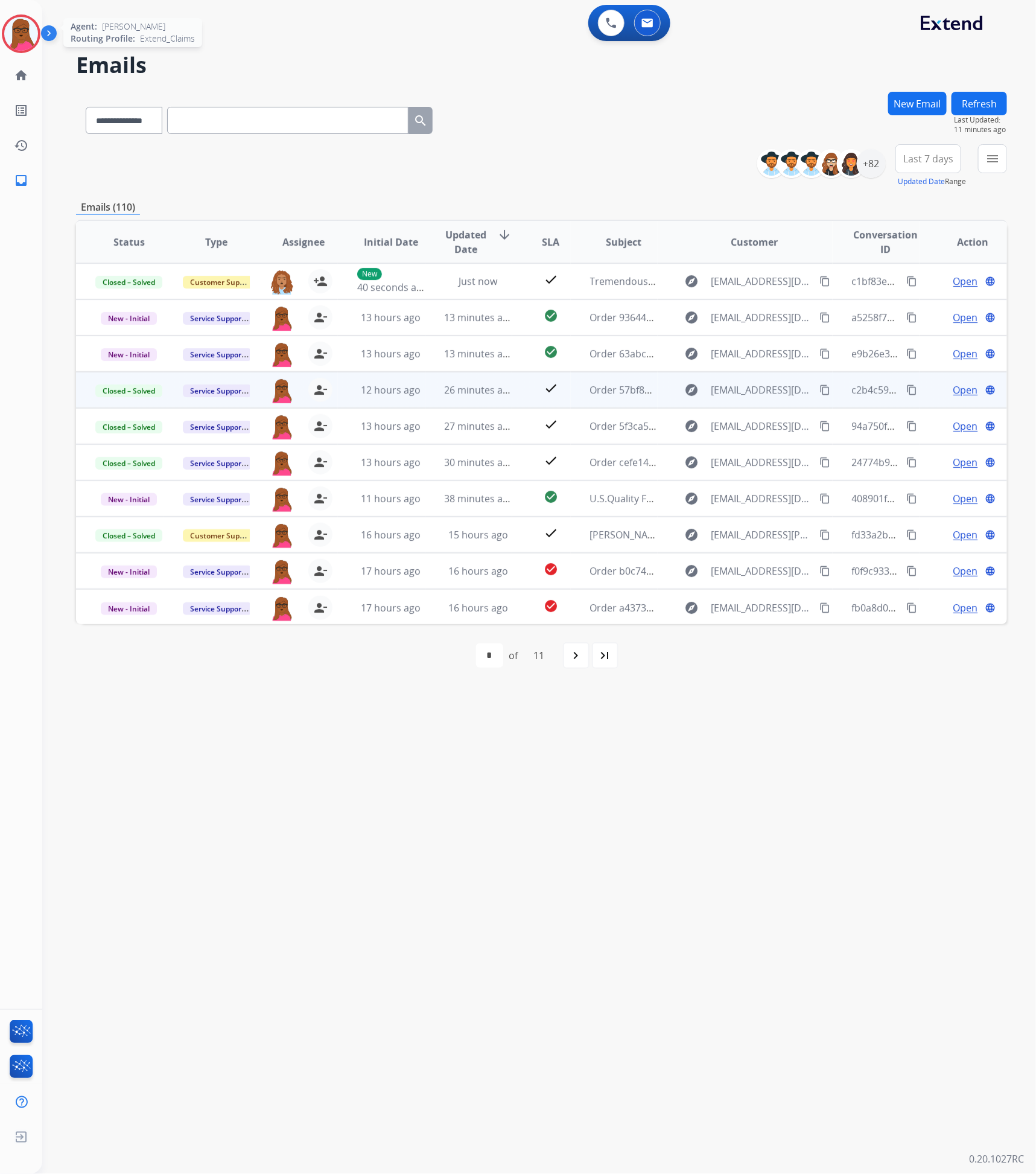
click at [21, 41] on img at bounding box center [21, 33] width 34 height 34
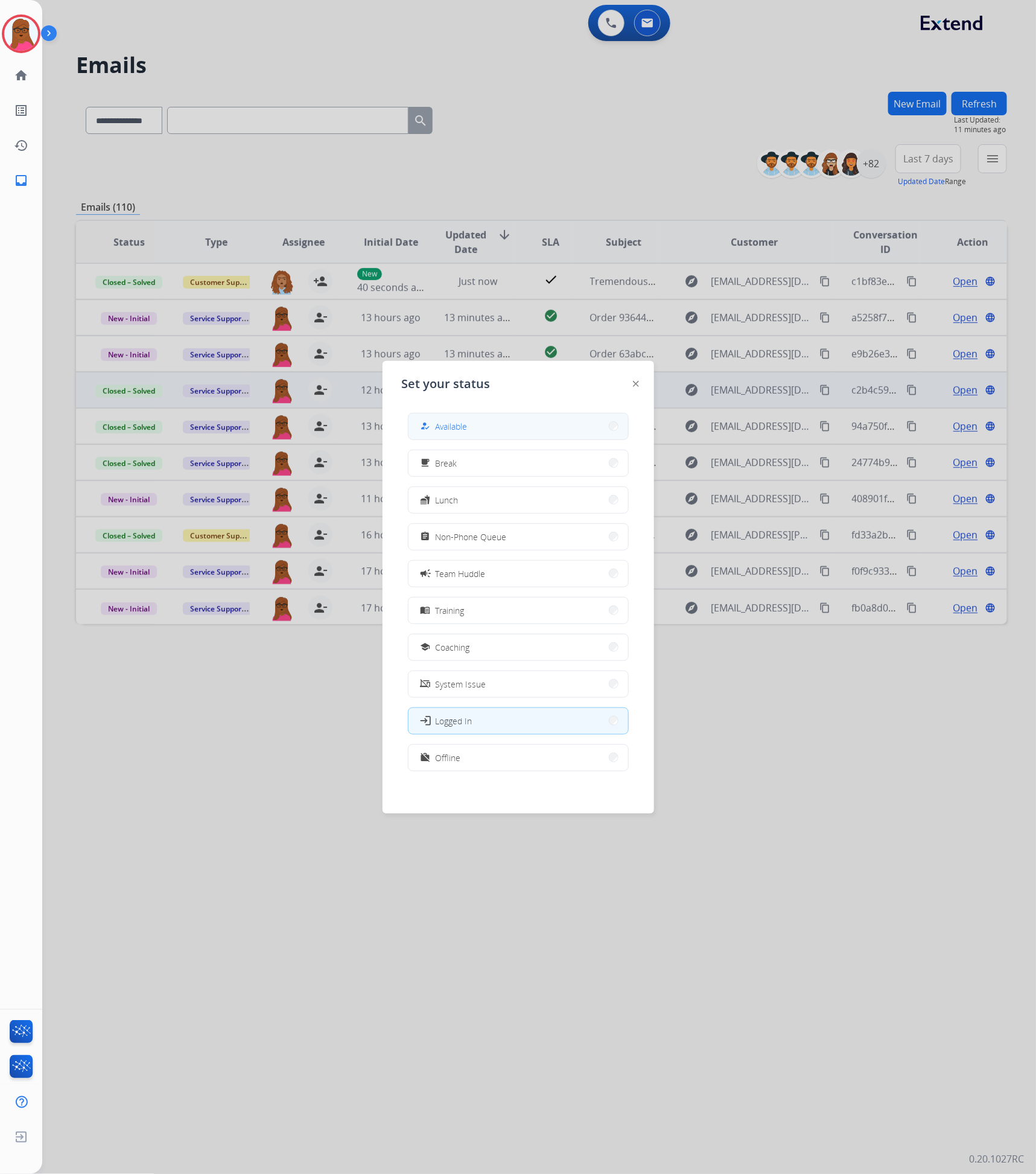
click at [510, 430] on button "how_to_reg Available" at bounding box center [518, 426] width 219 height 26
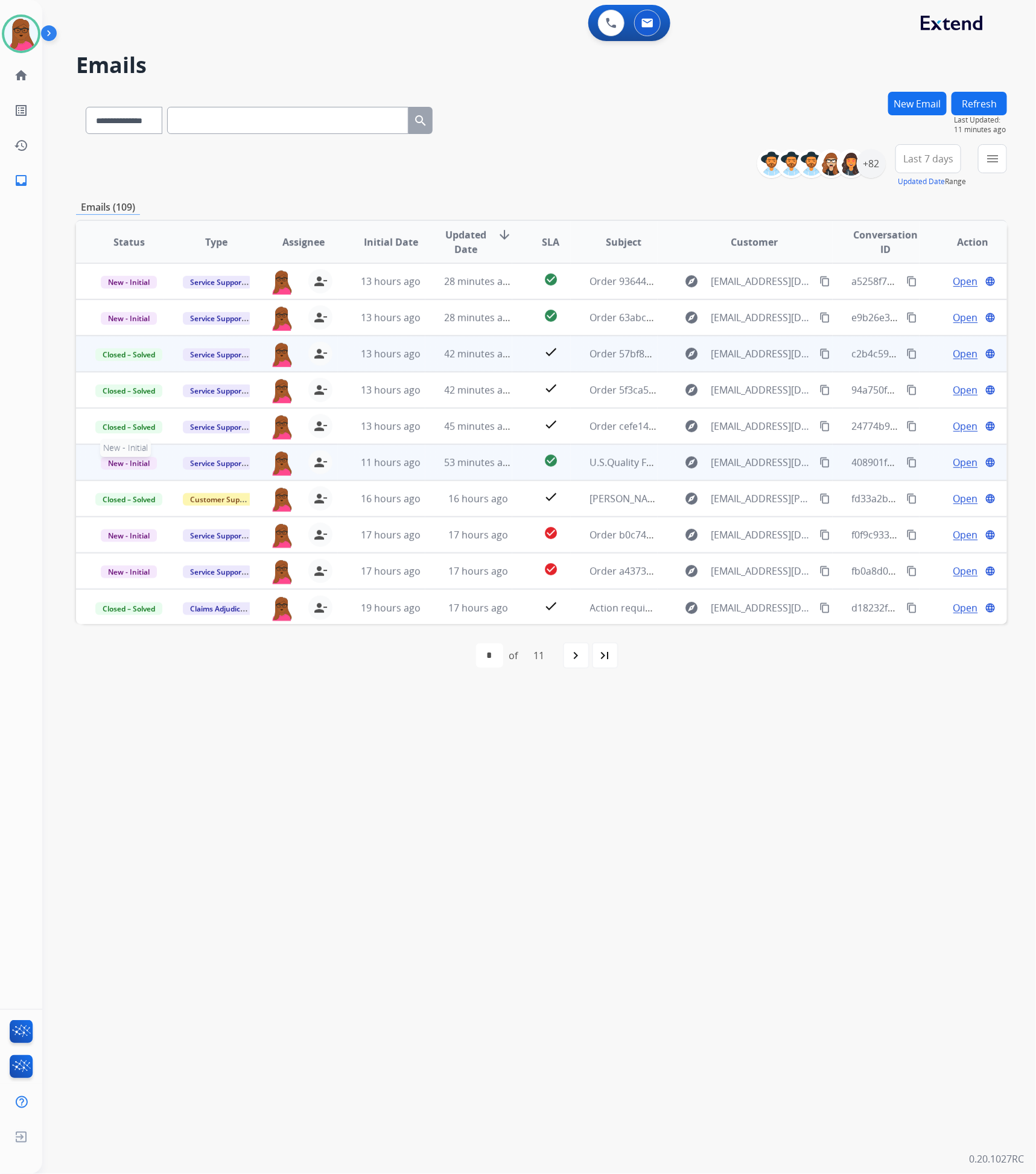
click at [147, 463] on span "New - Initial" at bounding box center [129, 463] width 56 height 13
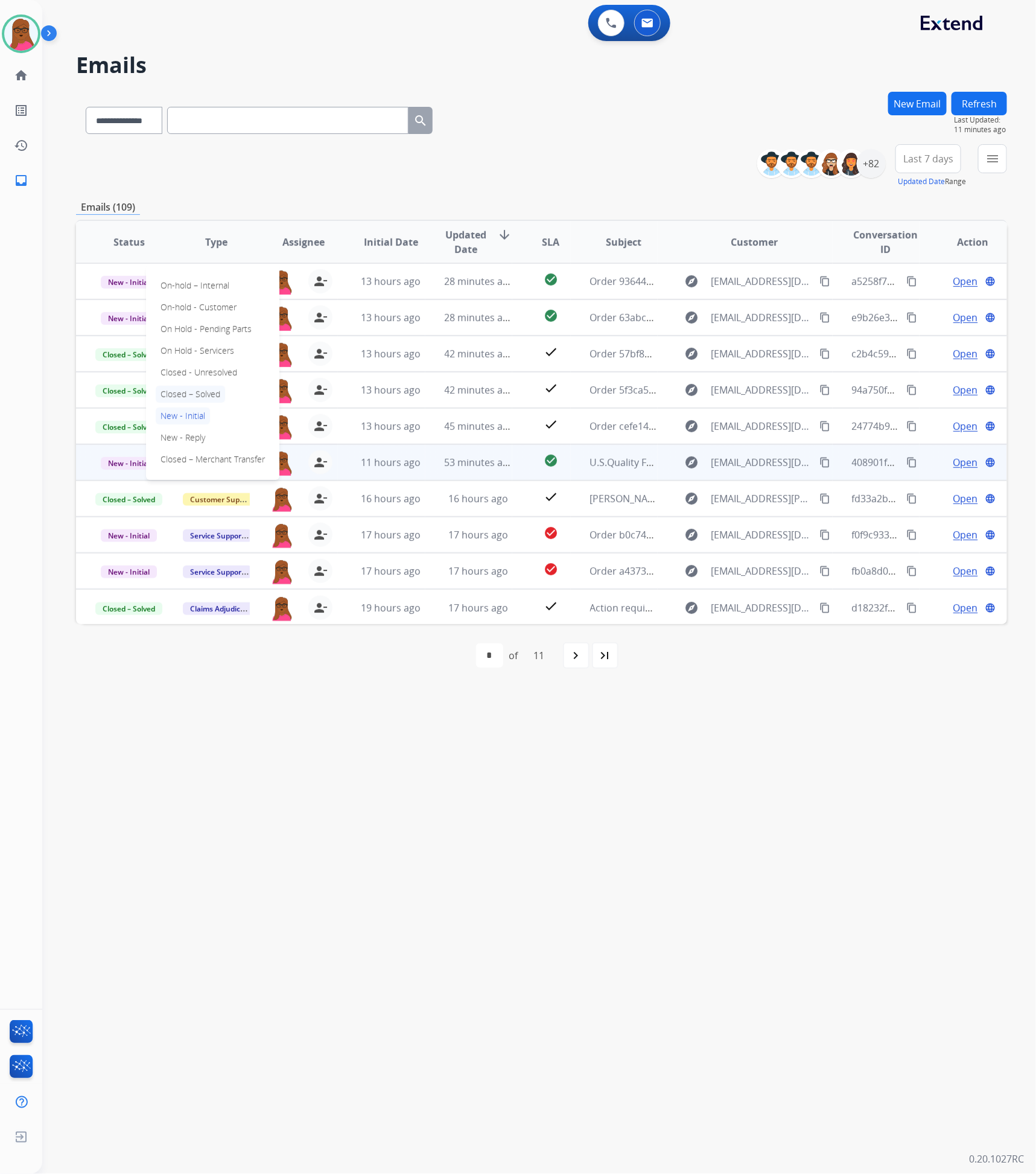
click at [198, 395] on p "Closed – Solved" at bounding box center [190, 393] width 69 height 17
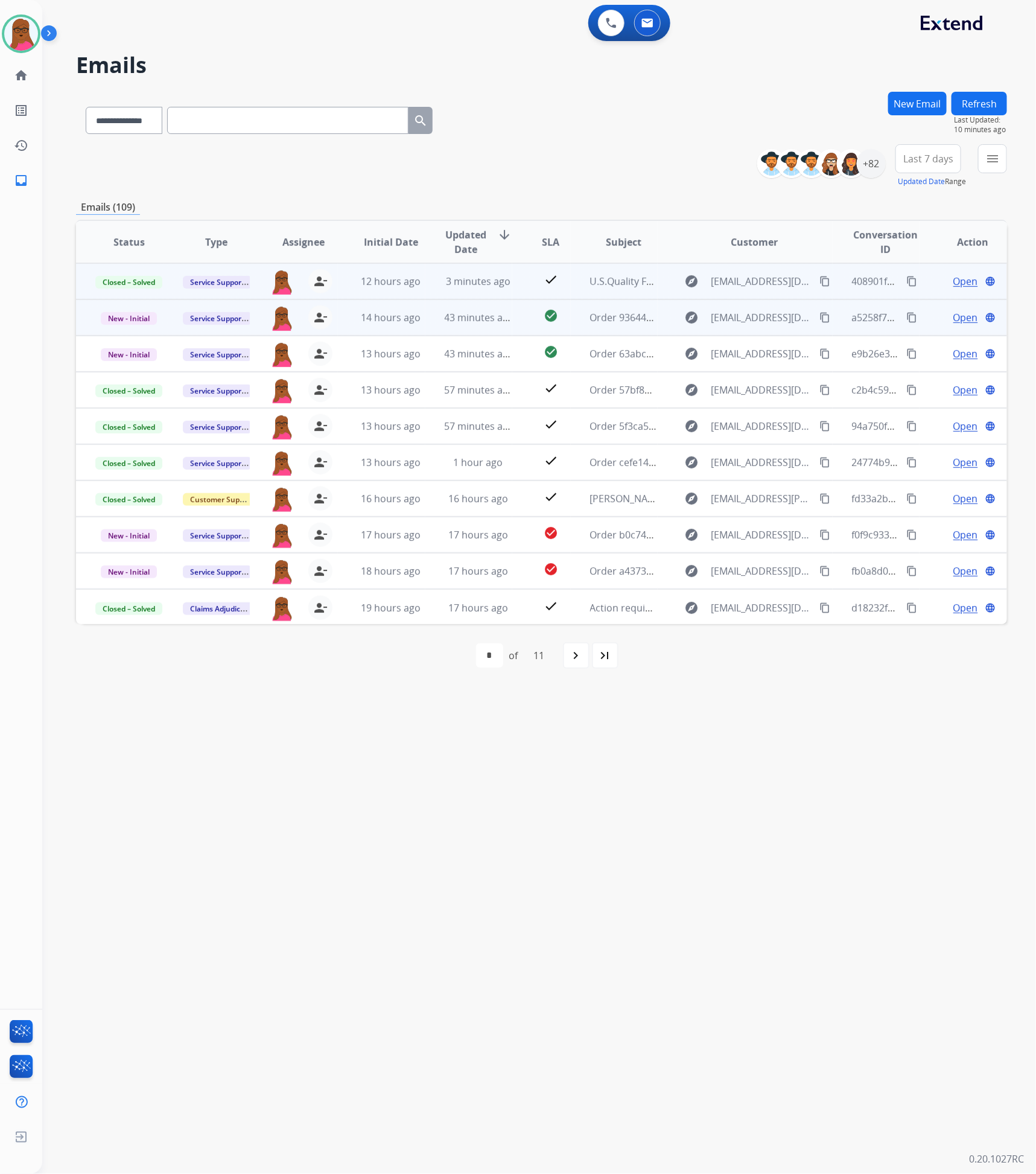
click at [957, 313] on span "Open" at bounding box center [965, 317] width 25 height 14
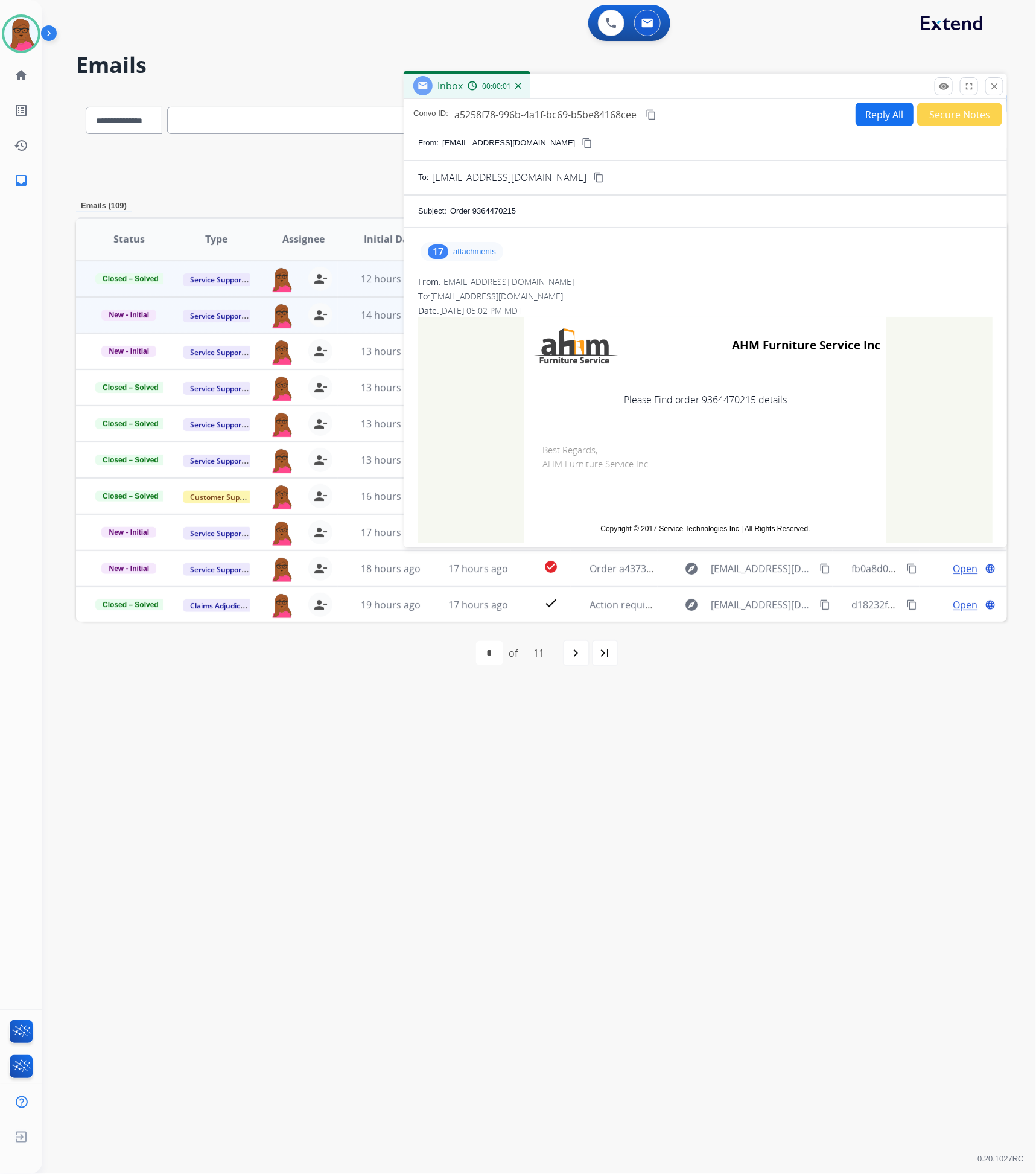
click at [447, 241] on div "17 attachments" at bounding box center [705, 251] width 574 height 29
click at [458, 249] on p "attachments" at bounding box center [474, 252] width 43 height 10
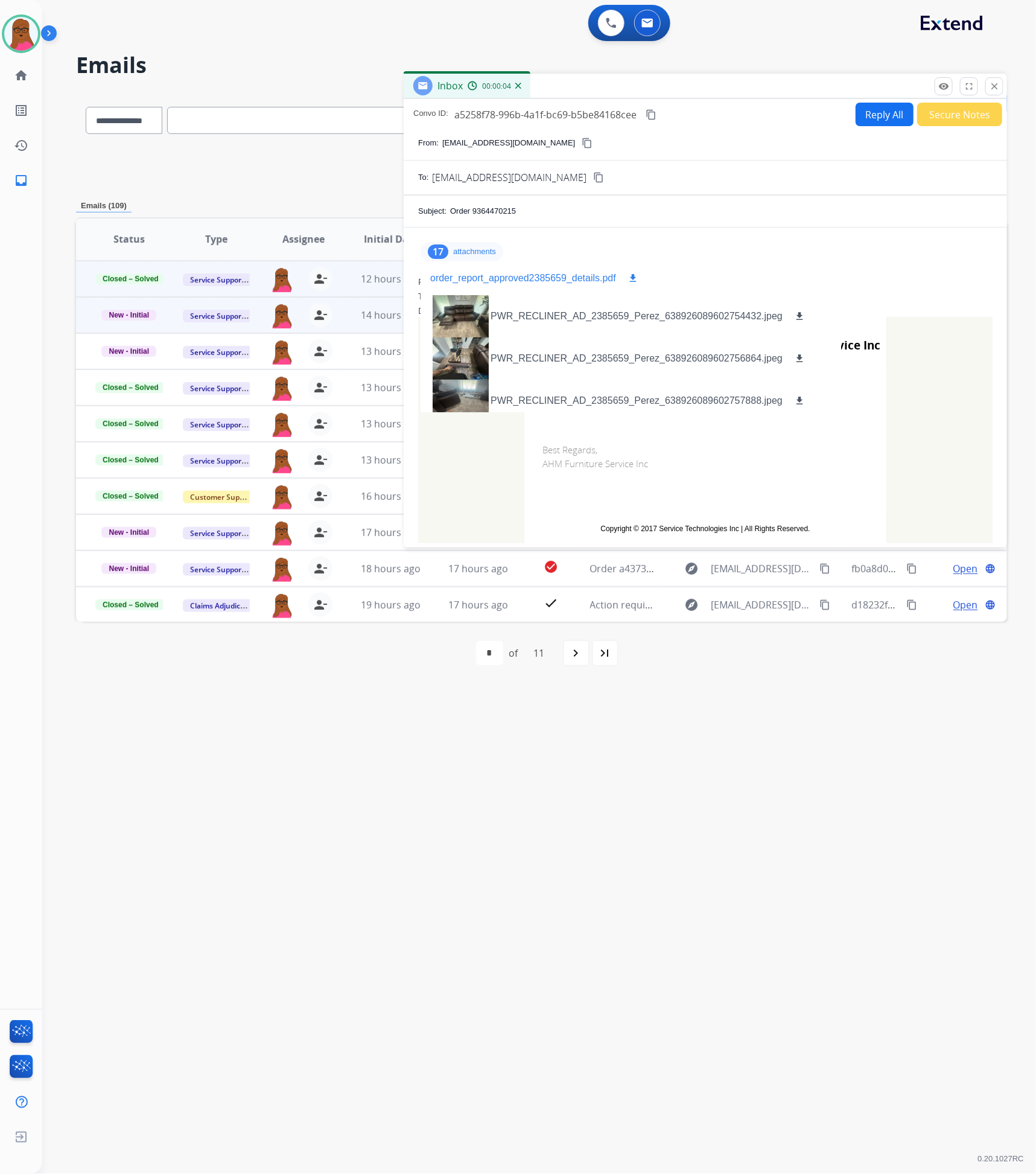
click at [630, 277] on mat-icon "download" at bounding box center [633, 278] width 11 height 11
click at [1000, 89] on button "close Close" at bounding box center [994, 86] width 18 height 18
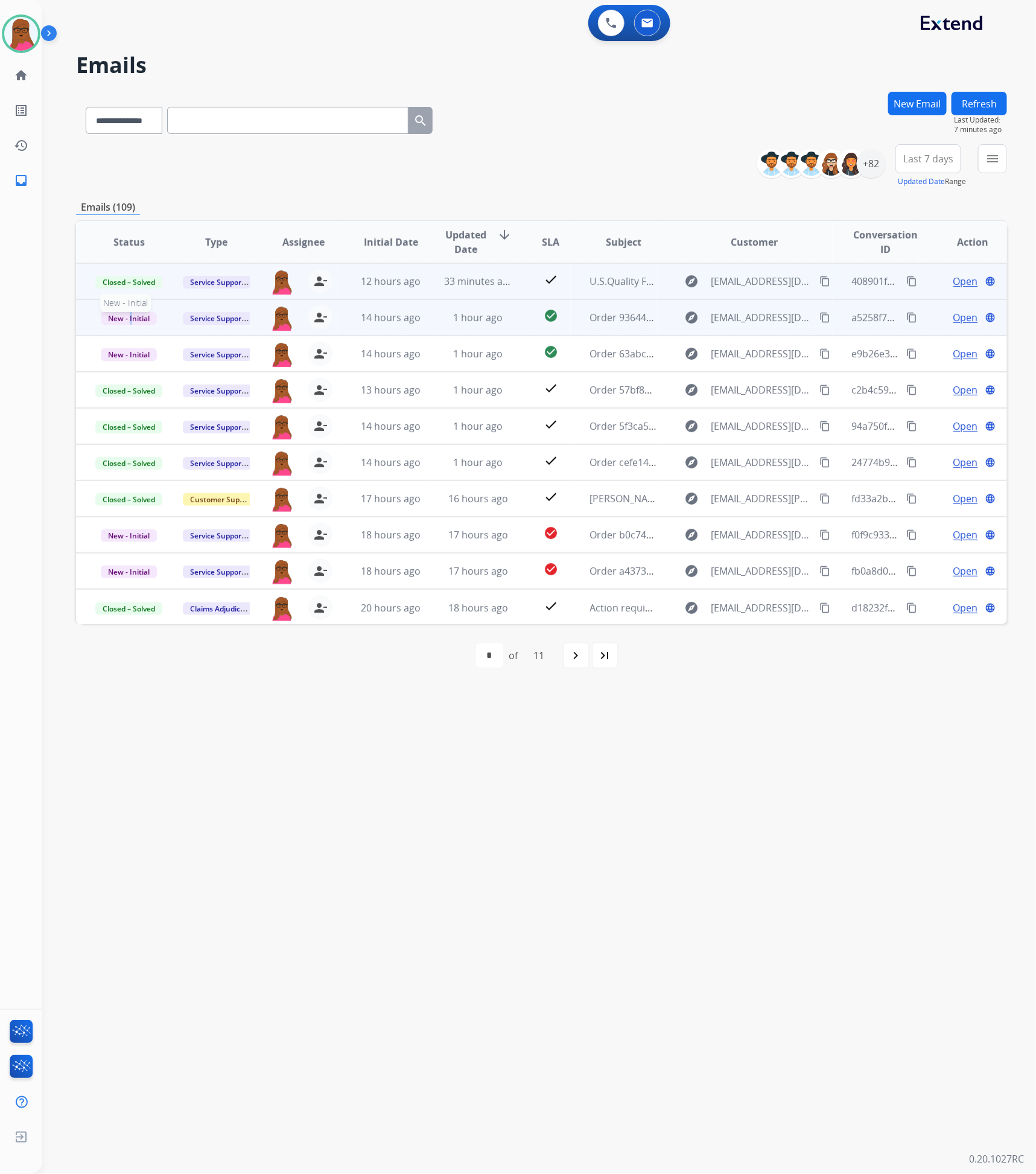
click at [130, 317] on span "New - Initial" at bounding box center [129, 319] width 56 height 13
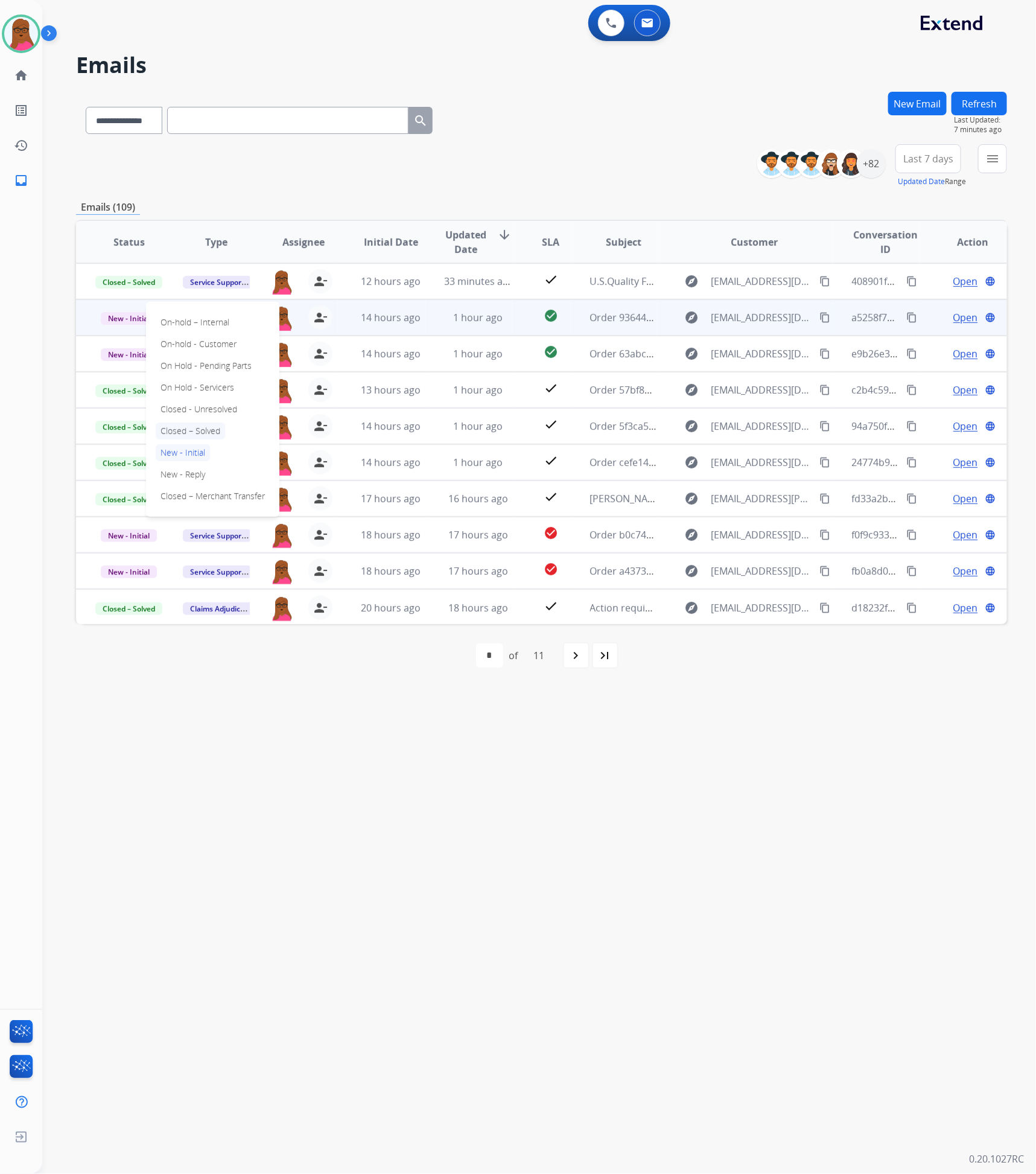
click at [222, 431] on p "Closed – Solved" at bounding box center [190, 430] width 69 height 17
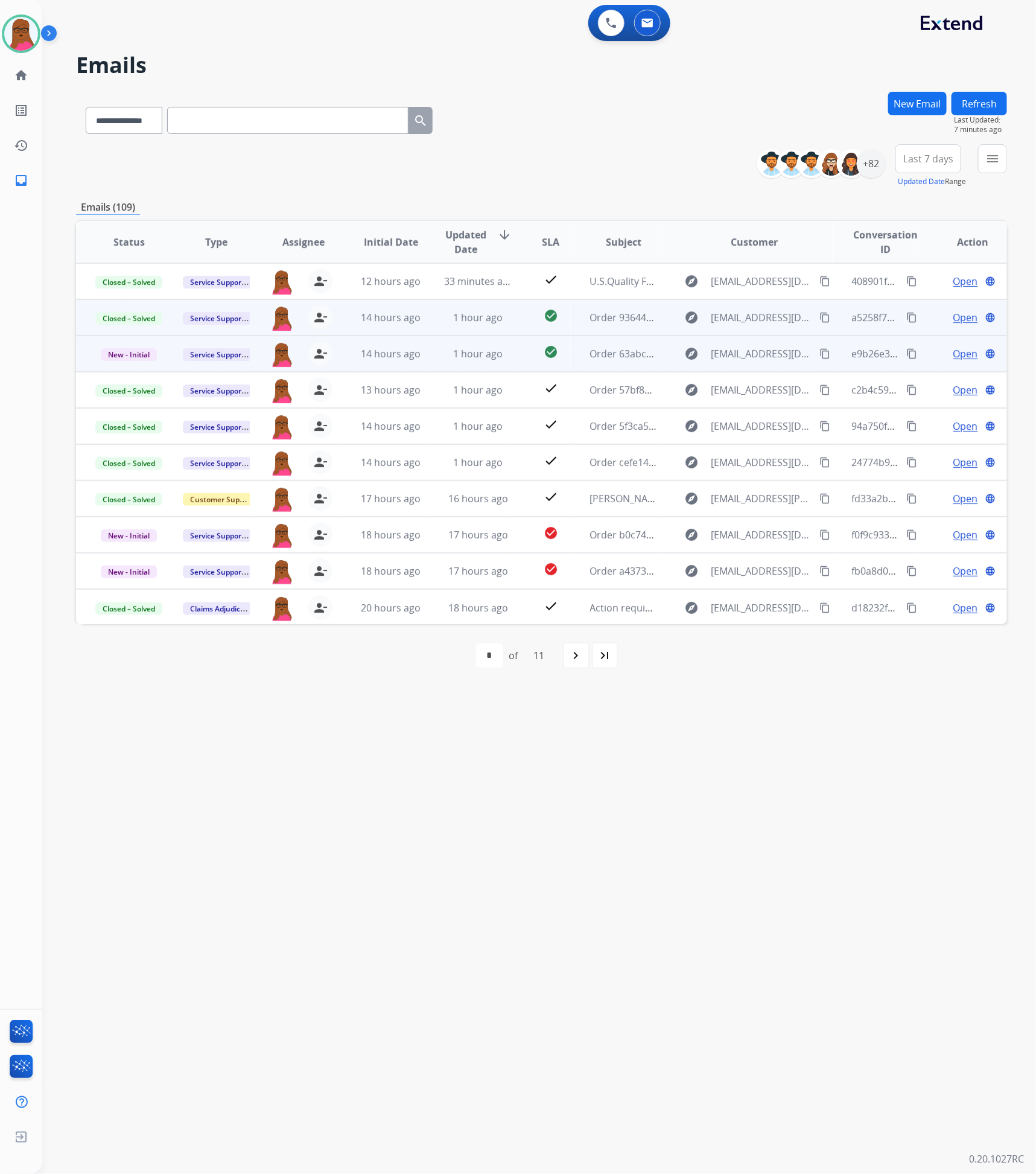
click at [956, 355] on span "Open" at bounding box center [965, 354] width 25 height 14
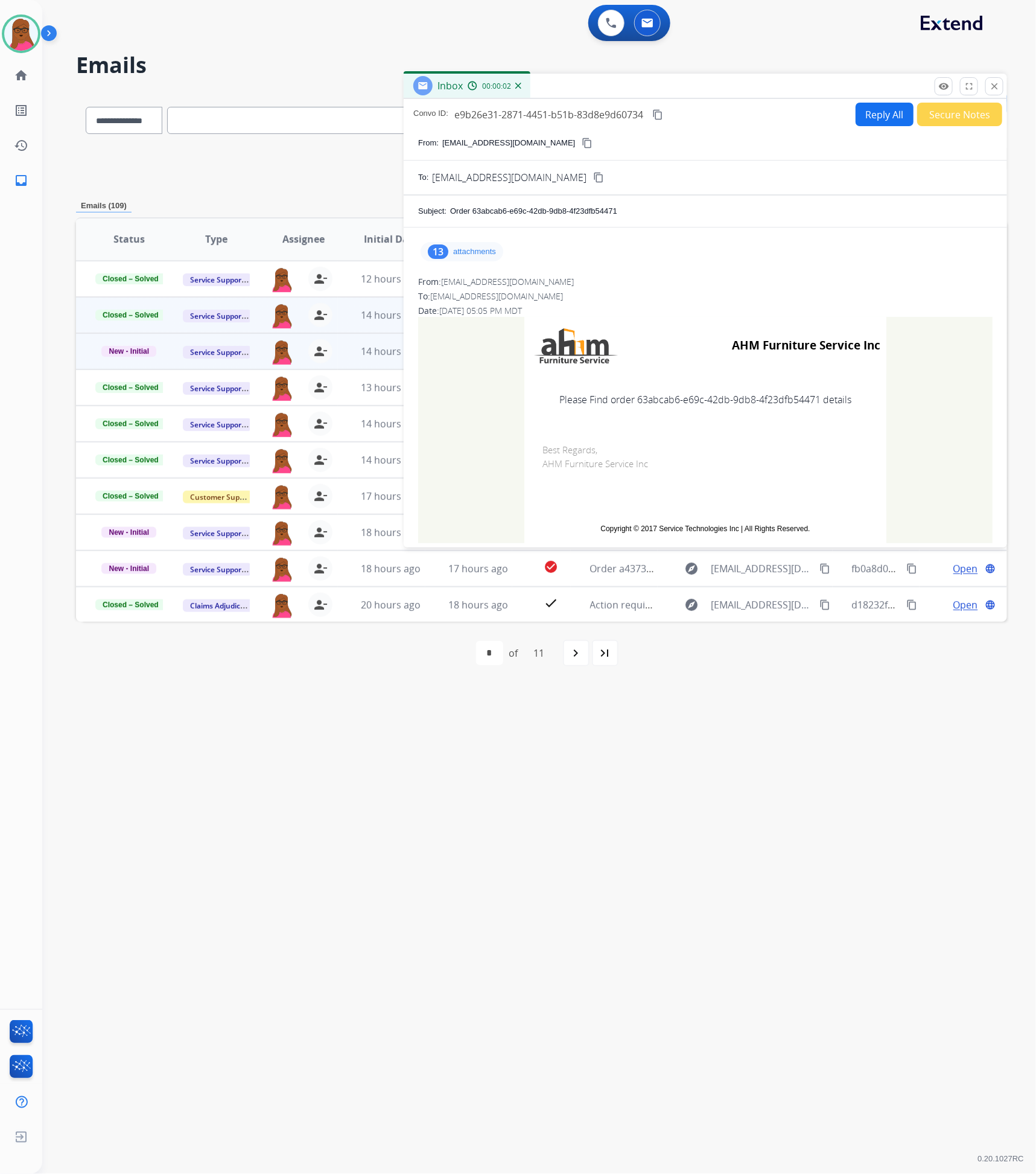
click at [480, 250] on p "attachments" at bounding box center [474, 252] width 43 height 10
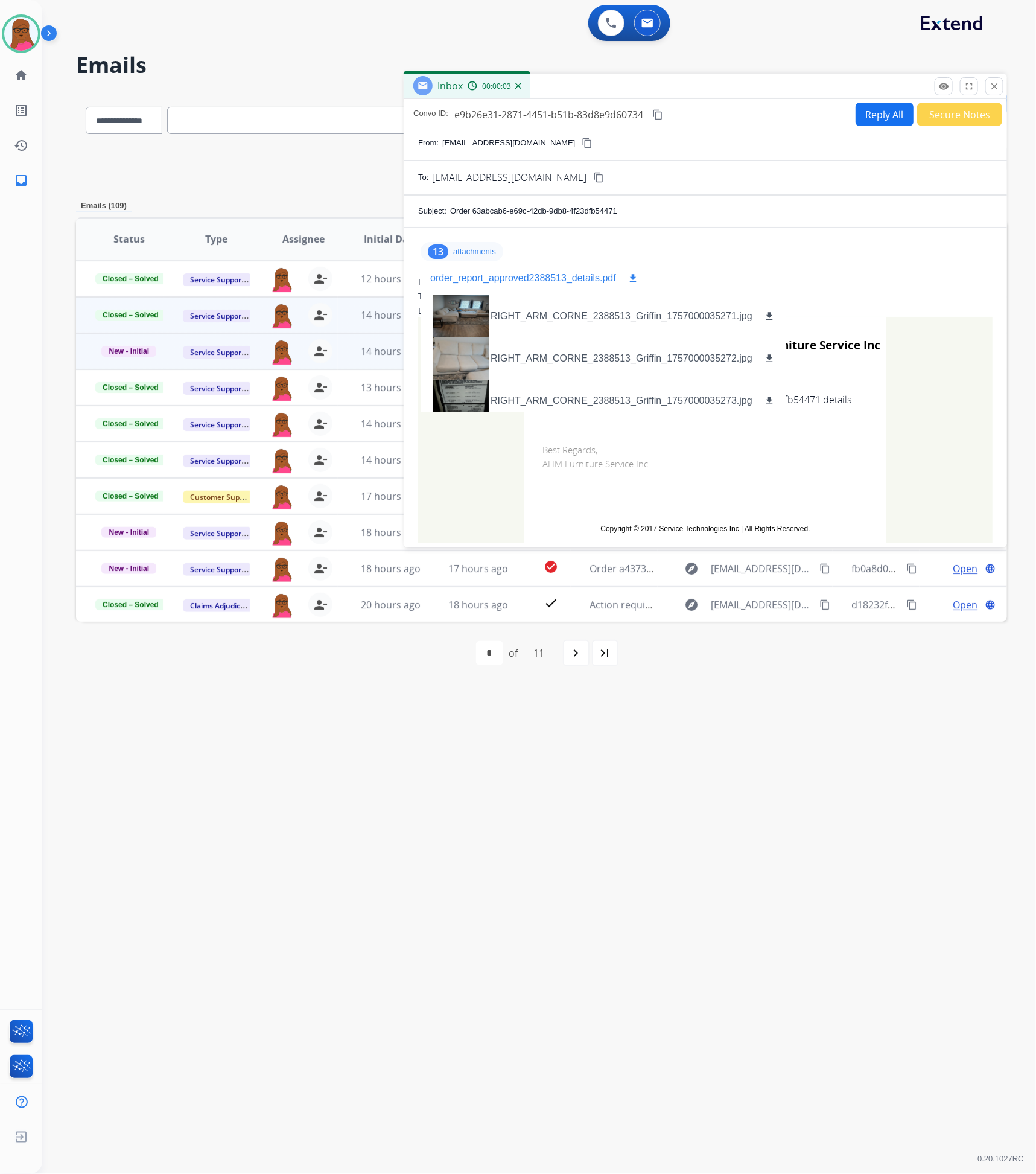
click at [630, 279] on mat-icon "download" at bounding box center [633, 278] width 11 height 11
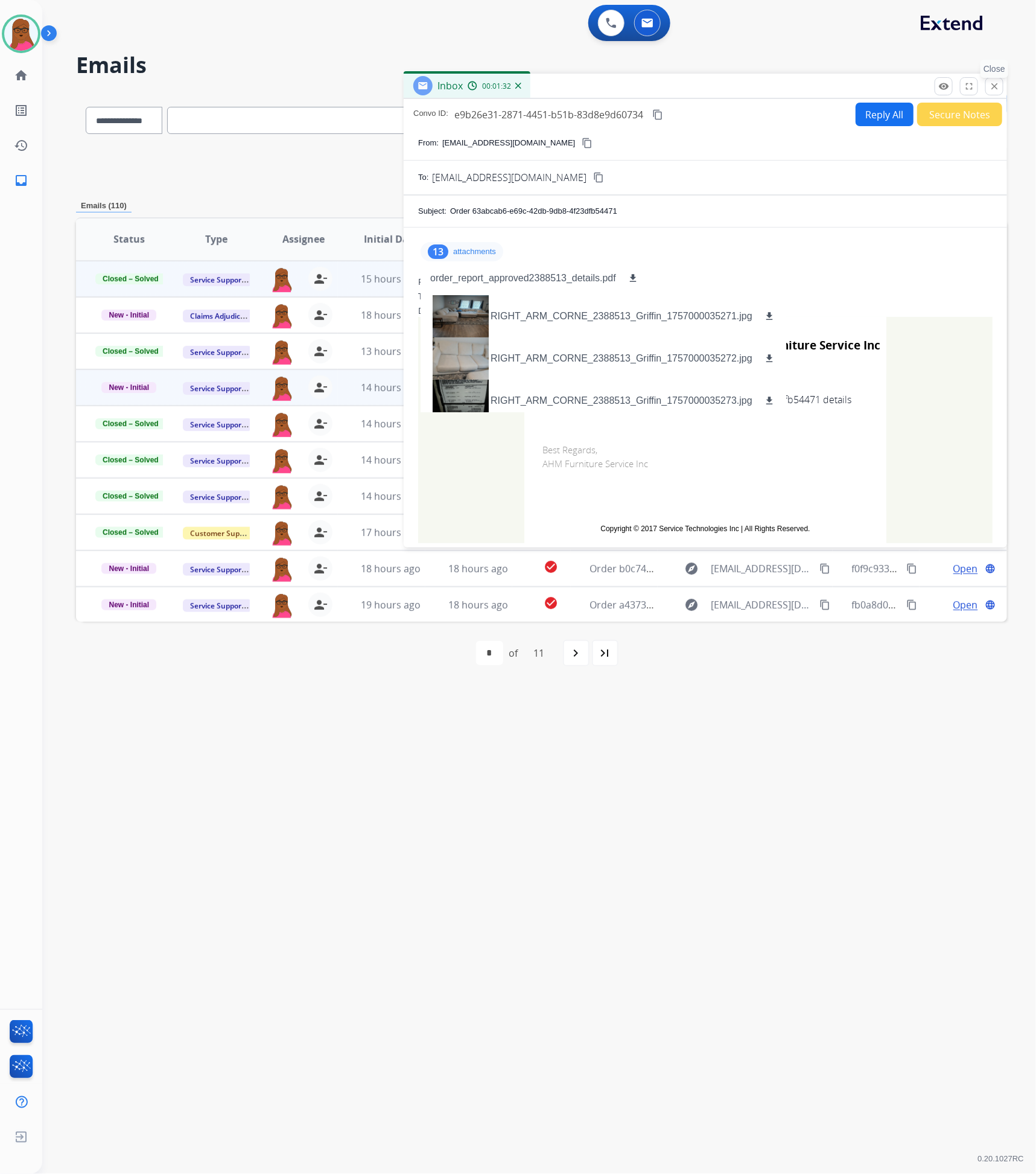
click at [993, 80] on button "close Close" at bounding box center [994, 86] width 18 height 18
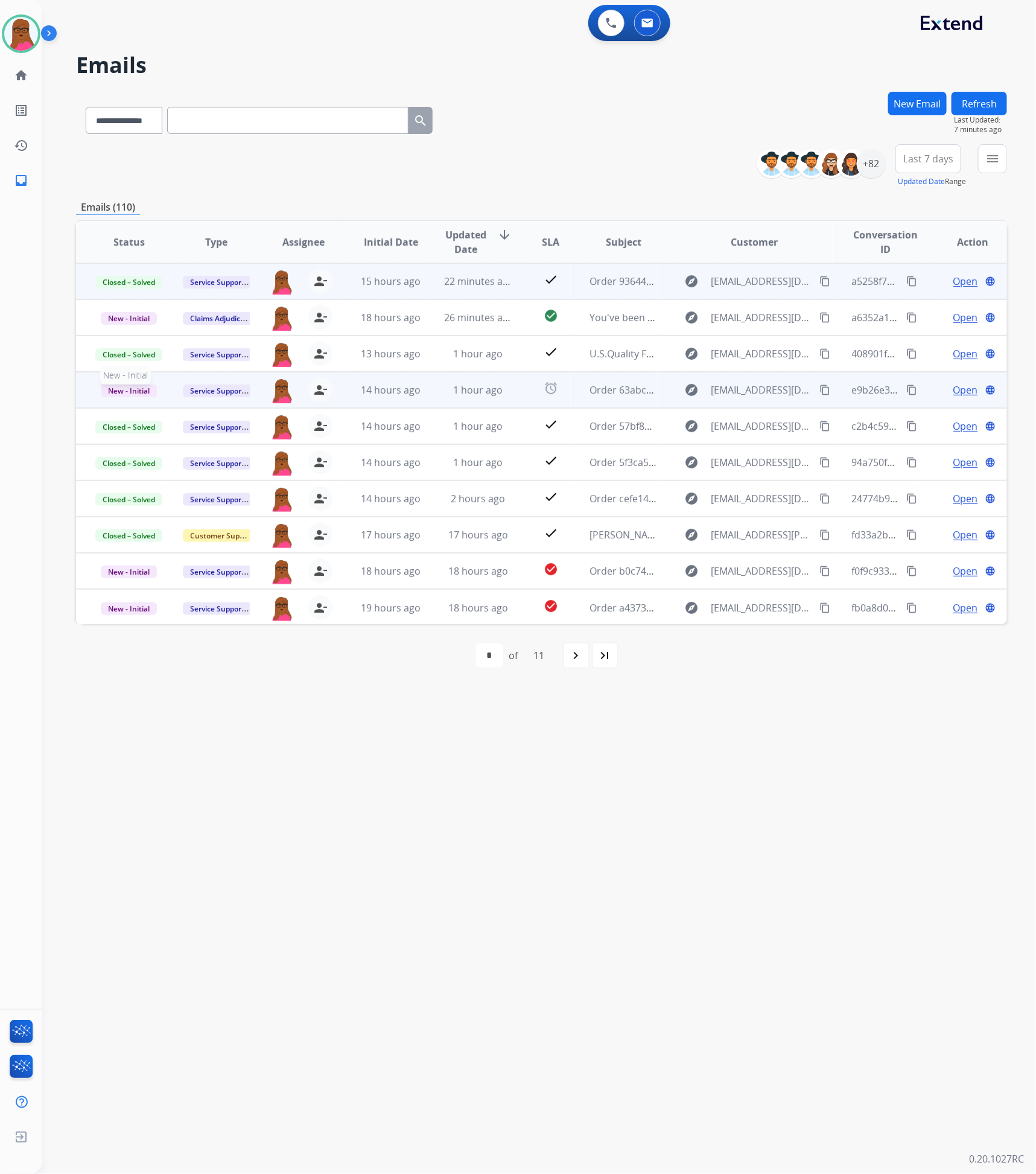
click at [122, 393] on span "New - Initial" at bounding box center [129, 391] width 56 height 13
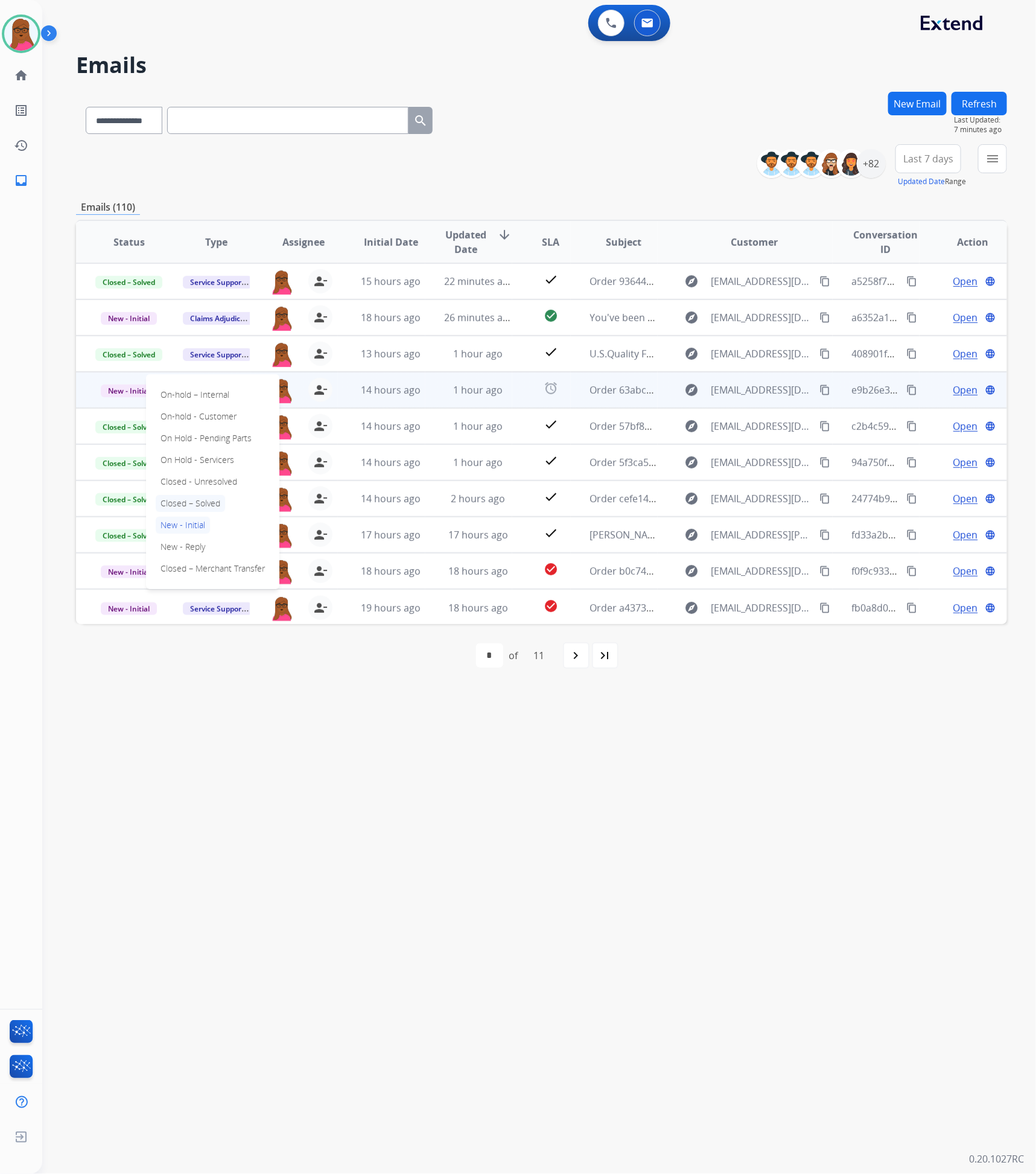
click at [209, 498] on p "Closed – Solved" at bounding box center [190, 503] width 69 height 17
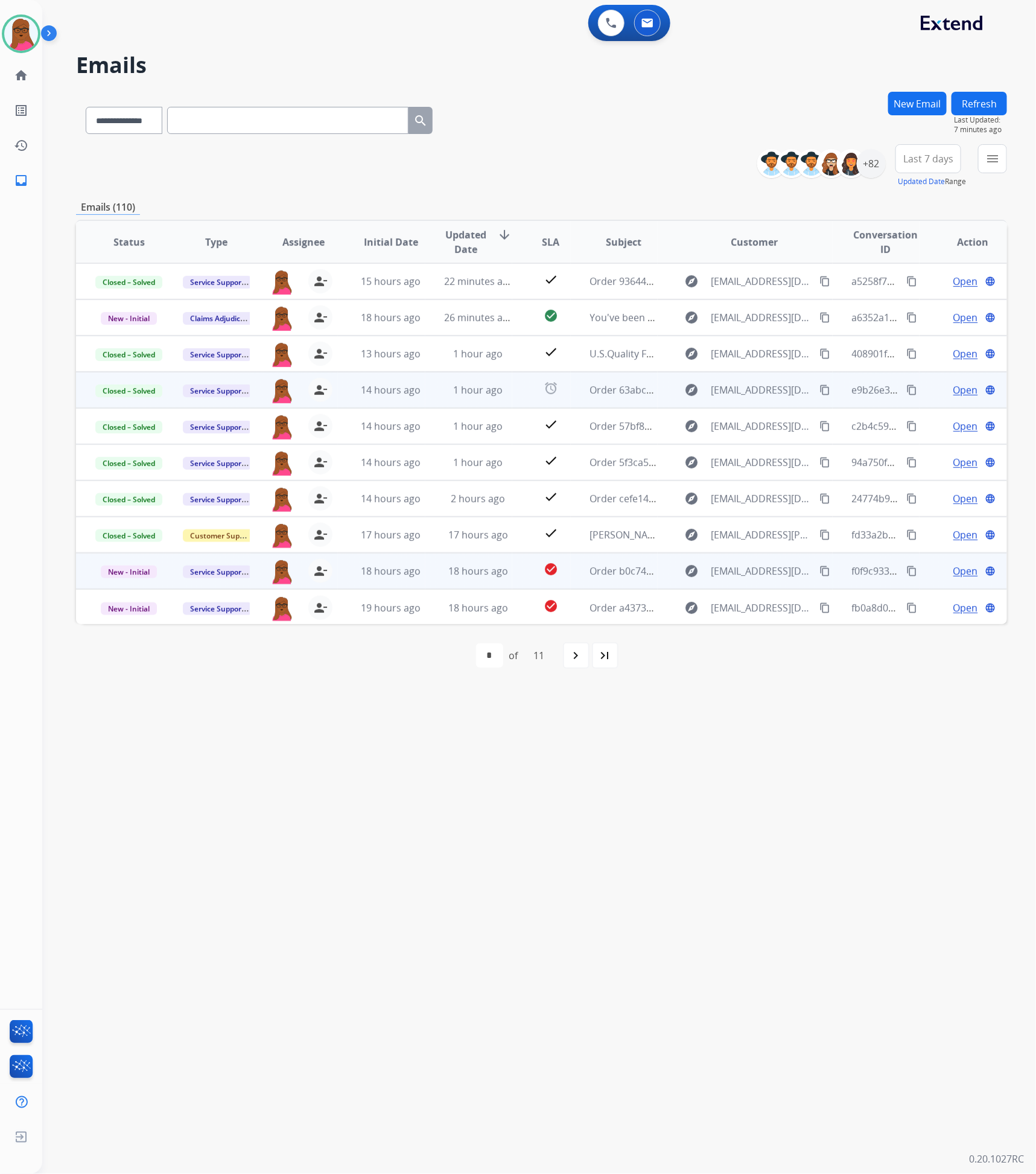
click at [963, 575] on span "Open" at bounding box center [965, 571] width 25 height 14
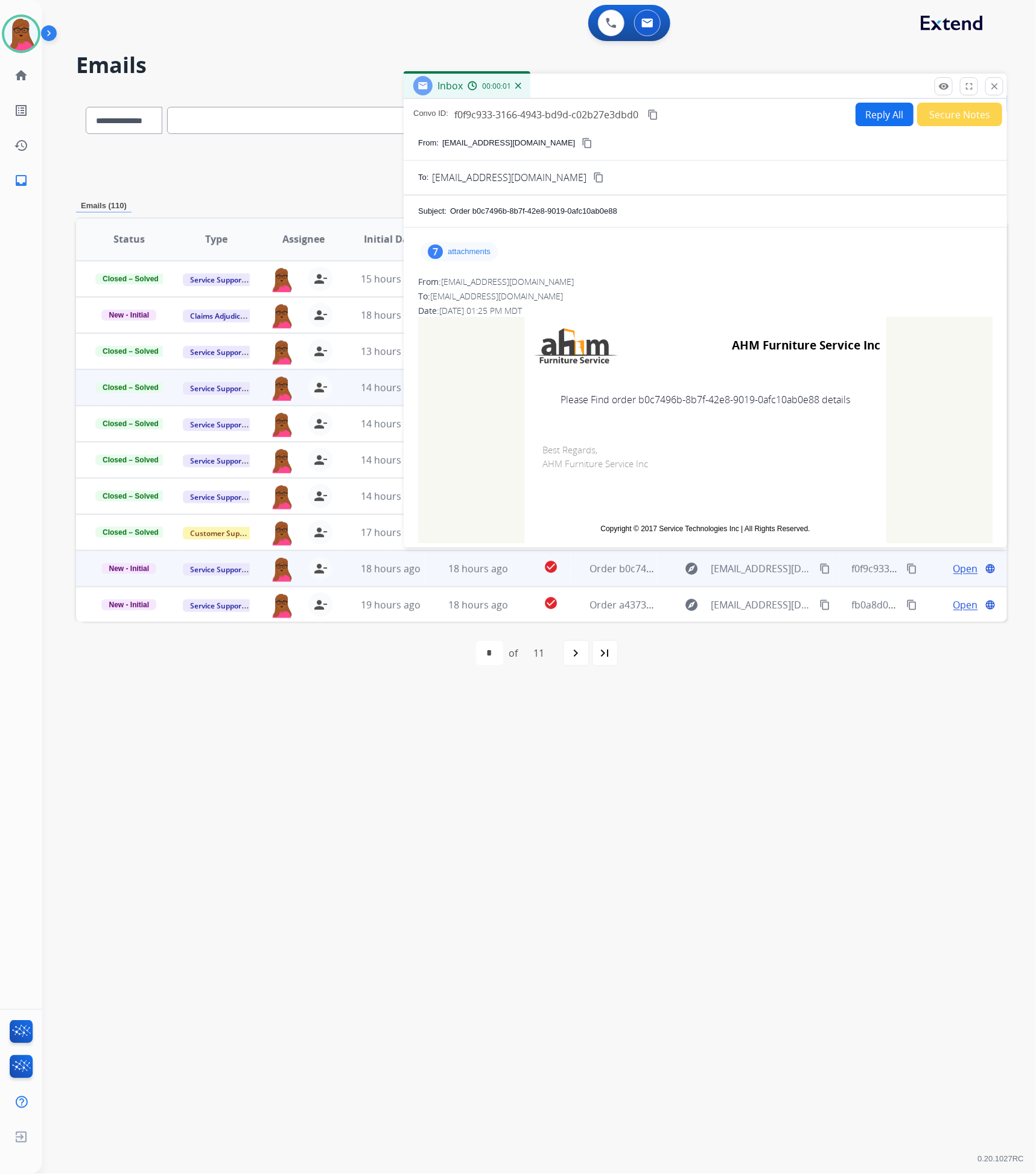
click at [717, 778] on div "**********" at bounding box center [524, 609] width 964 height 1130
click at [987, 83] on button "close Close" at bounding box center [994, 86] width 18 height 18
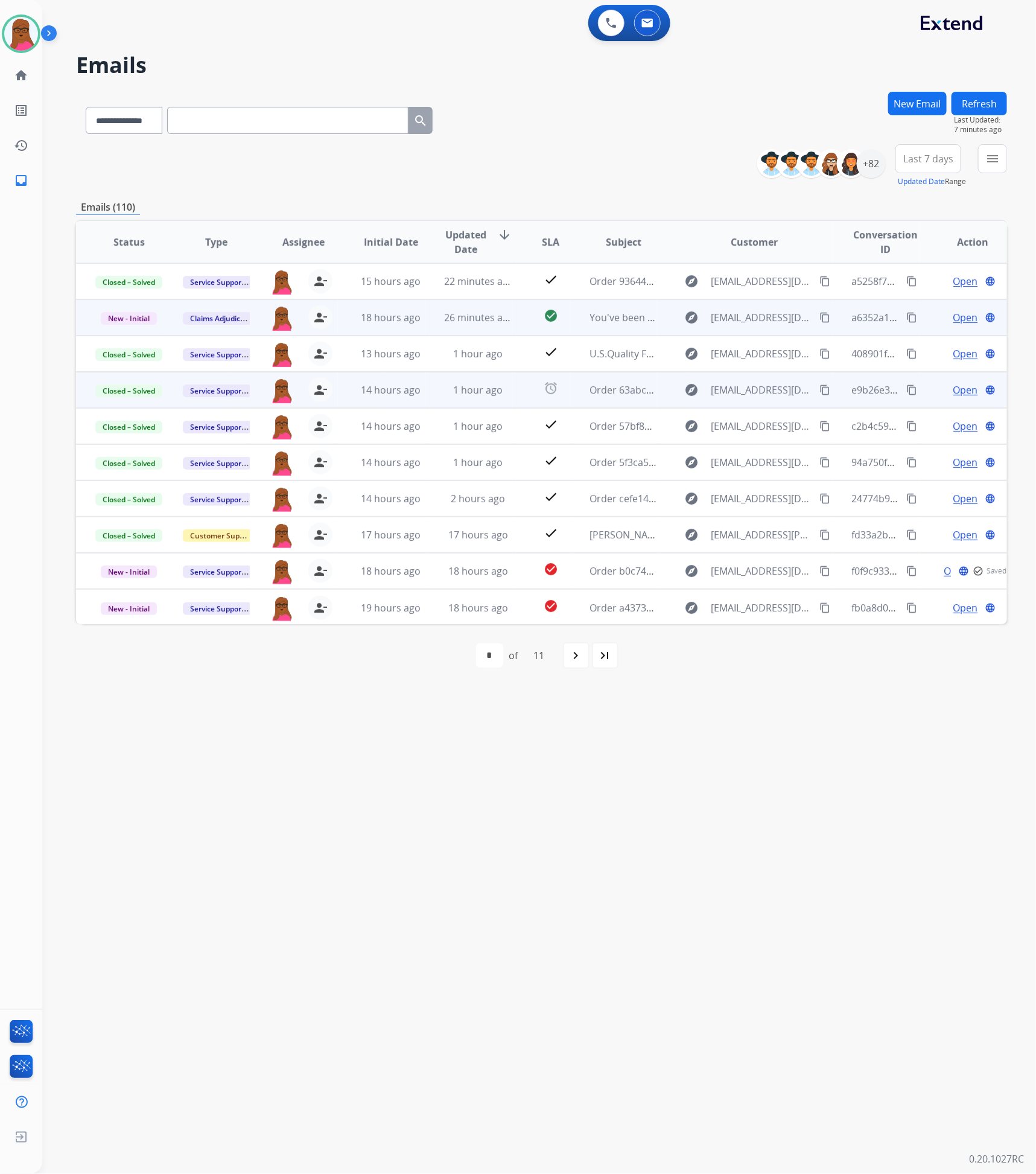
click at [953, 320] on span "Open" at bounding box center [965, 317] width 25 height 14
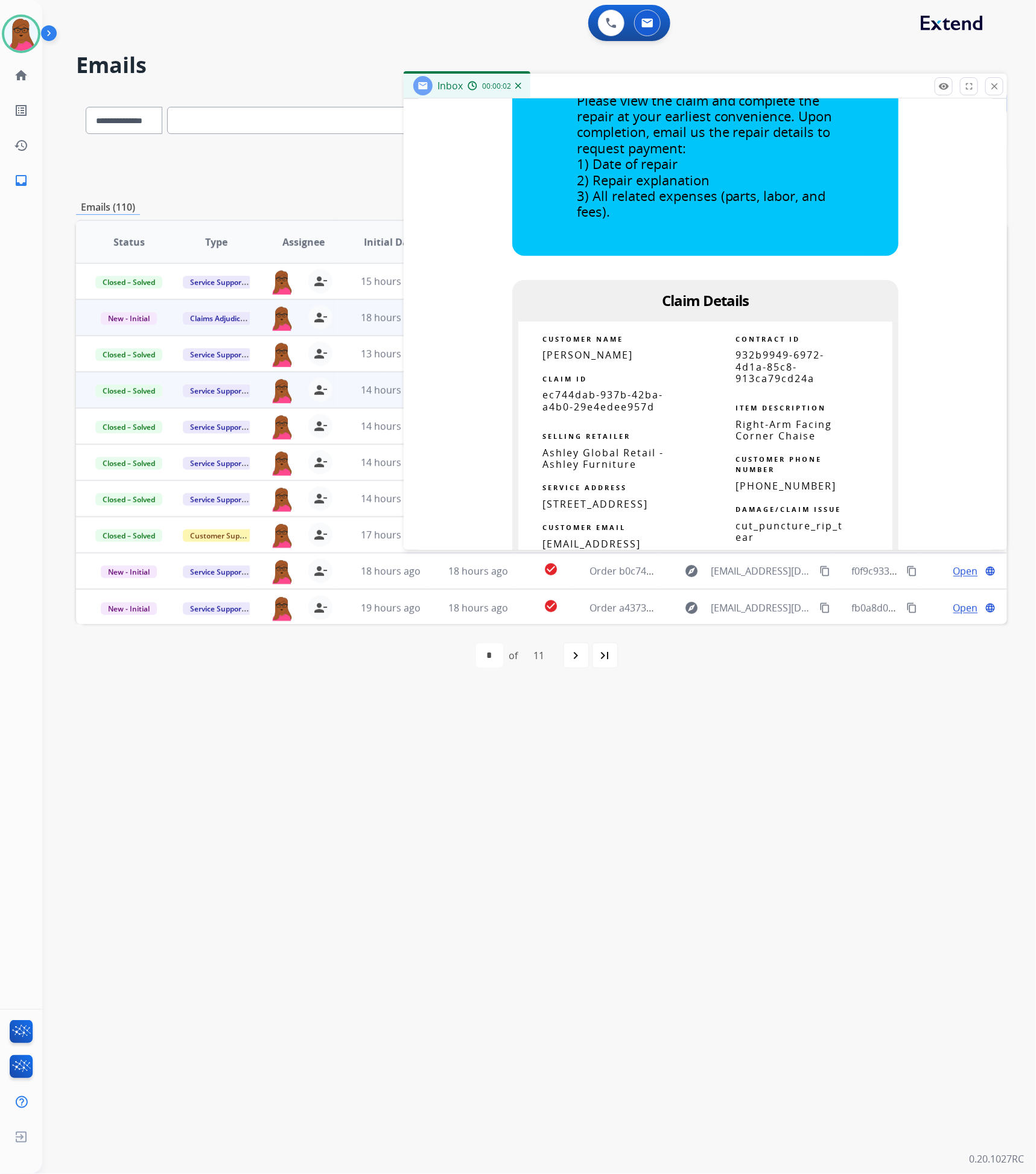
scroll to position [724, 0]
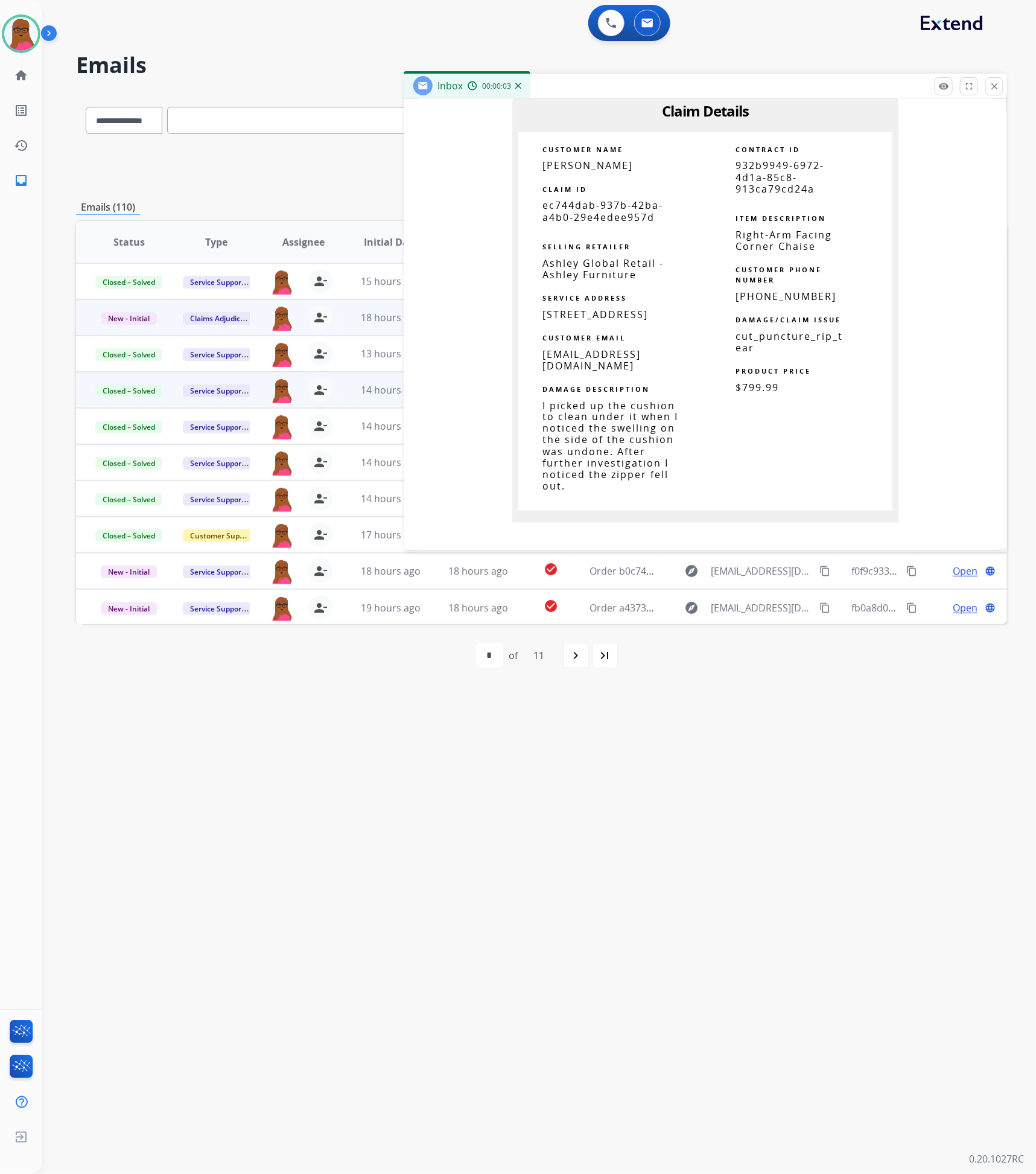
click at [615, 211] on span "ec744dab-937b-42ba-a4b0-29e4edee957d" at bounding box center [603, 211] width 121 height 25
click at [614, 211] on span "ec744dab-937b-42ba-a4b0-29e4edee957d" at bounding box center [603, 211] width 121 height 25
copy tbody
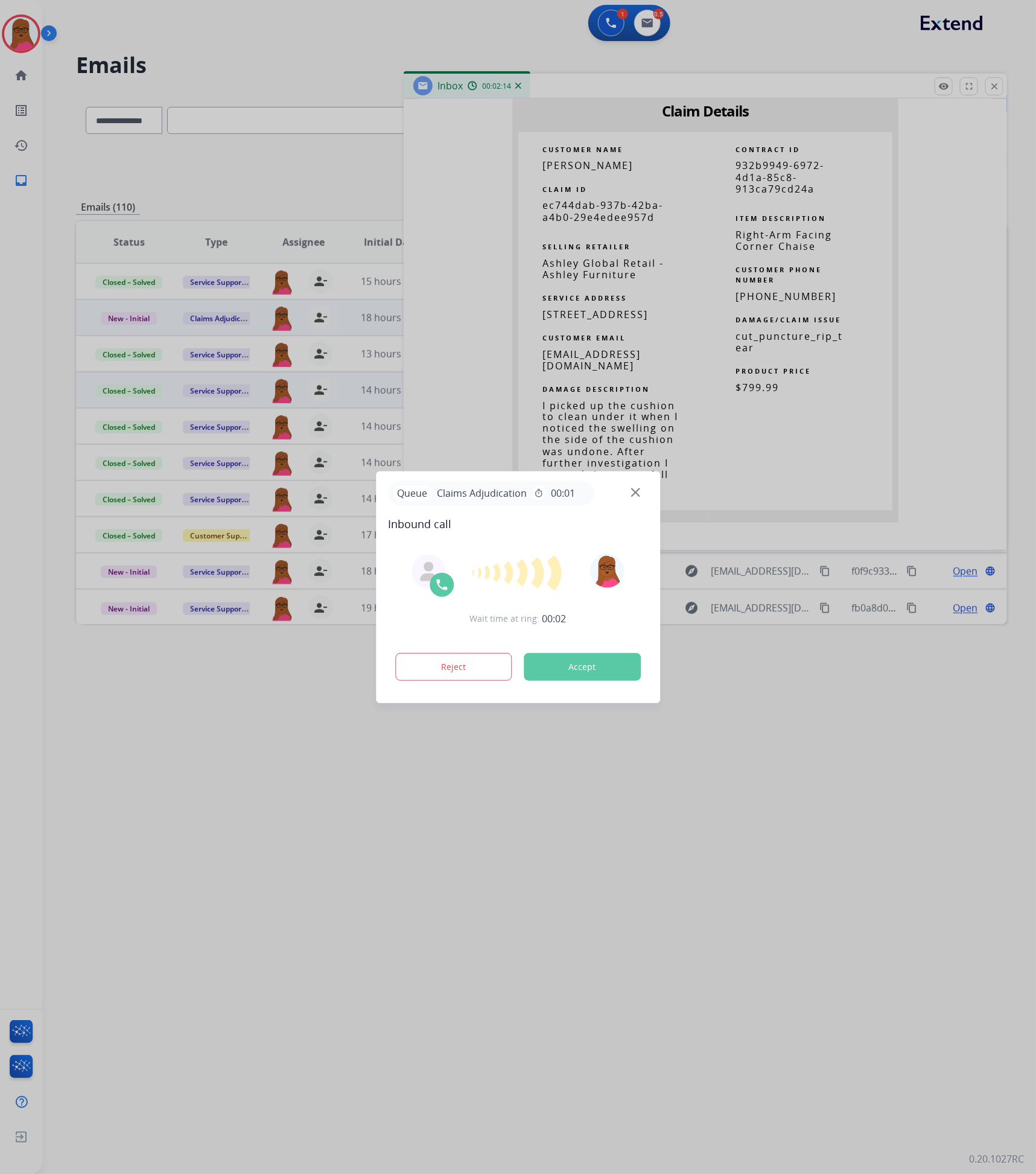
click at [590, 670] on button "Accept" at bounding box center [582, 666] width 117 height 28
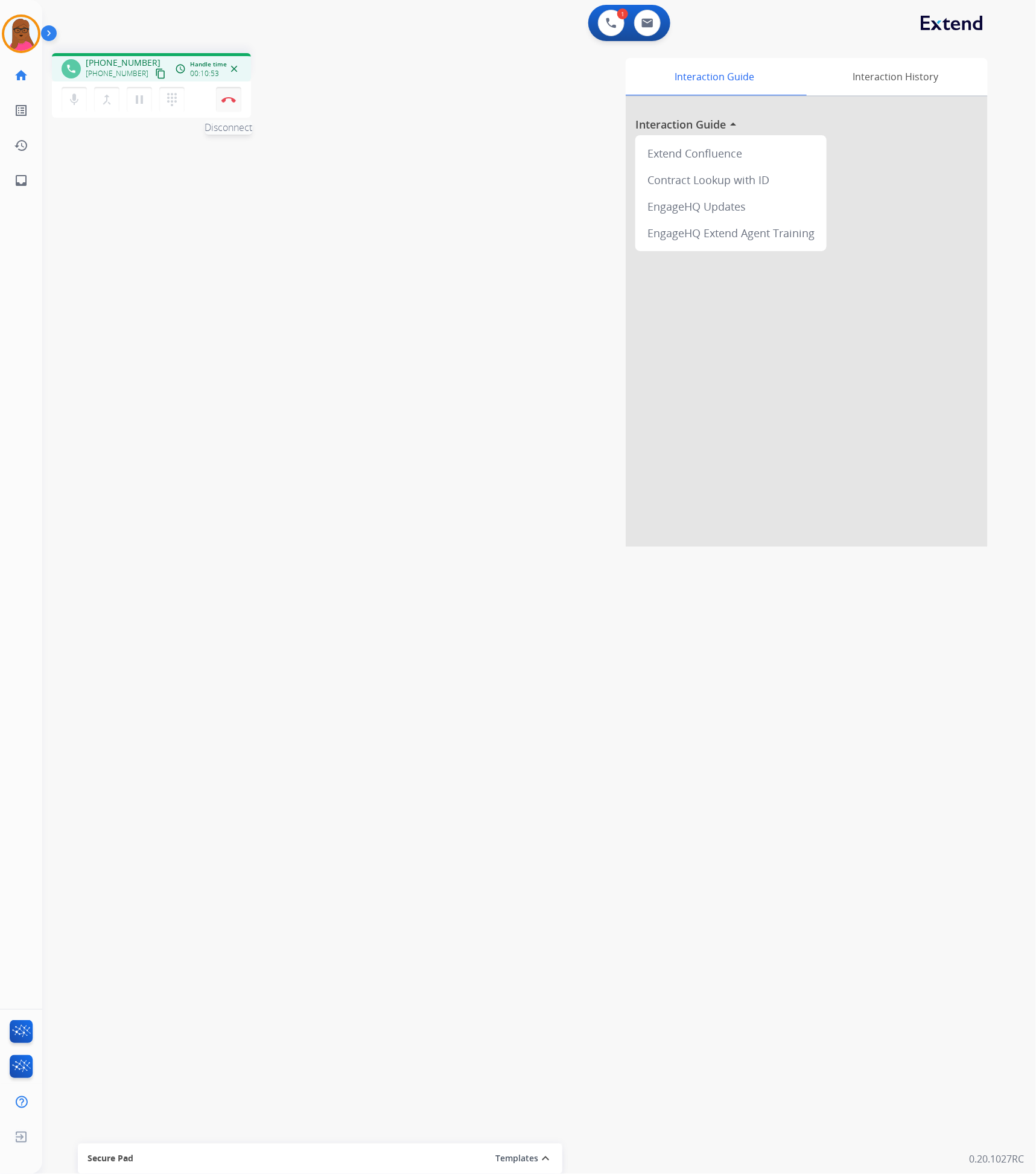
click at [230, 102] on button "Disconnect" at bounding box center [229, 99] width 25 height 25
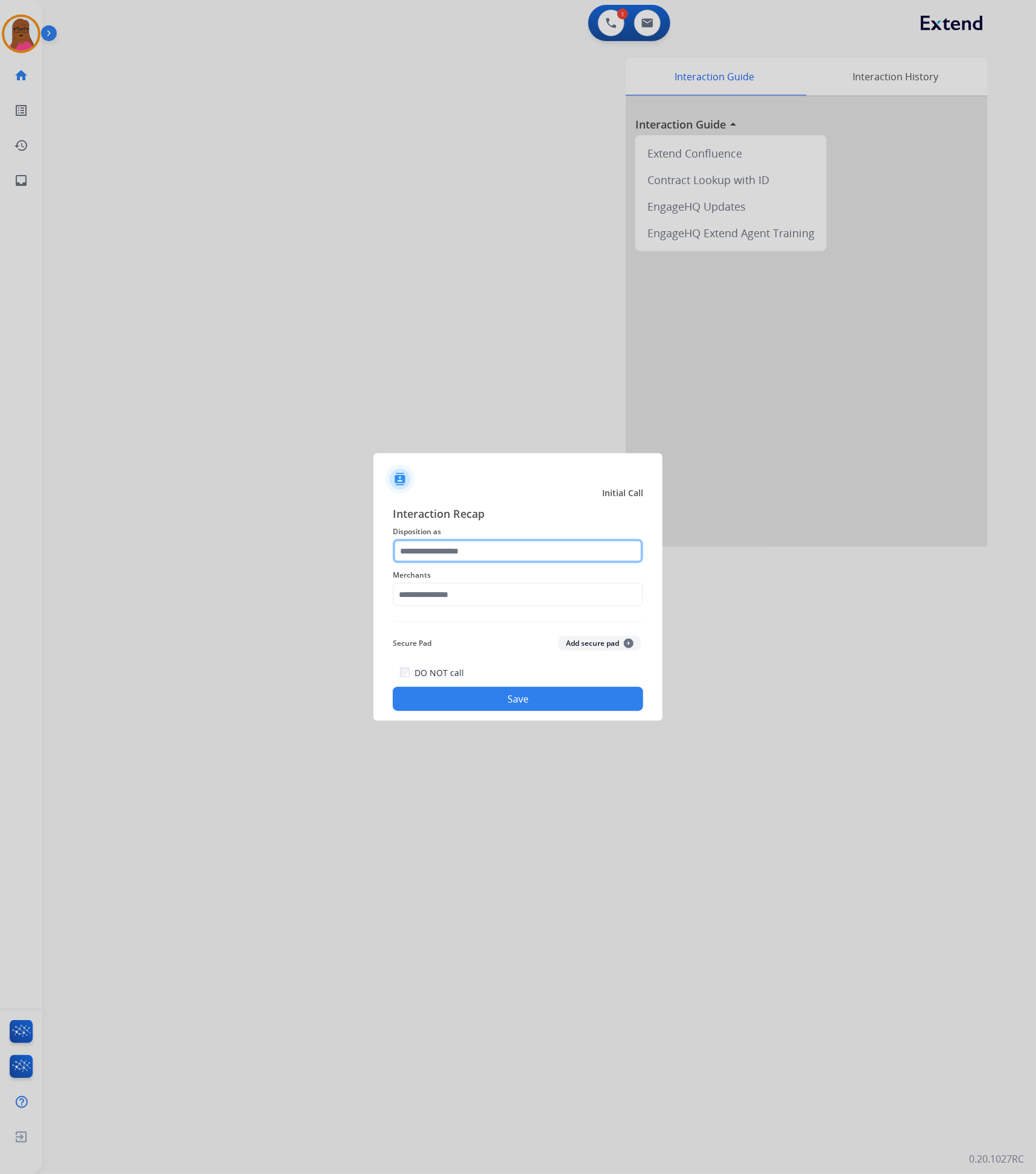
click at [409, 550] on input "text" at bounding box center [517, 551] width 250 height 24
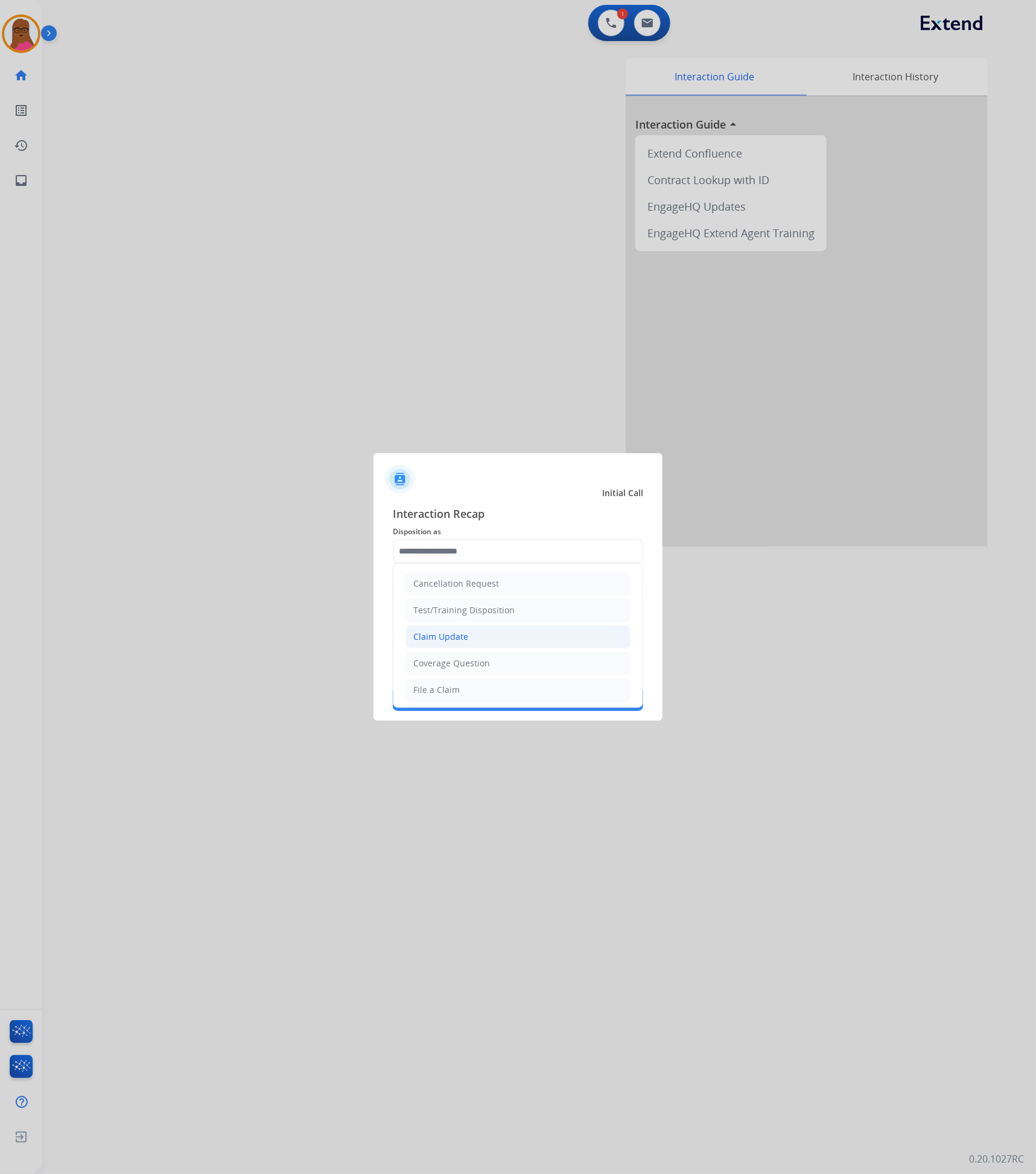
click at [470, 641] on li "Claim Update" at bounding box center [517, 637] width 225 height 23
type input "**********"
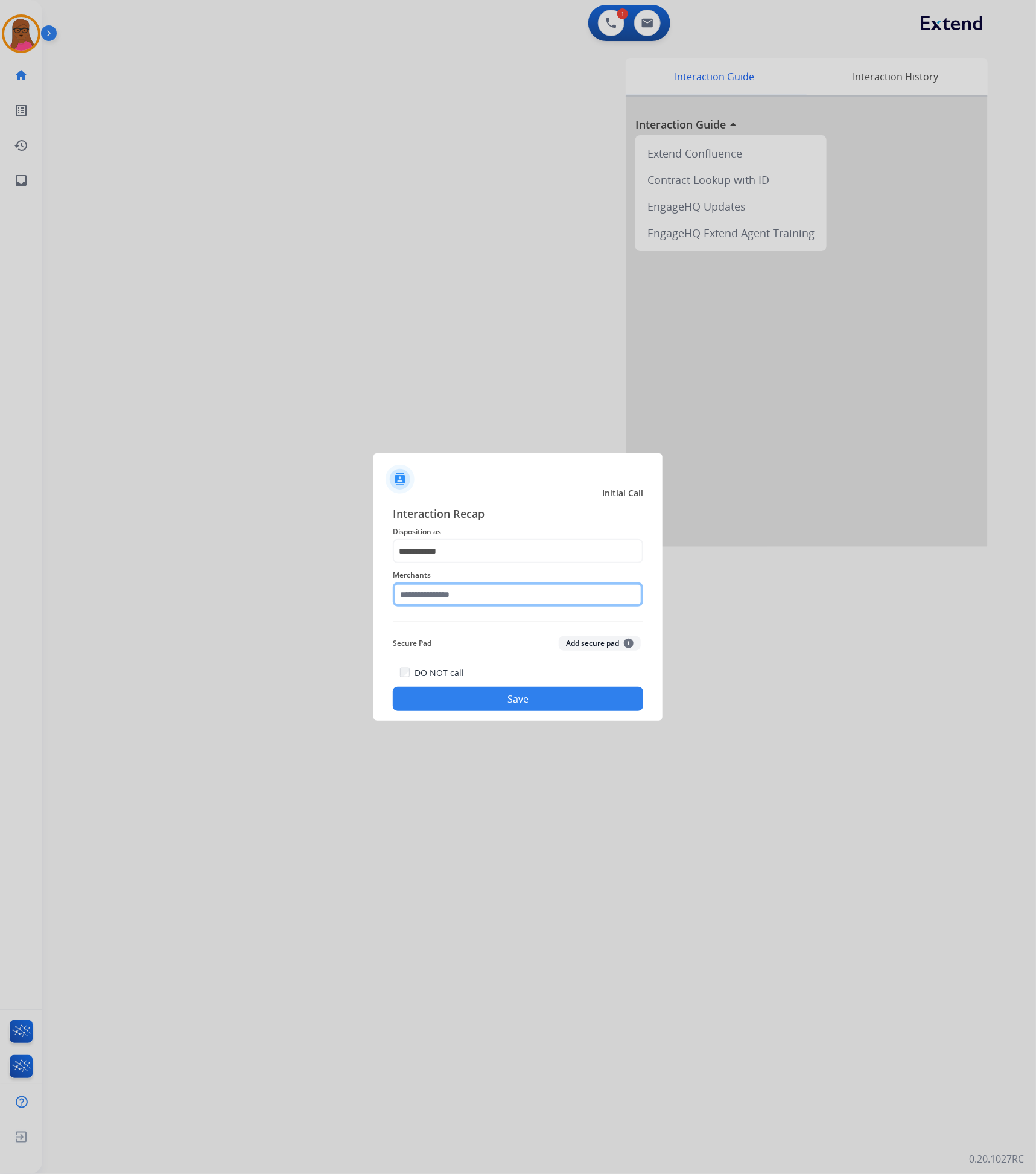
click at [460, 601] on input "text" at bounding box center [517, 595] width 250 height 24
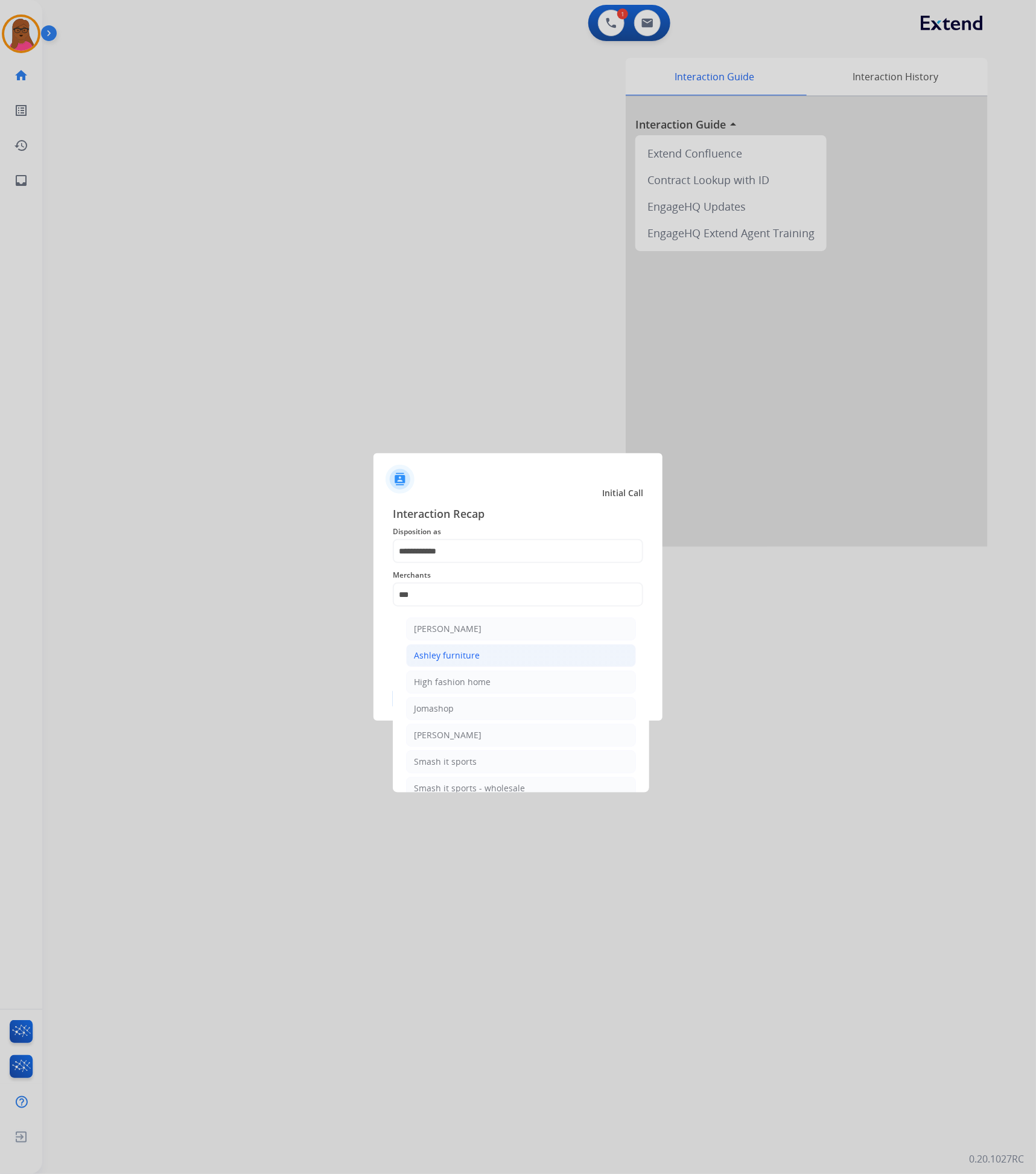
click at [487, 659] on li "Ashley furniture" at bounding box center [520, 655] width 230 height 23
type input "**********"
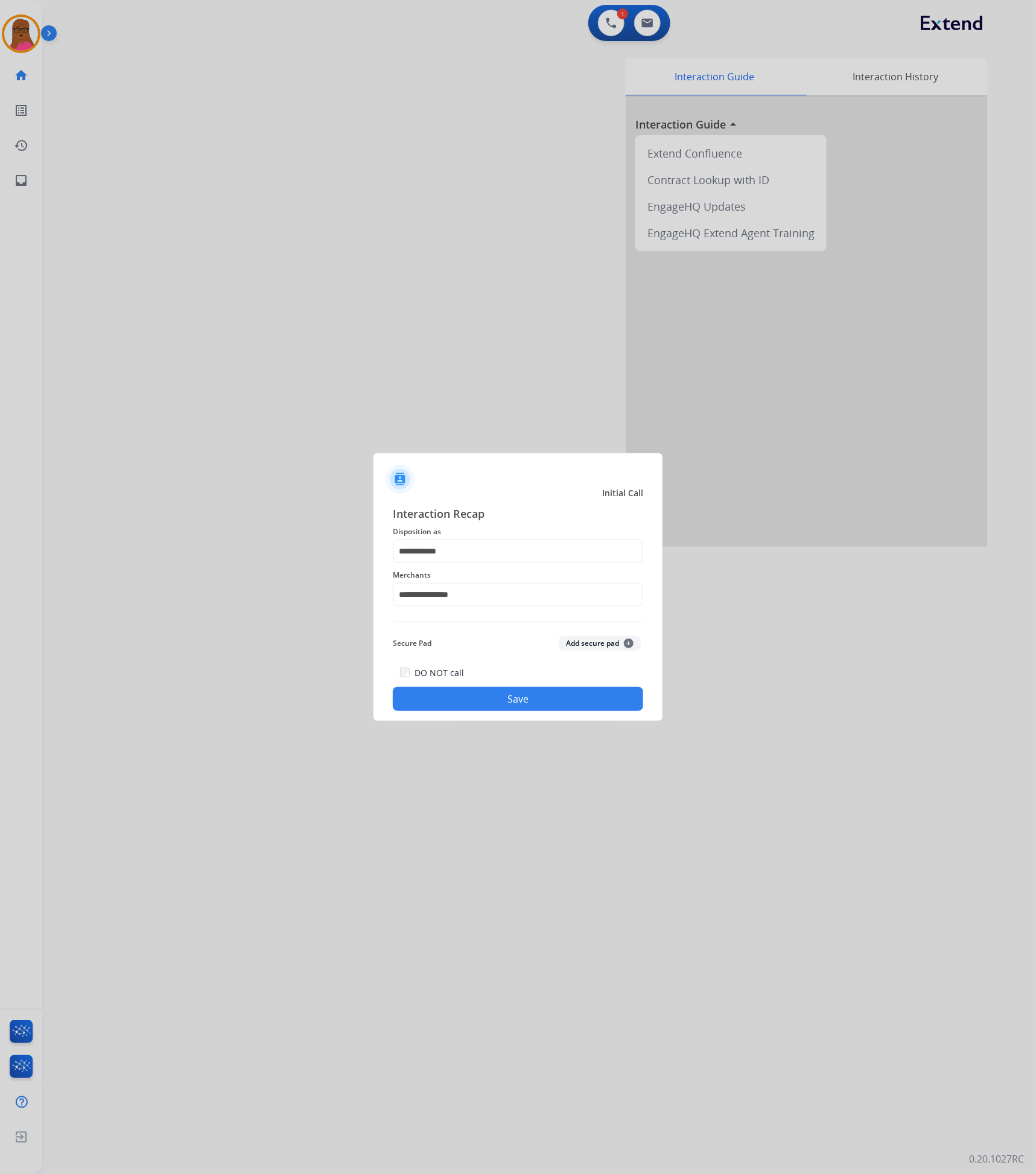
click at [515, 703] on button "Save" at bounding box center [517, 699] width 250 height 24
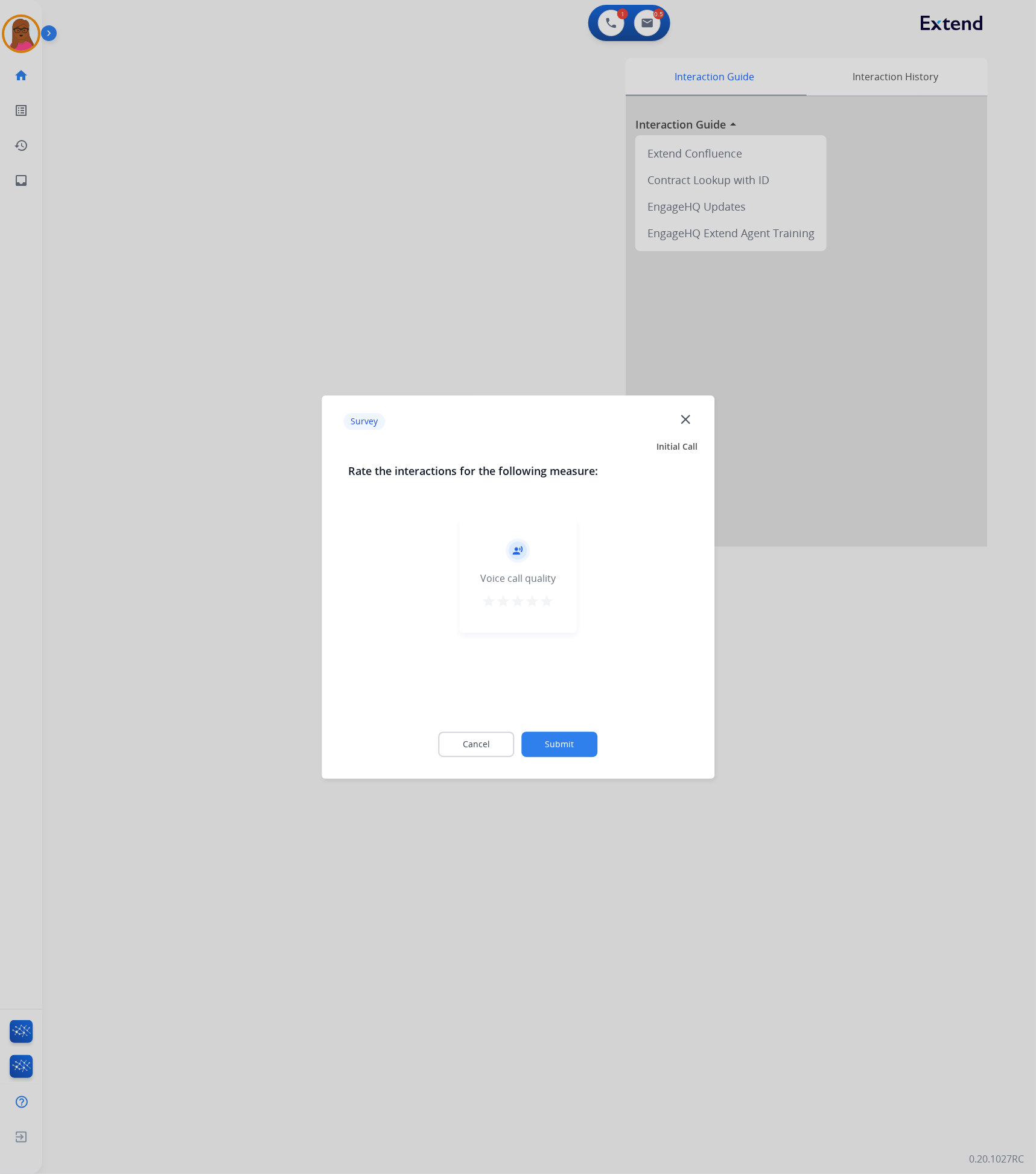
click at [692, 420] on mat-icon "close" at bounding box center [686, 420] width 16 height 16
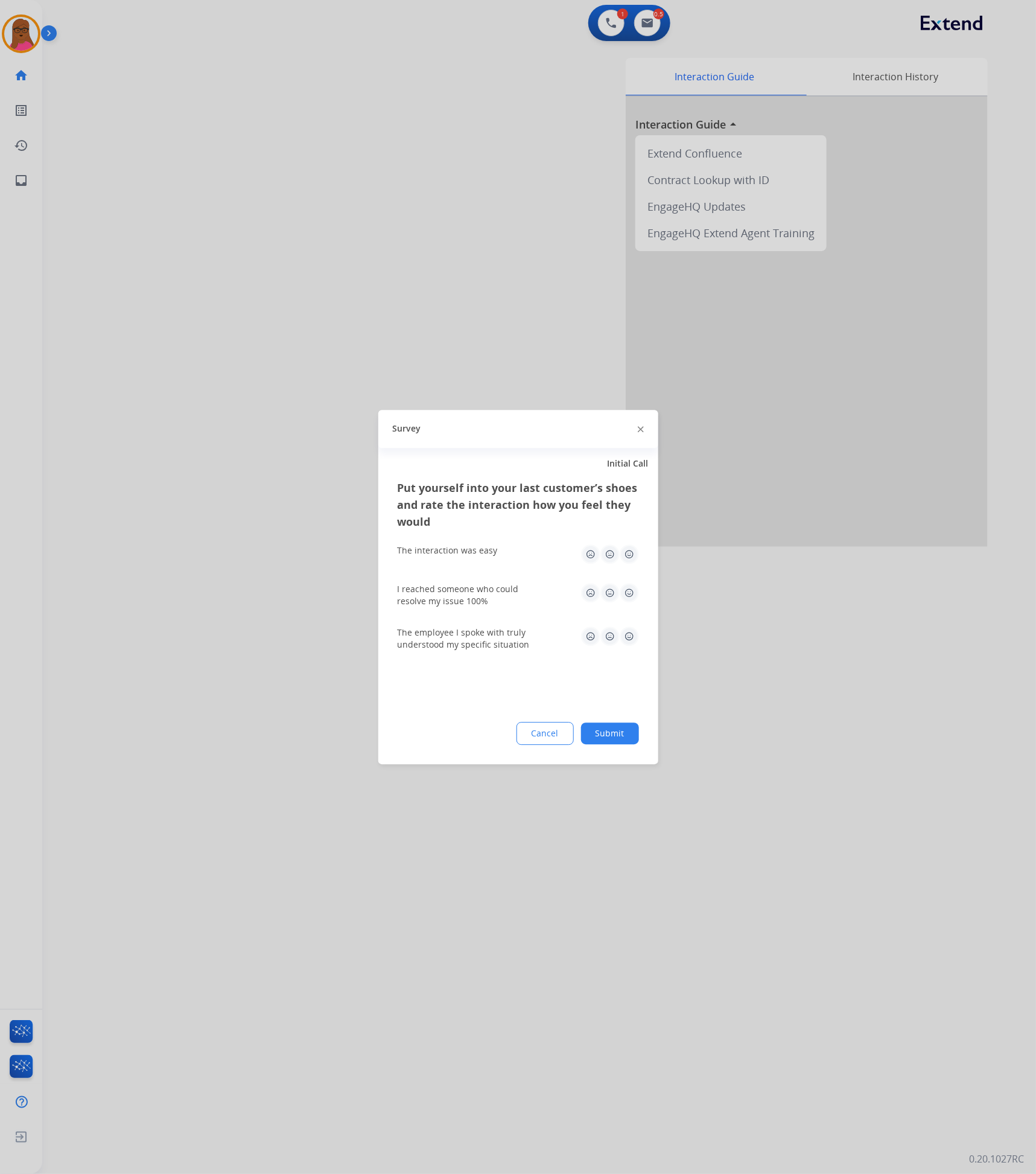
click at [648, 424] on div "Survey" at bounding box center [518, 428] width 280 height 38
click at [640, 429] on img at bounding box center [640, 430] width 6 height 6
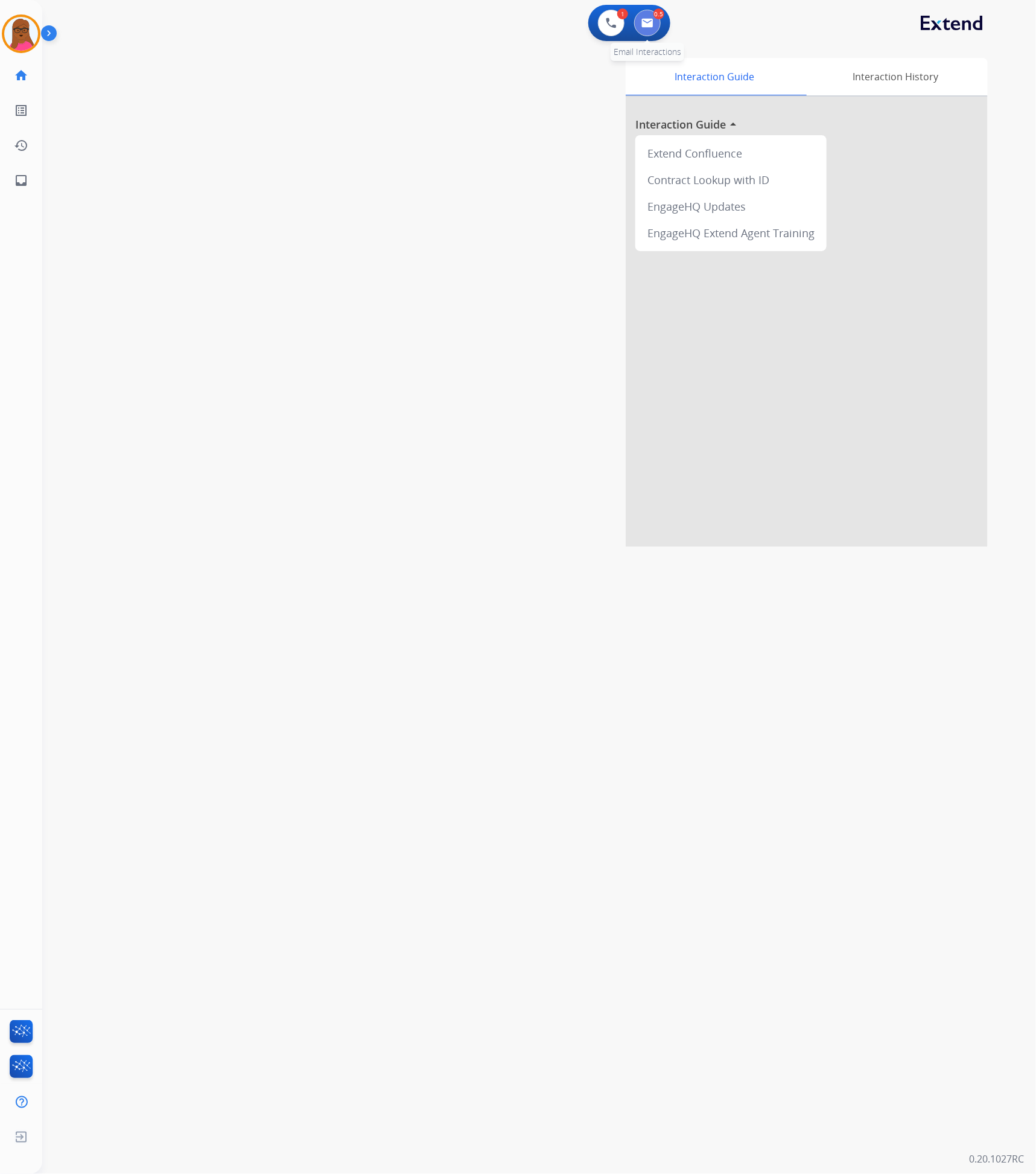
click at [653, 26] on button at bounding box center [647, 22] width 26 height 26
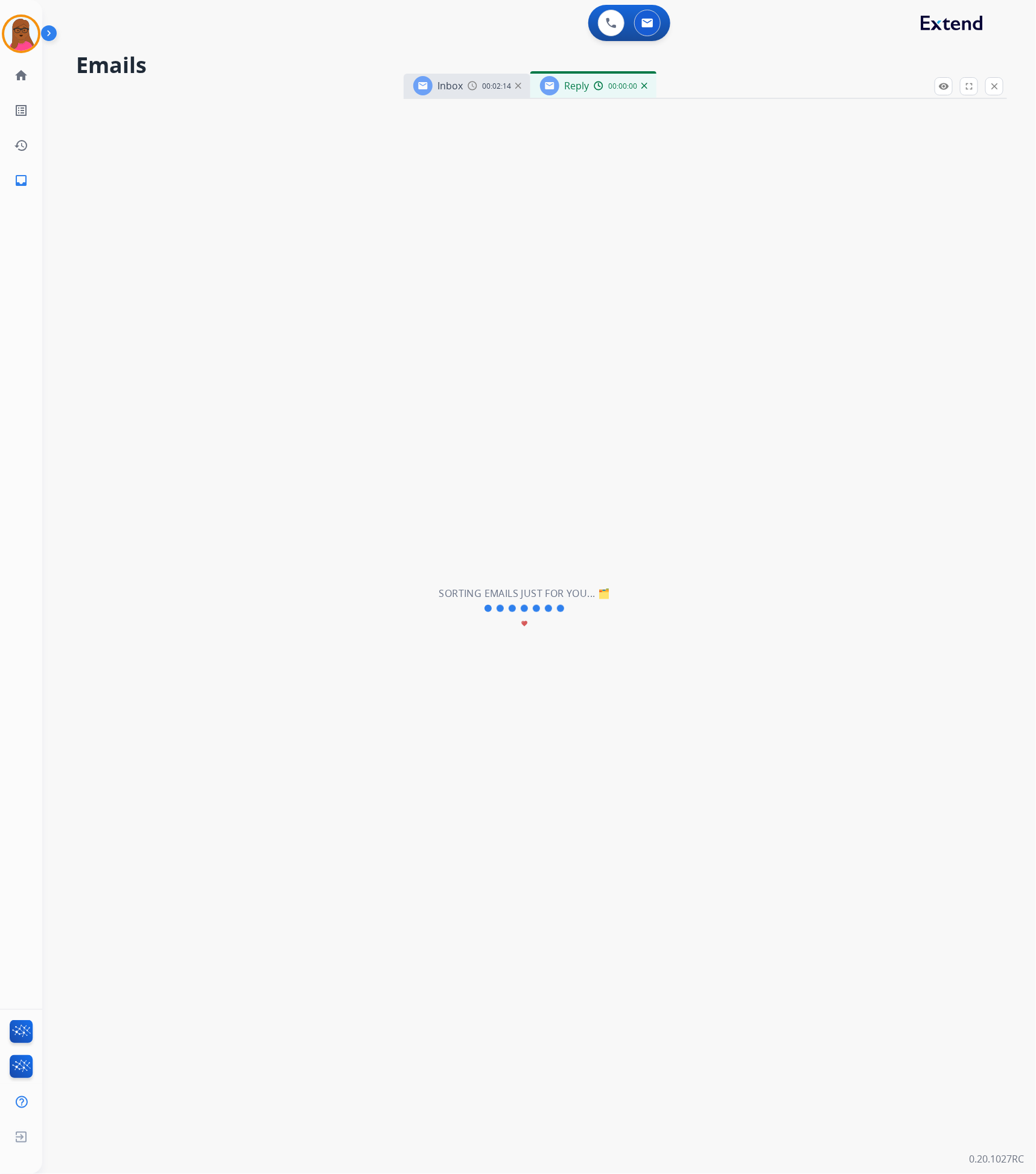
select select "**********"
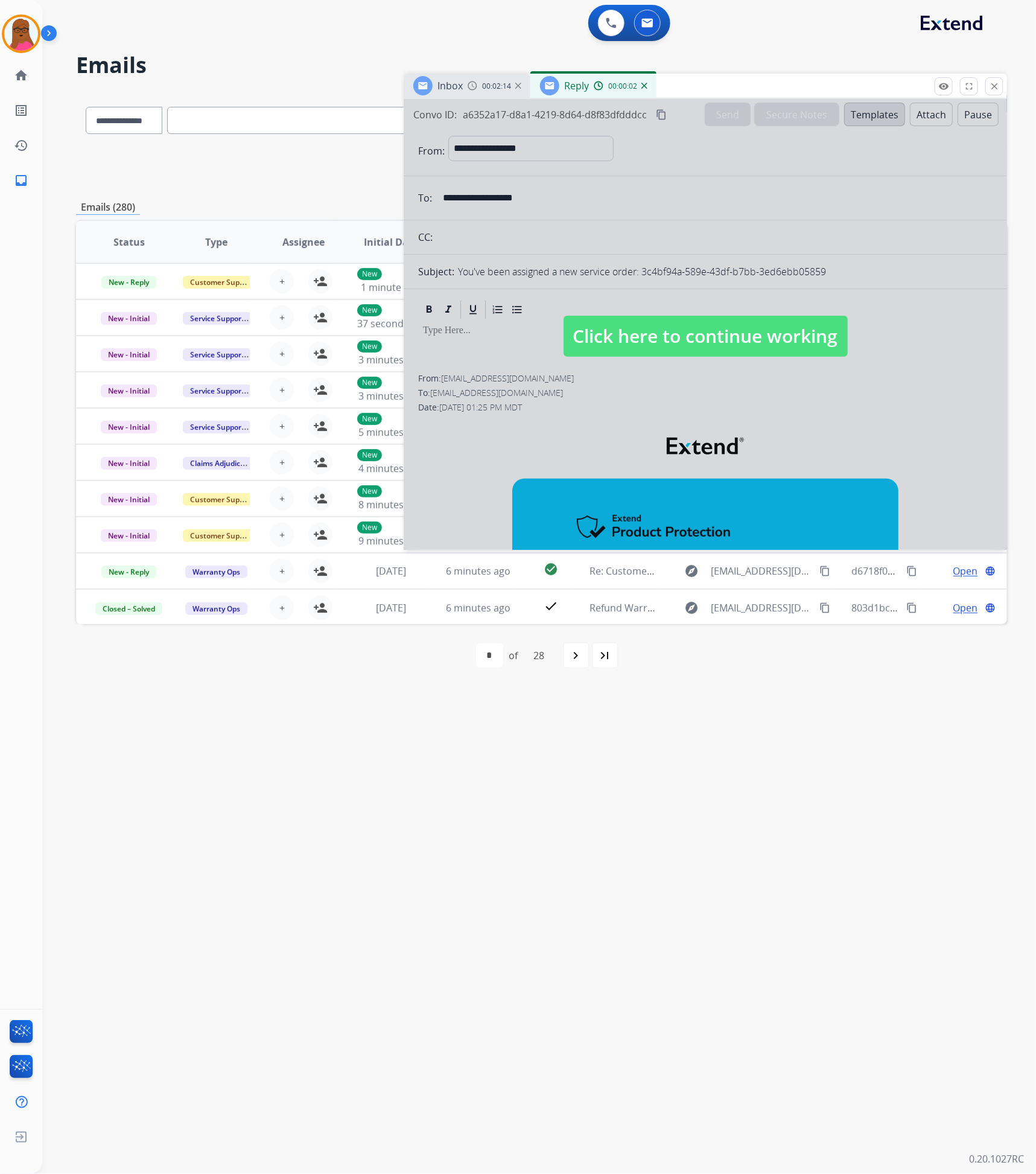
click at [850, 382] on div at bounding box center [705, 324] width 603 height 451
select select
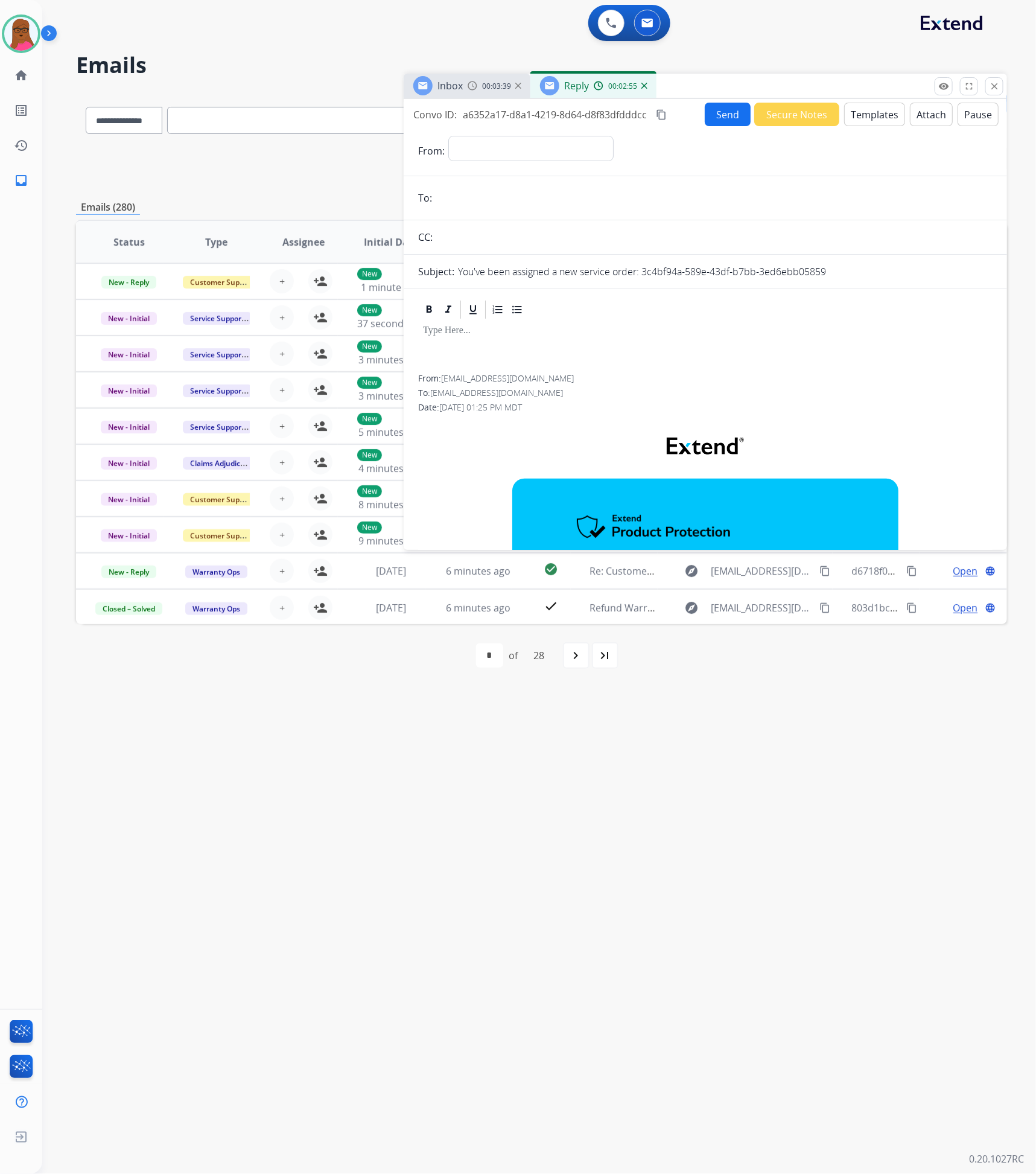
drag, startPoint x: 999, startPoint y: 85, endPoint x: 990, endPoint y: 104, distance: 21.0
click at [999, 85] on button "close Close" at bounding box center [994, 86] width 18 height 18
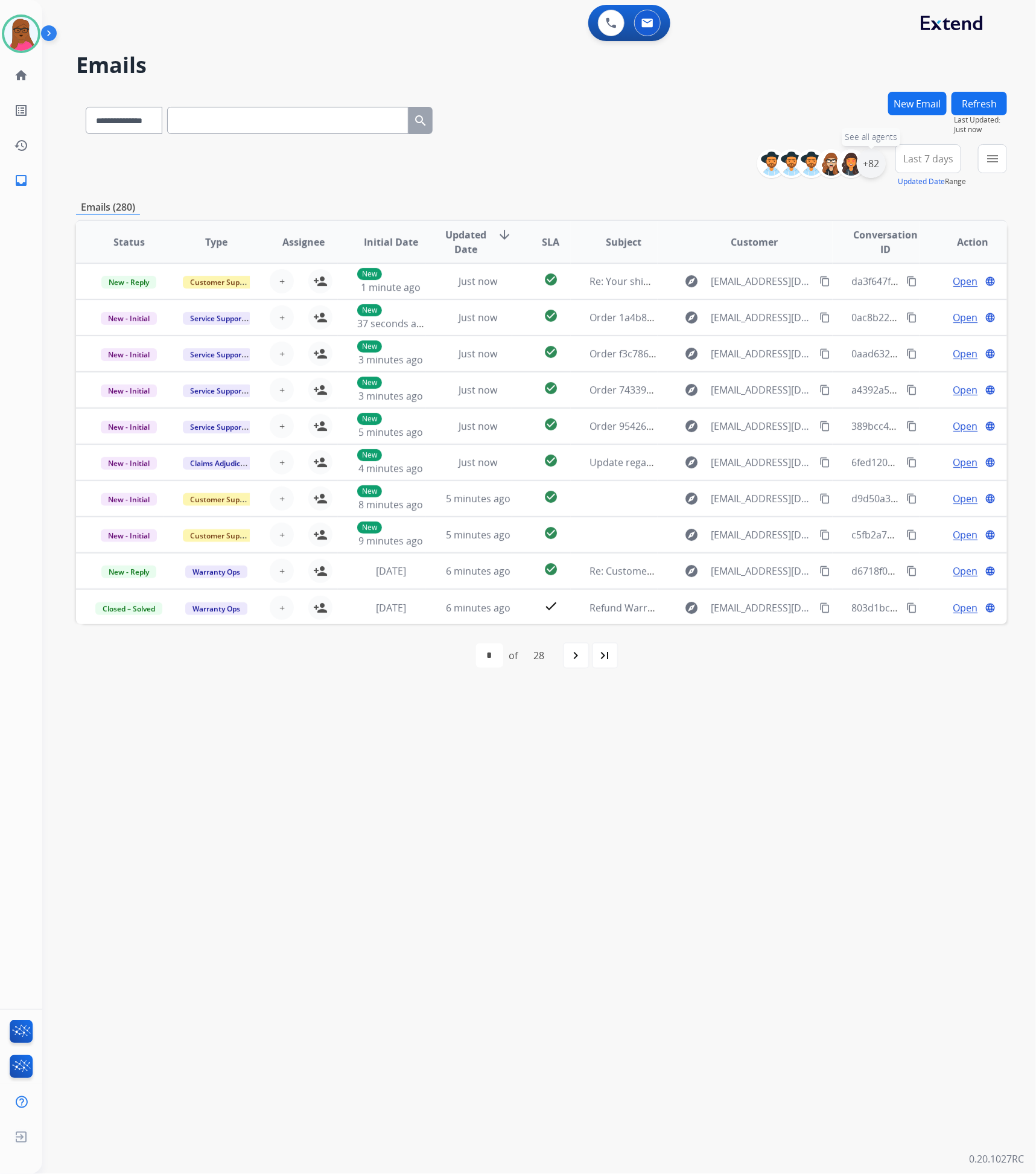
click at [873, 169] on div "+82" at bounding box center [871, 164] width 29 height 29
click at [717, 274] on div "**********" at bounding box center [794, 253] width 179 height 77
click at [817, 415] on button "Apply" at bounding box center [811, 407] width 41 height 21
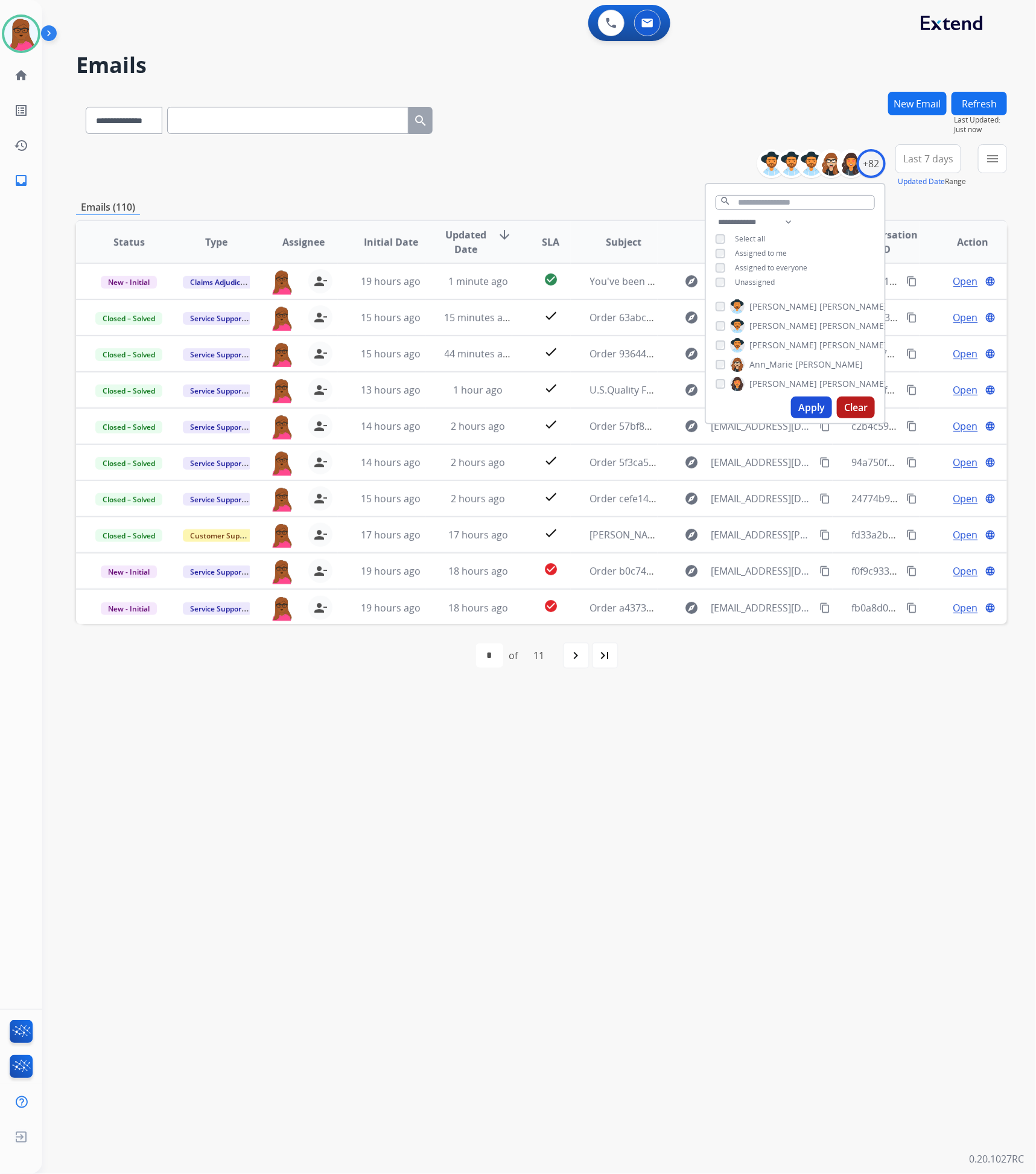
click at [810, 741] on div "**********" at bounding box center [524, 609] width 964 height 1130
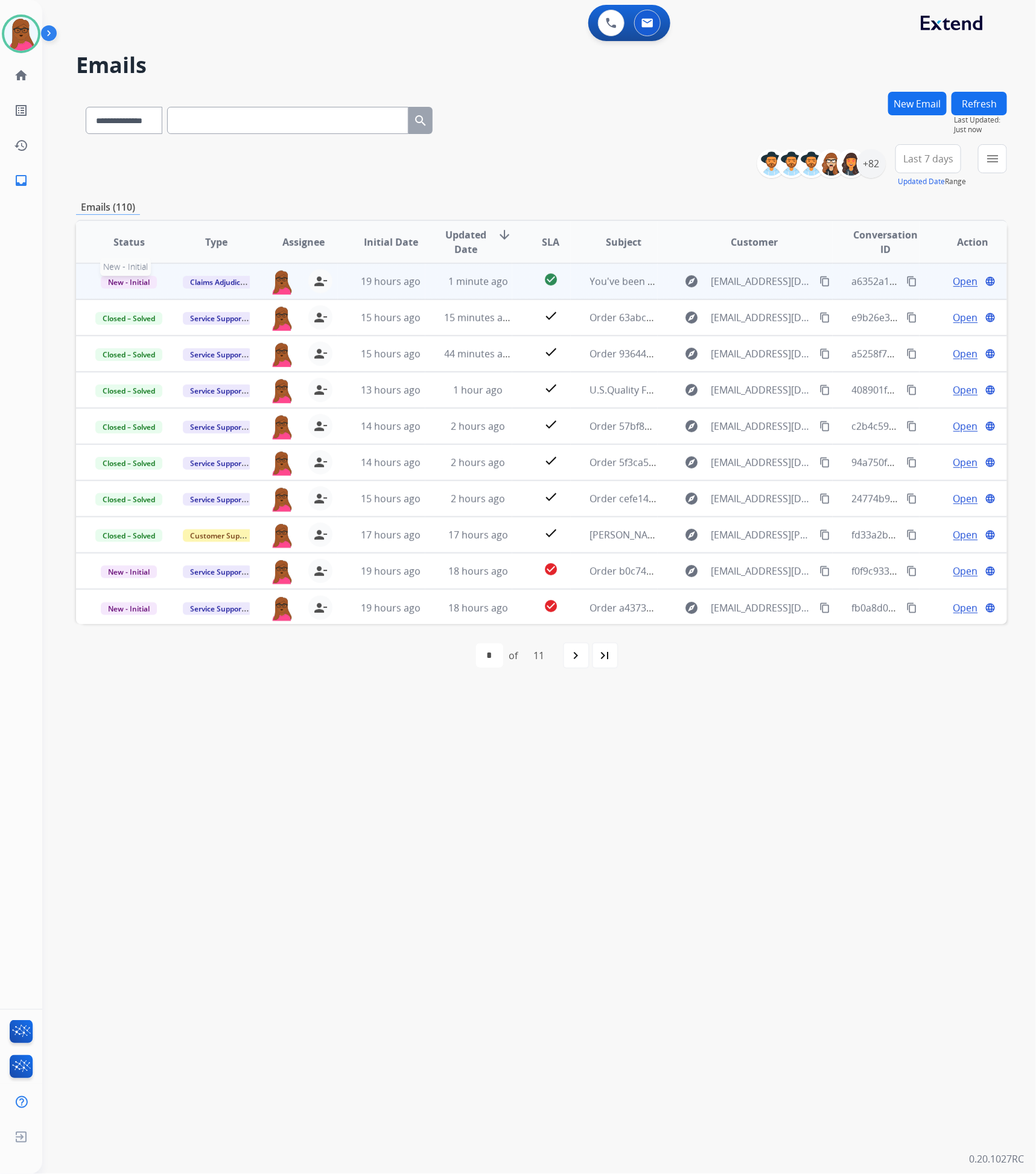
click at [107, 281] on span "New - Initial" at bounding box center [129, 282] width 56 height 13
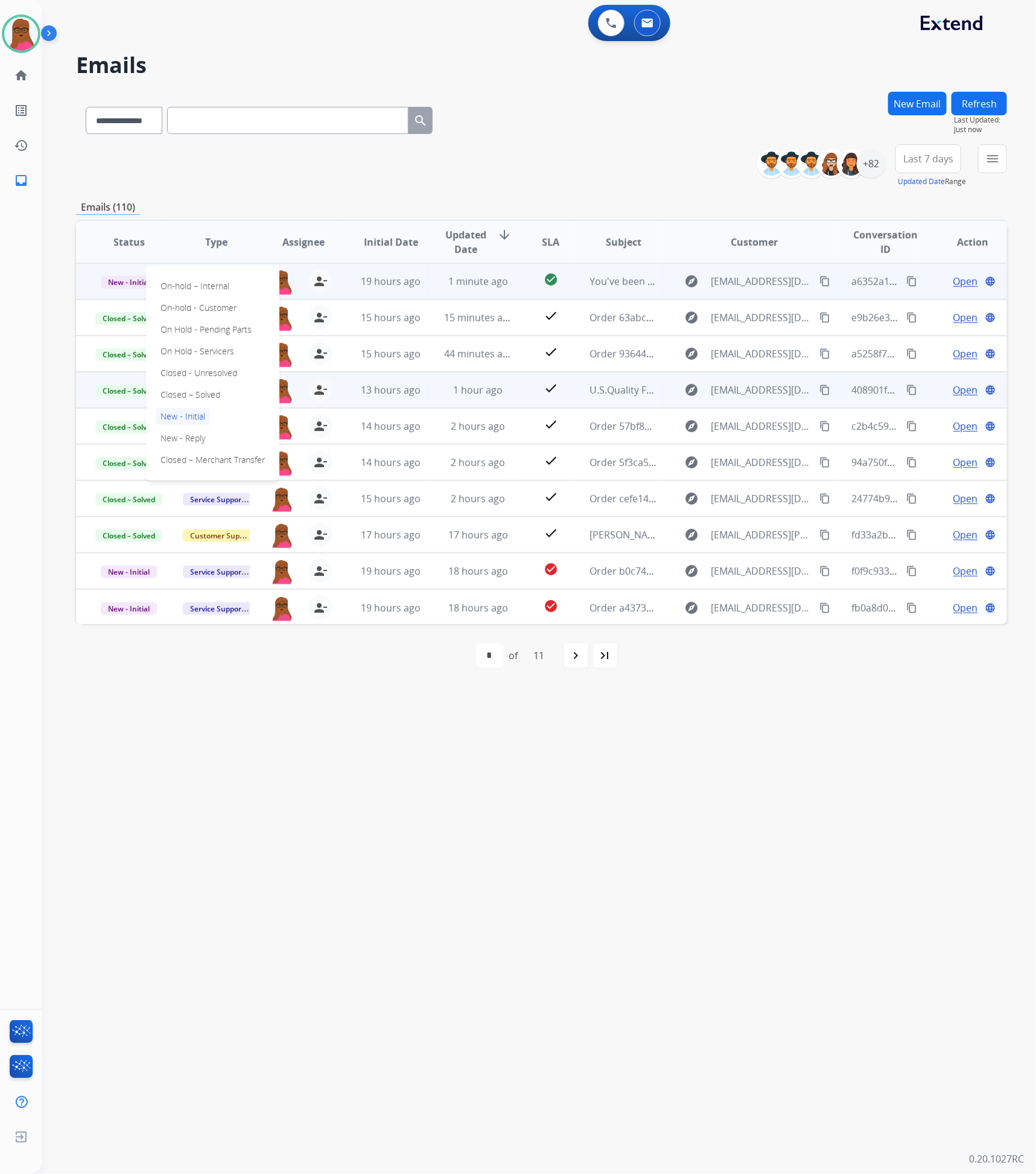
click at [176, 391] on p "Closed – Solved" at bounding box center [190, 394] width 69 height 17
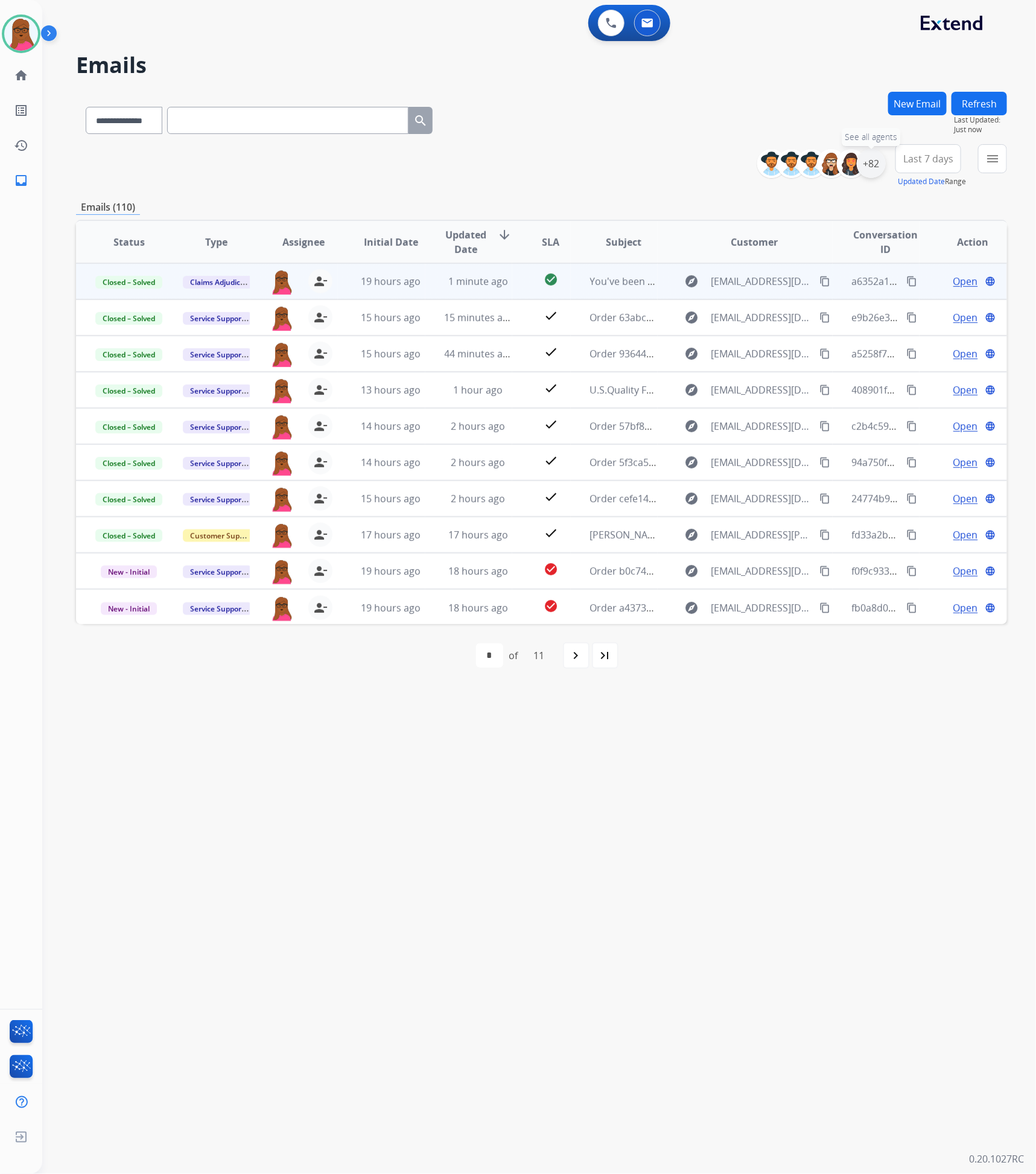
click at [869, 164] on div "+82" at bounding box center [871, 164] width 29 height 29
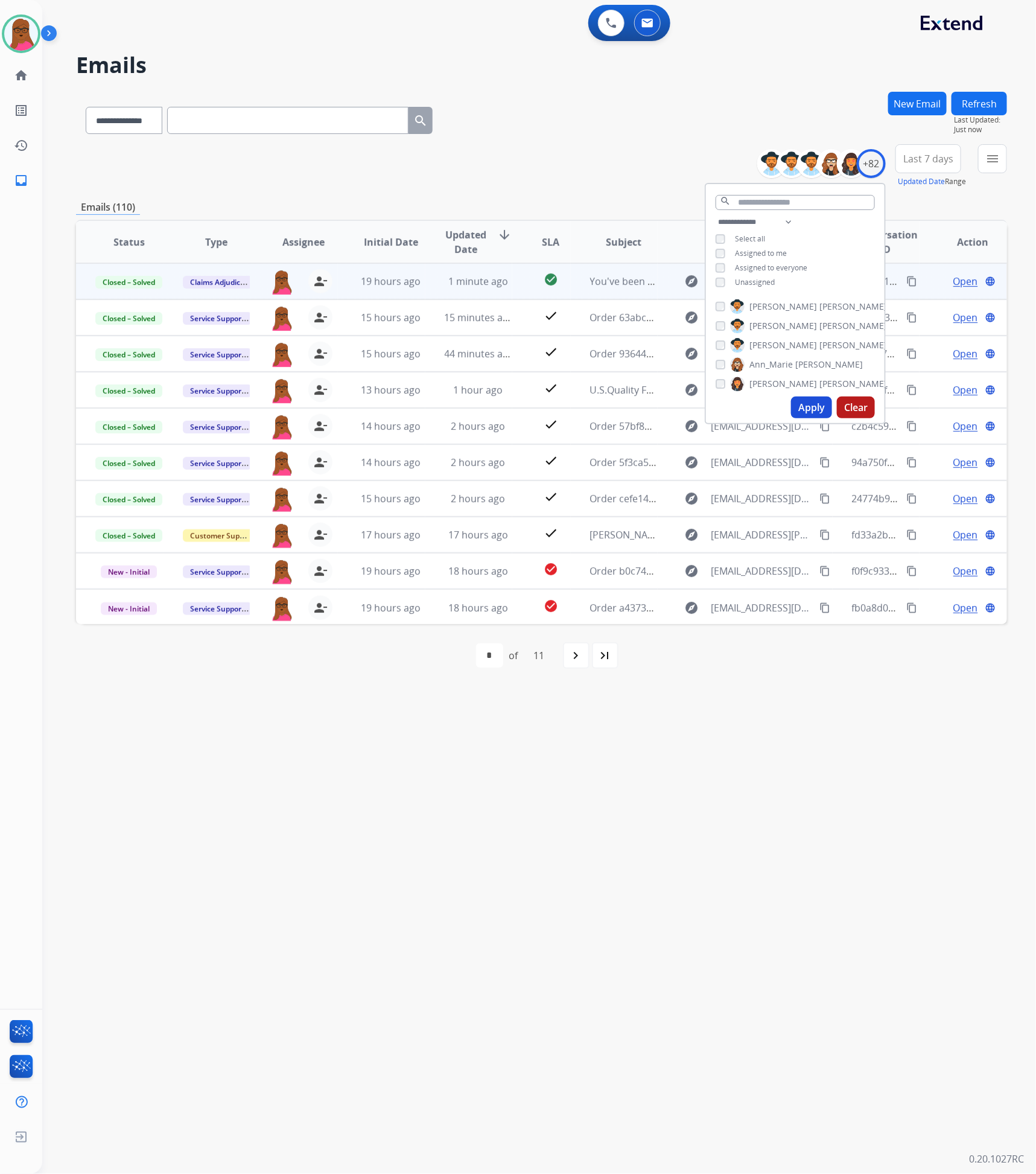
click at [818, 406] on button "Apply" at bounding box center [811, 407] width 41 height 21
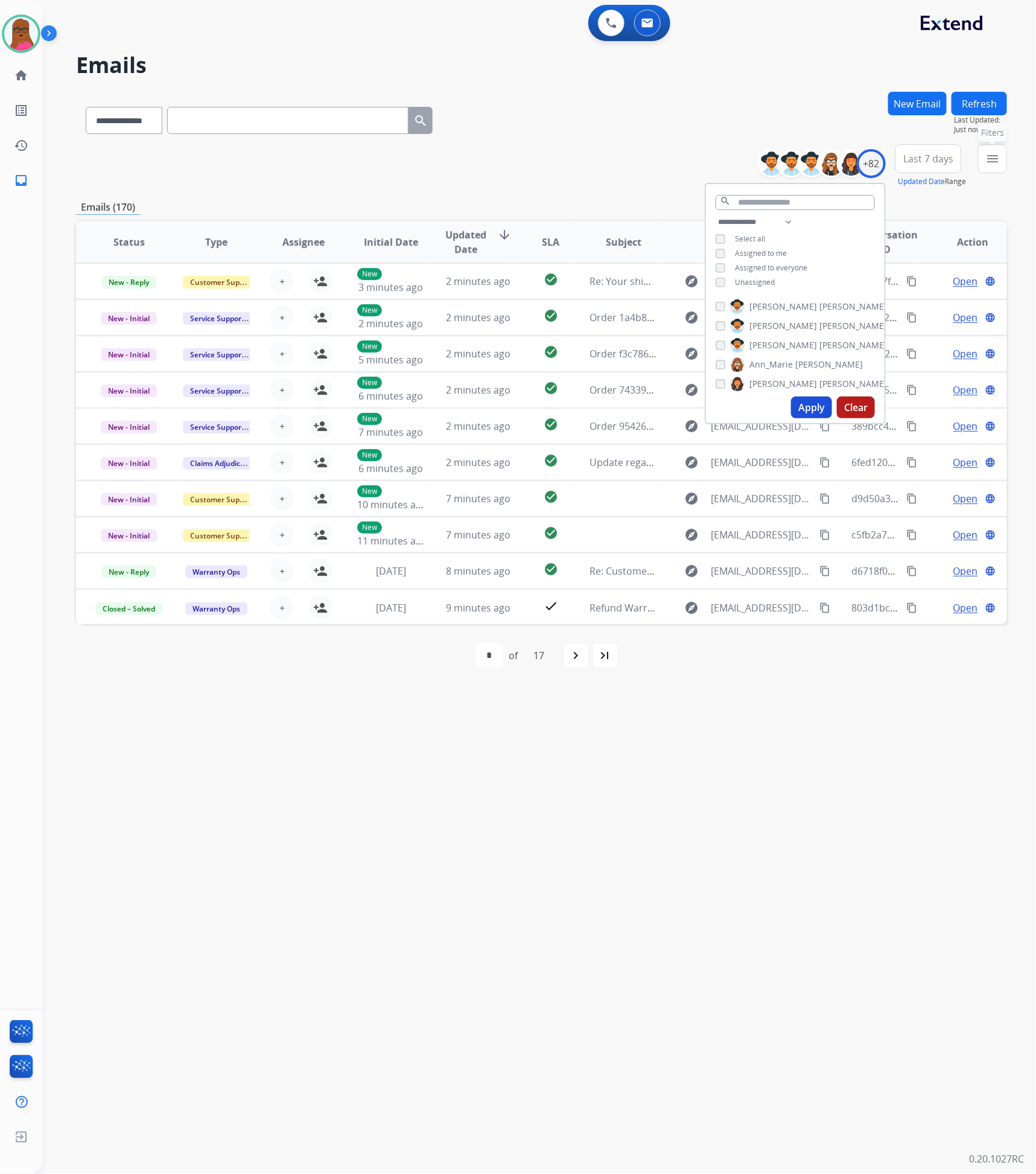
click at [992, 160] on mat-icon "menu" at bounding box center [992, 159] width 14 height 14
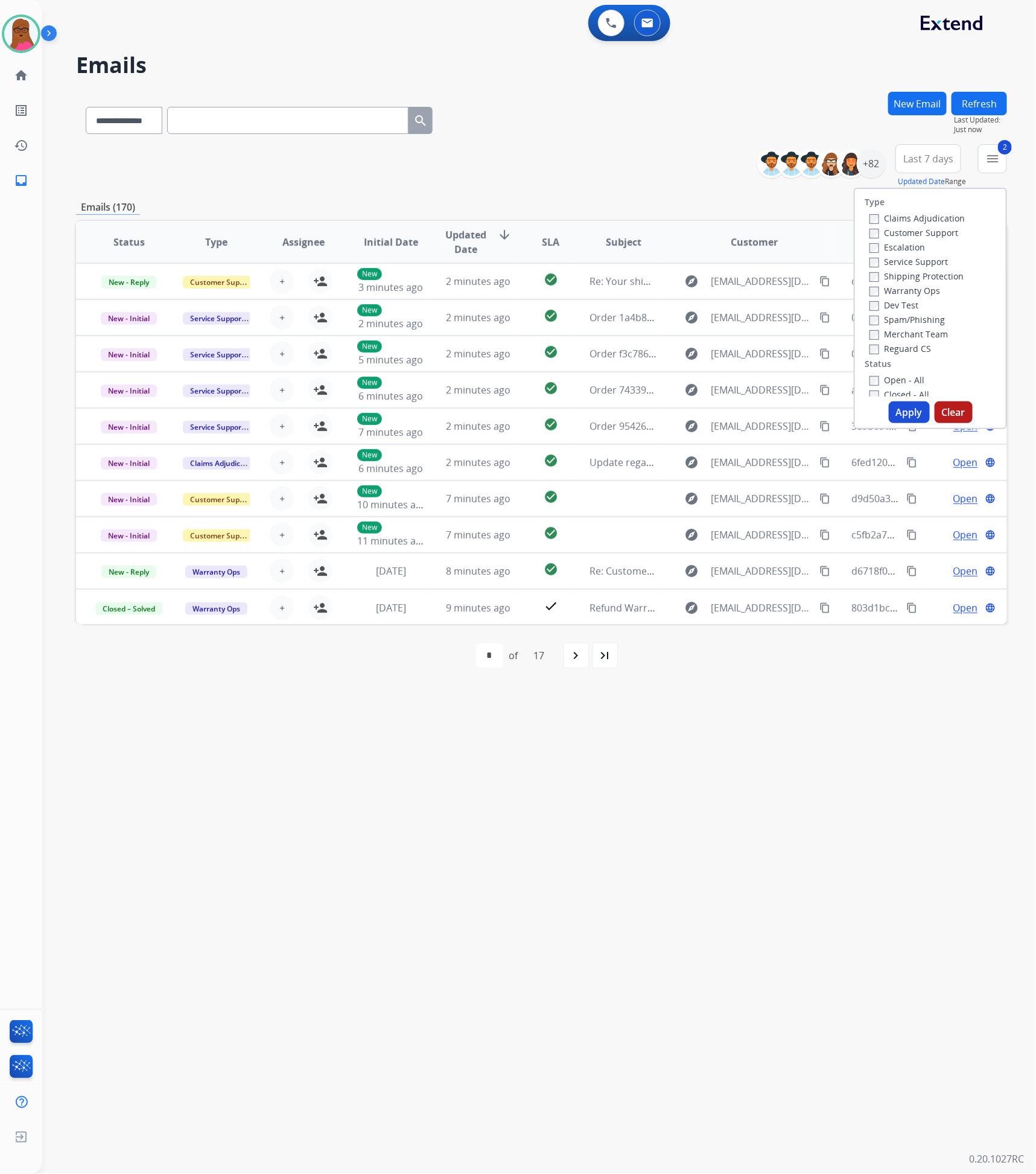
click at [900, 418] on button "Apply" at bounding box center [909, 412] width 41 height 21
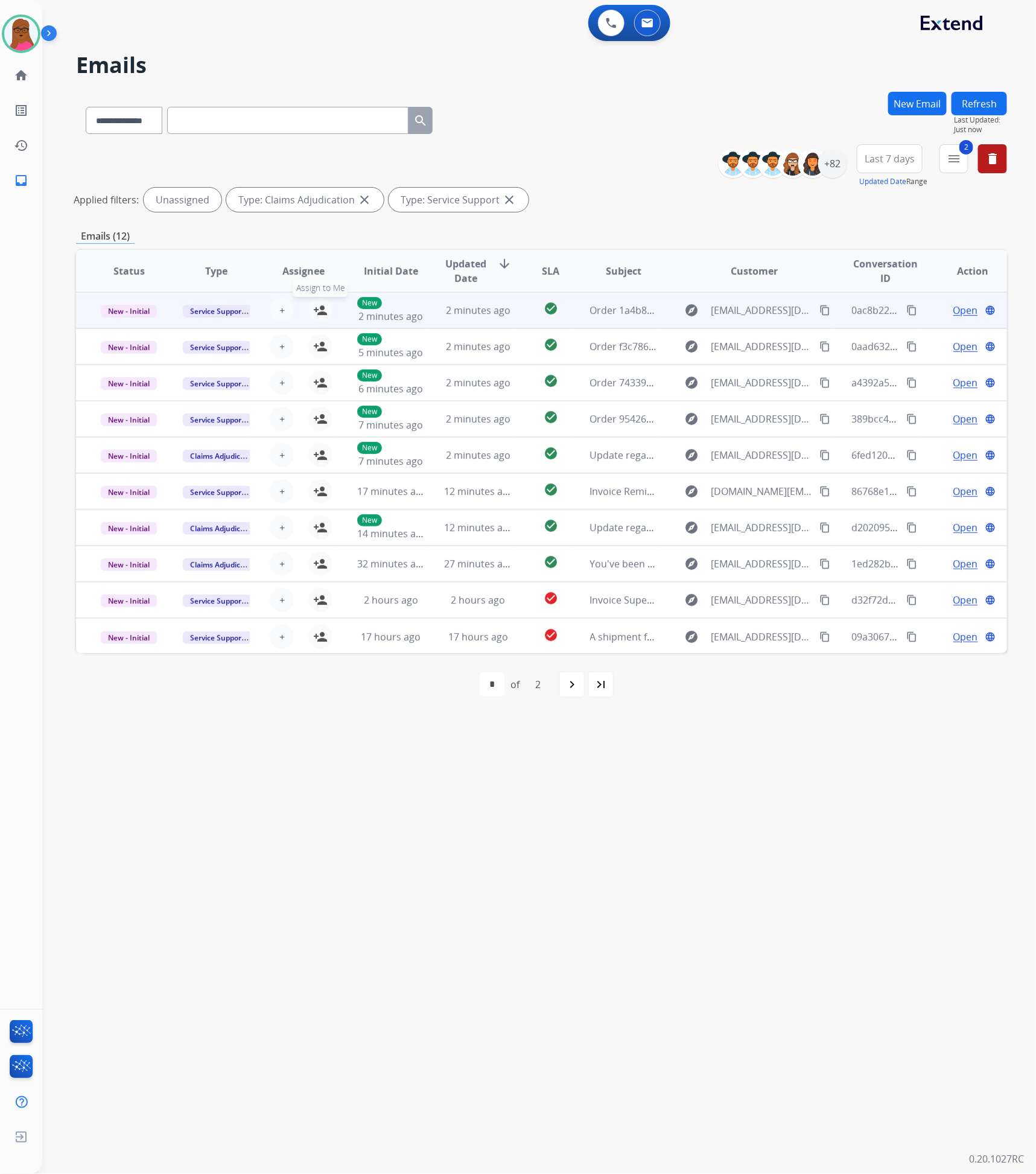
click at [320, 304] on mat-icon "person_add" at bounding box center [320, 310] width 14 height 14
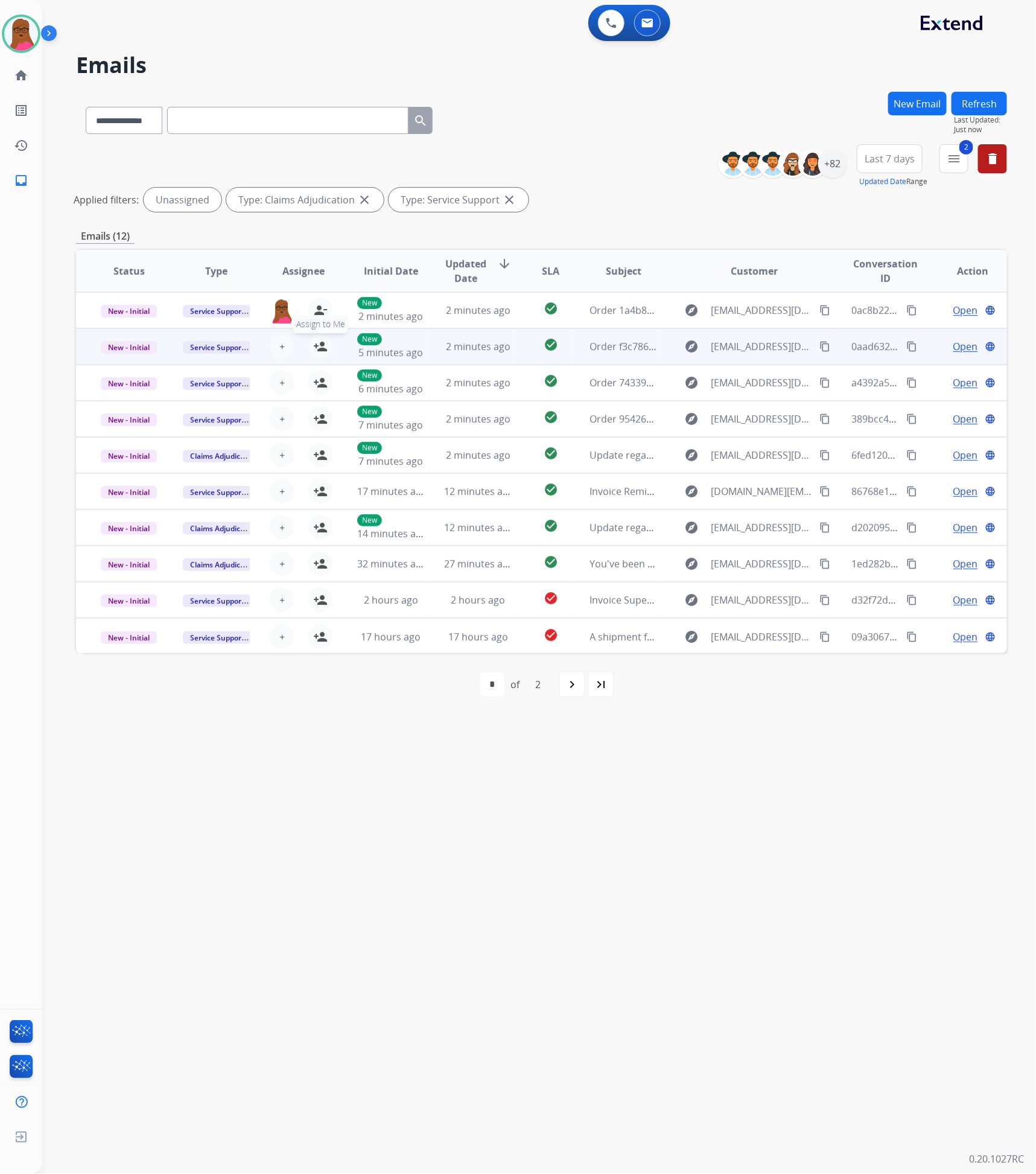
click at [319, 344] on mat-icon "person_add" at bounding box center [320, 347] width 14 height 14
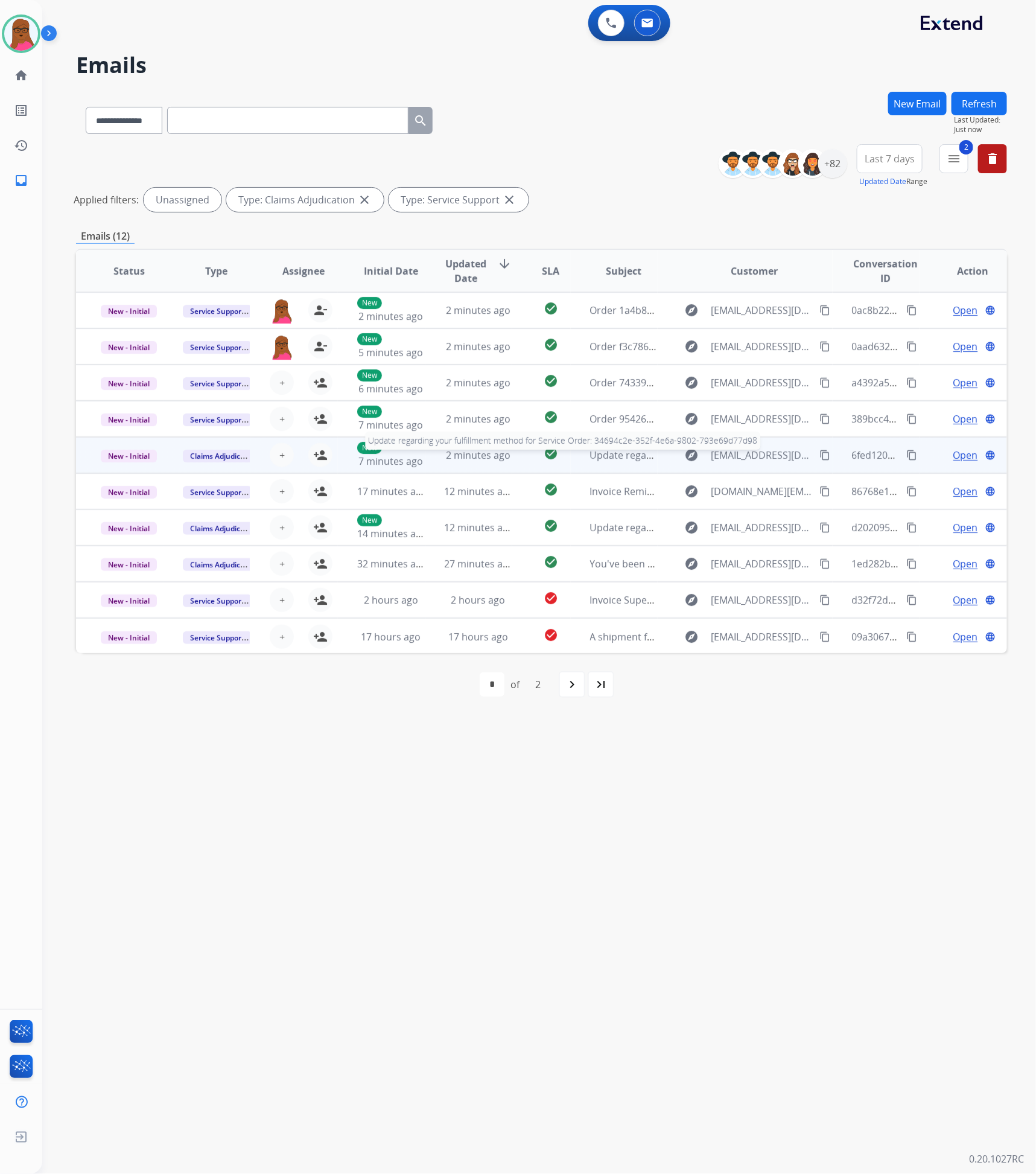
click at [590, 457] on span "Update regarding your fulfillment method for Service Order: 34694c2e-352f-4e6a-…" at bounding box center [819, 455] width 460 height 14
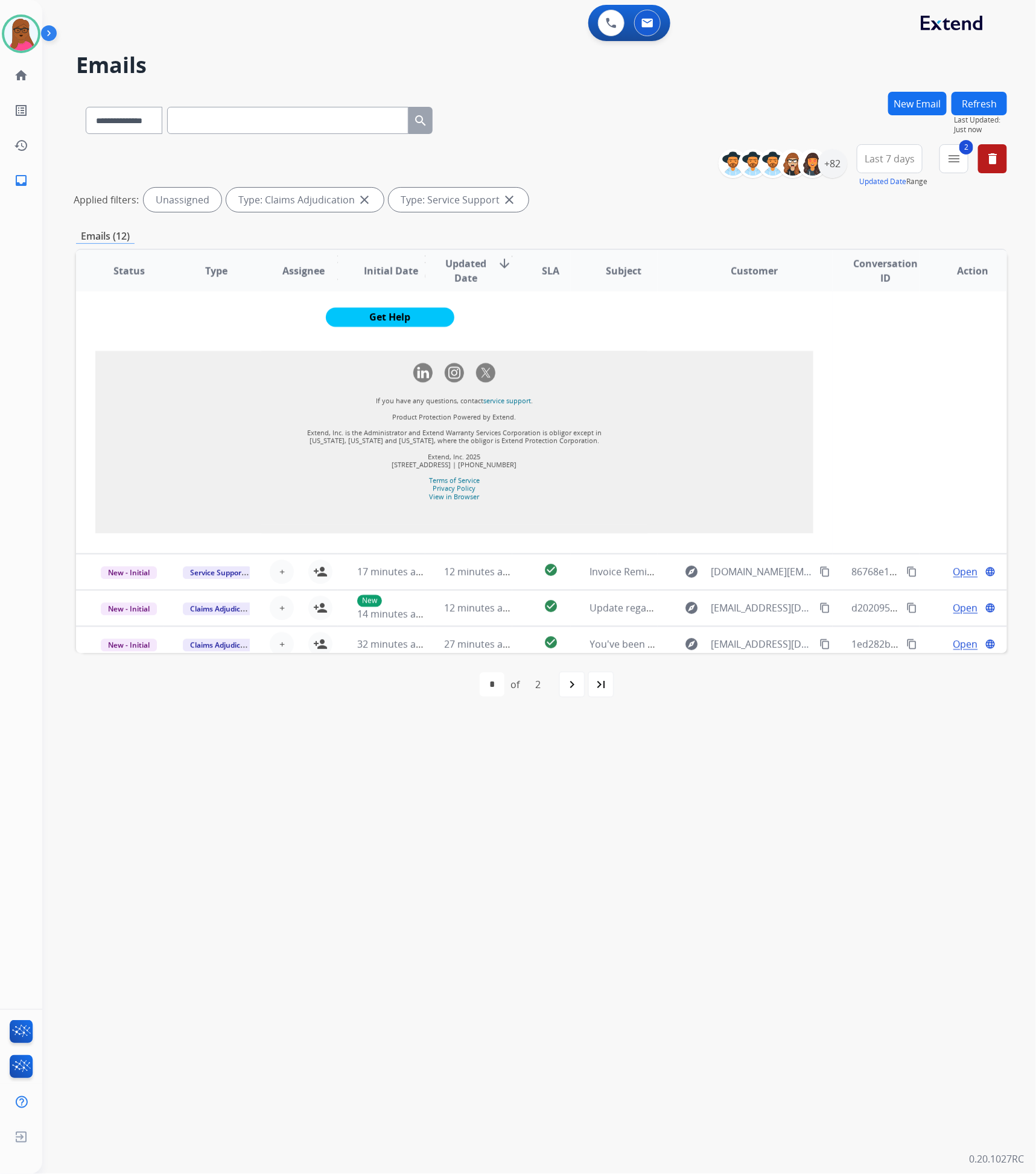
scroll to position [1087, 0]
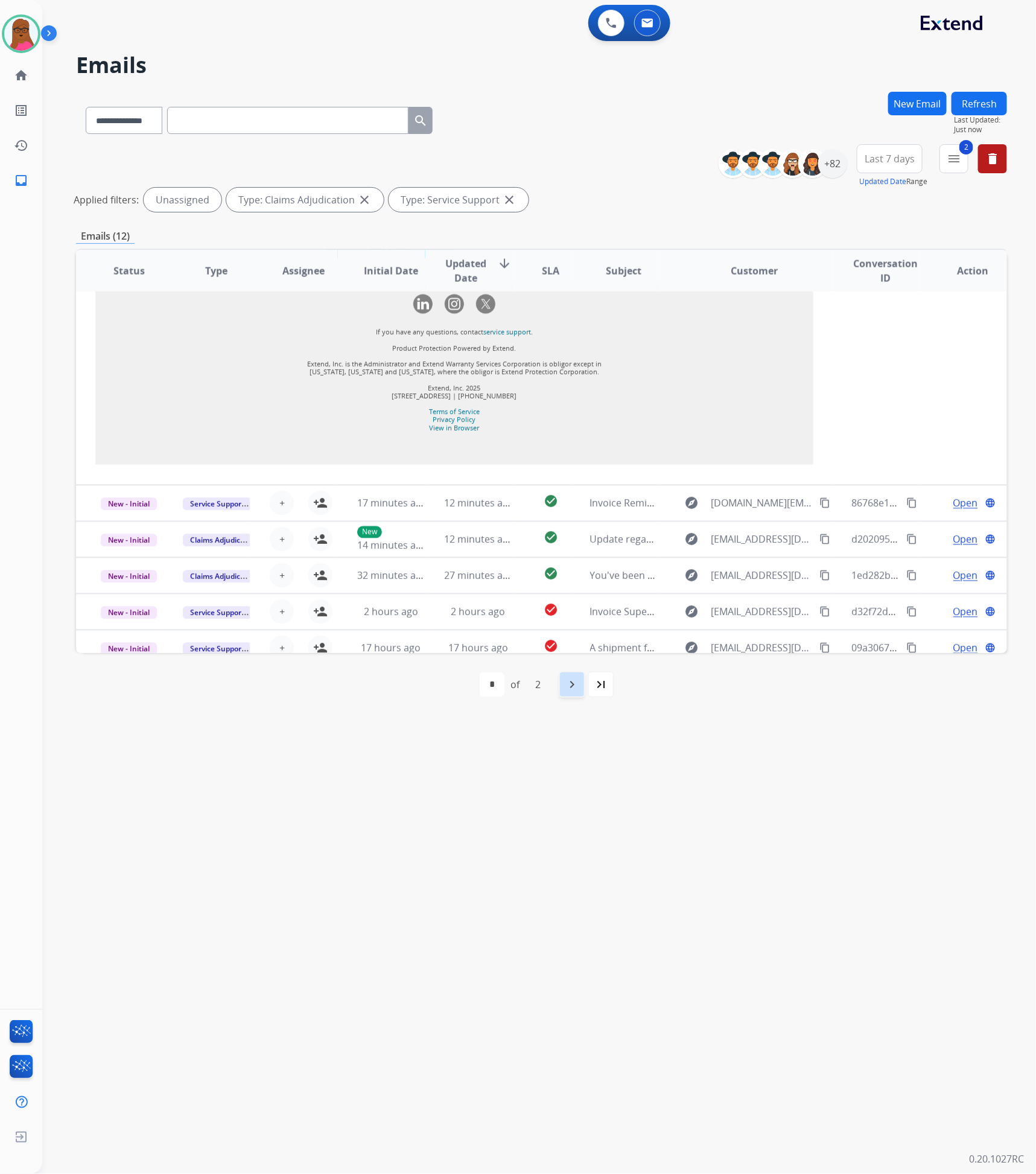
click at [569, 684] on mat-icon "navigate_next" at bounding box center [572, 684] width 14 height 14
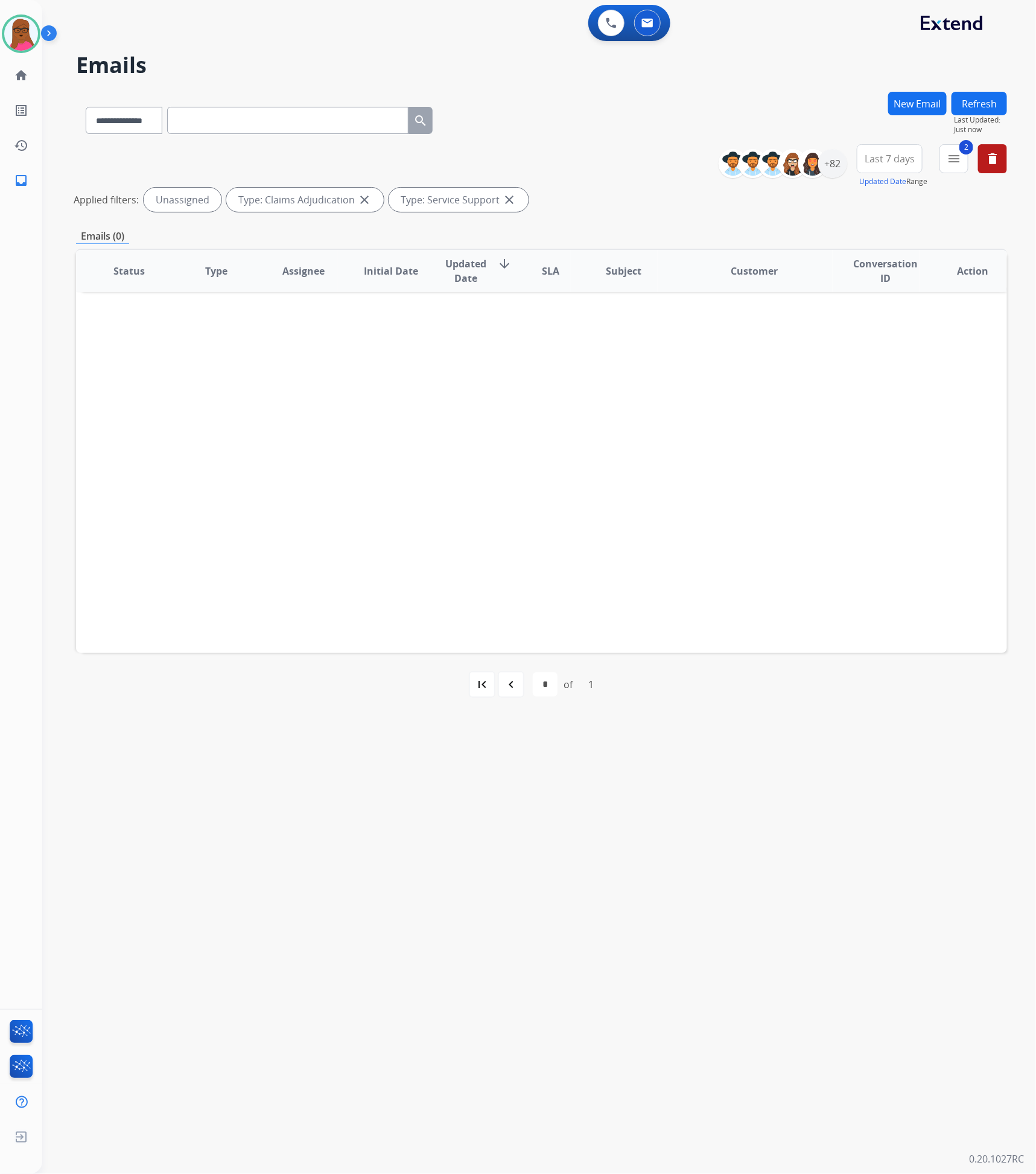
scroll to position [0, 0]
